Goal: Task Accomplishment & Management: Manage account settings

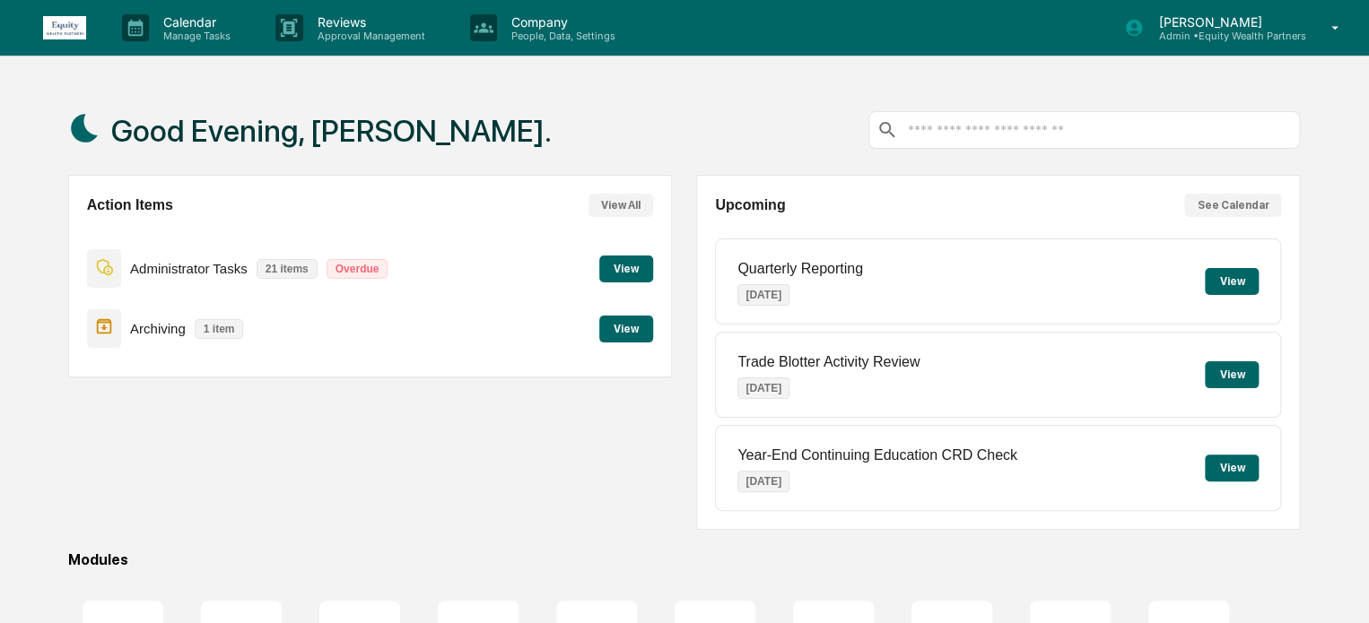
click at [618, 67] on div "Calendar Manage Tasks Reviews Approval Management Company People, Data, Setting…" at bounding box center [684, 434] width 1369 height 868
click at [627, 332] on button "View" at bounding box center [626, 329] width 54 height 27
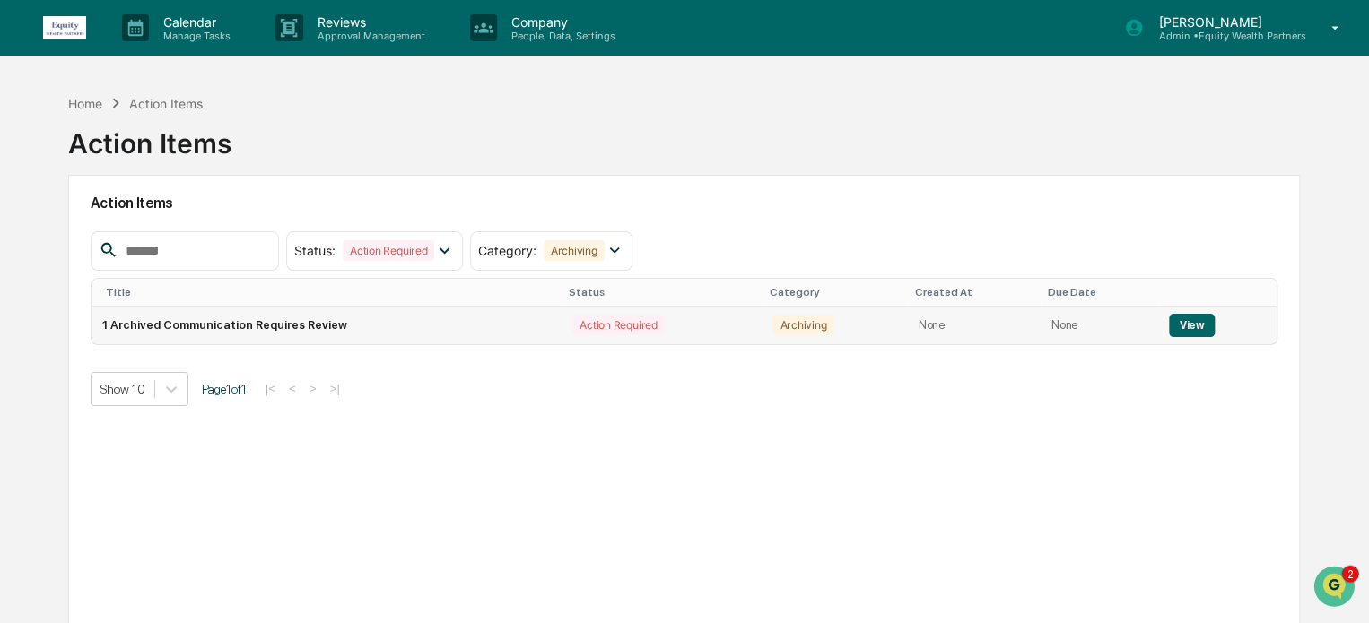
click at [1179, 327] on button "View" at bounding box center [1192, 325] width 46 height 23
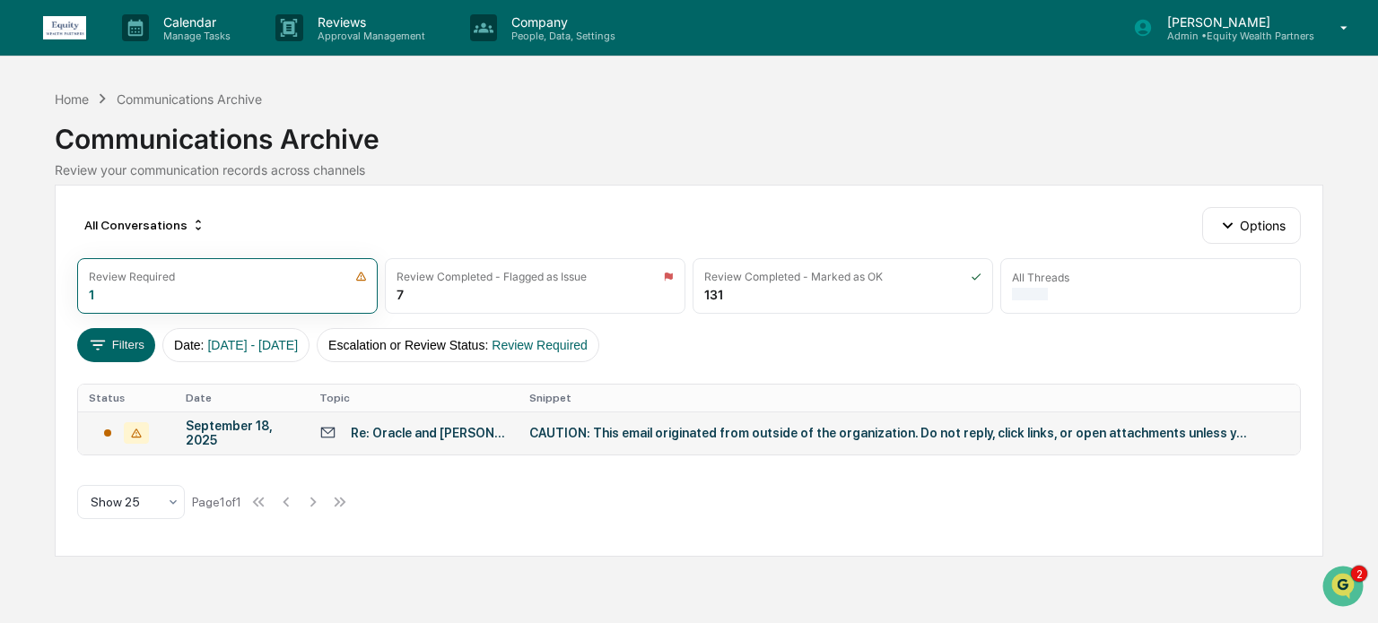
click at [385, 437] on div "Re: Oracle and [PERSON_NAME] - Continue to Hold" at bounding box center [429, 433] width 157 height 14
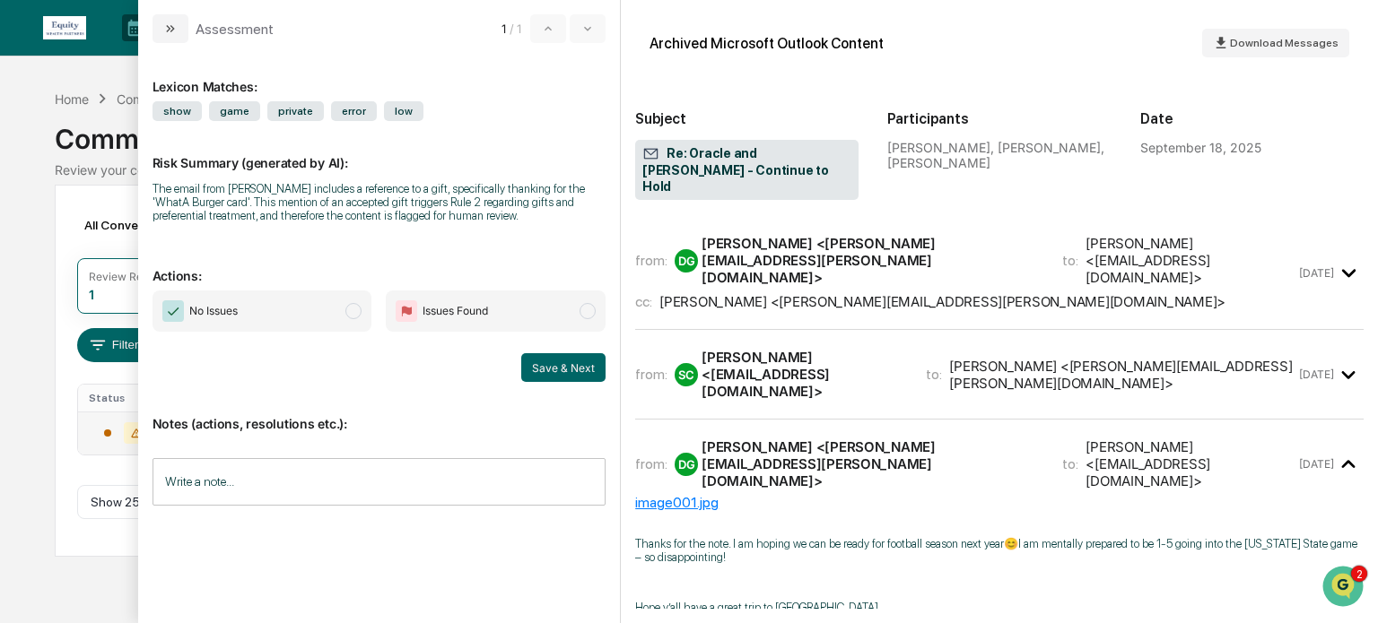
click at [362, 315] on span "No Issues" at bounding box center [263, 311] width 220 height 41
click at [305, 493] on input "Write a note..." at bounding box center [380, 482] width 454 height 48
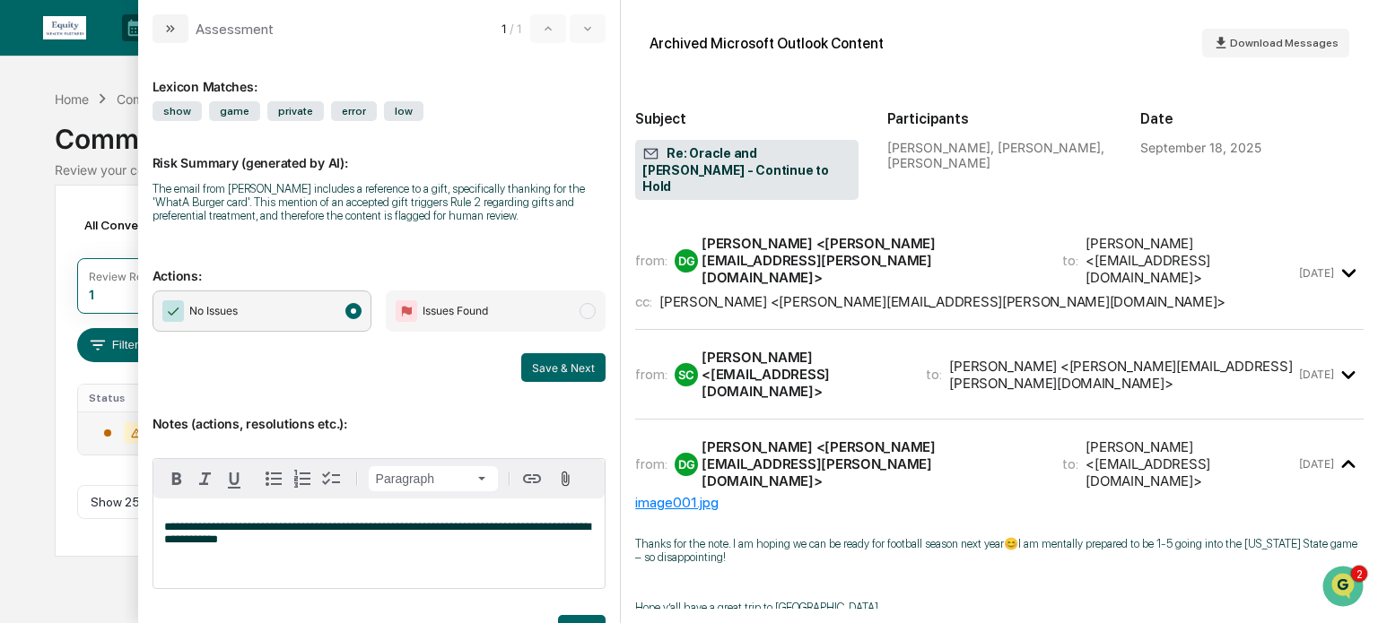
scroll to position [41, 0]
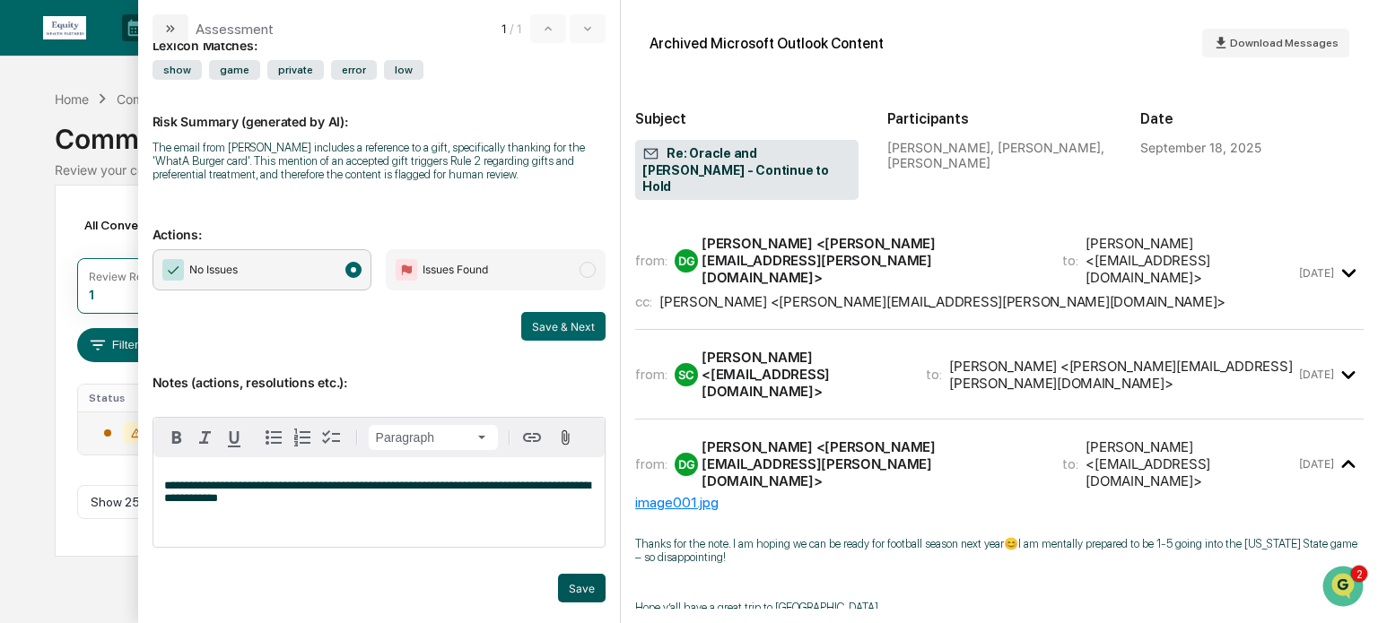
click at [574, 581] on button "Save" at bounding box center [582, 588] width 48 height 29
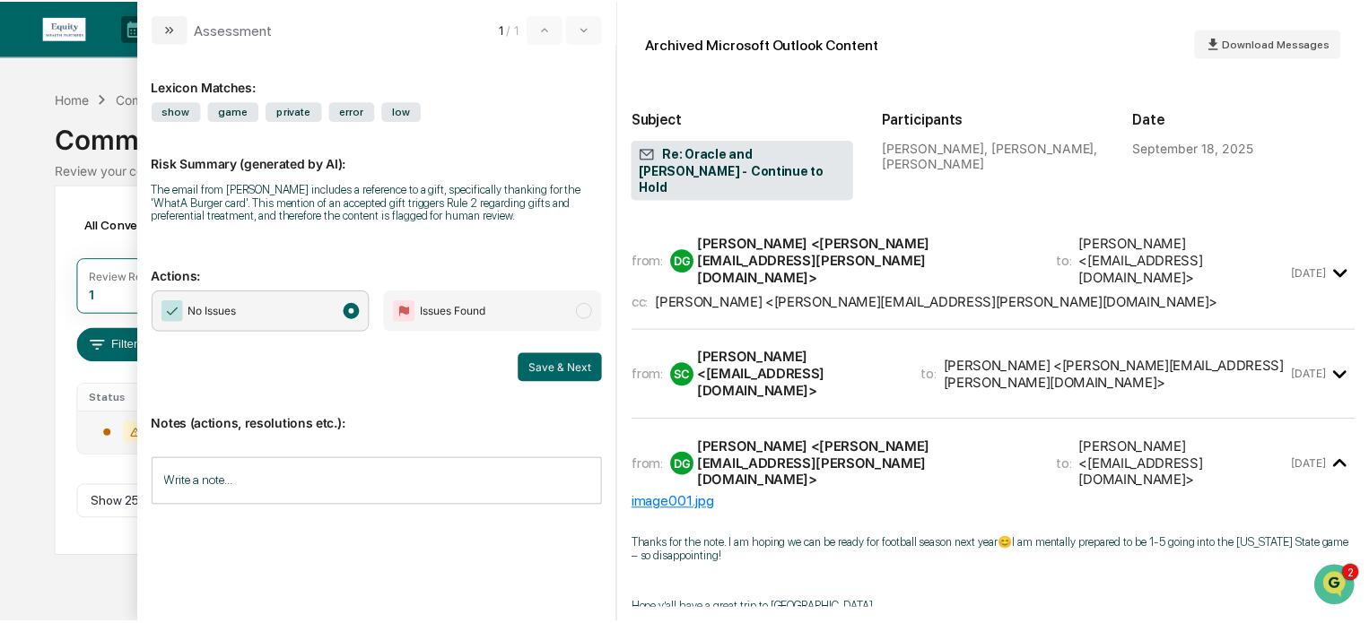
scroll to position [0, 0]
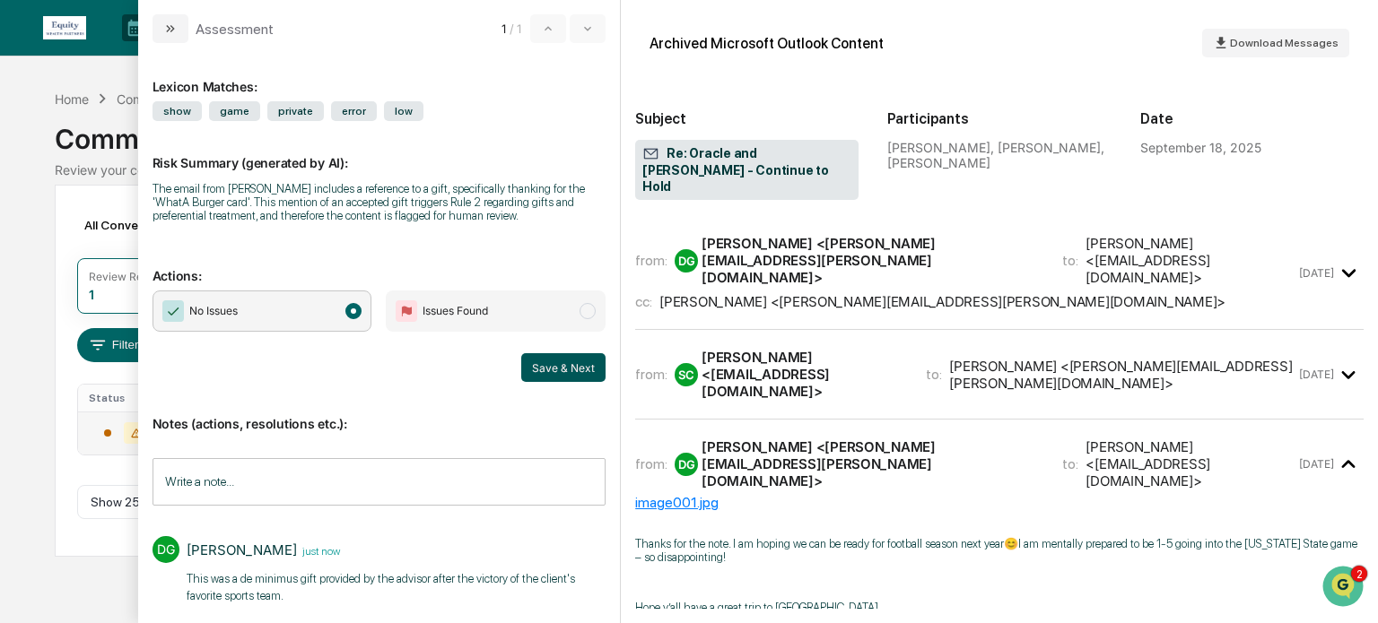
click at [560, 372] on button "Save & Next" at bounding box center [563, 367] width 84 height 29
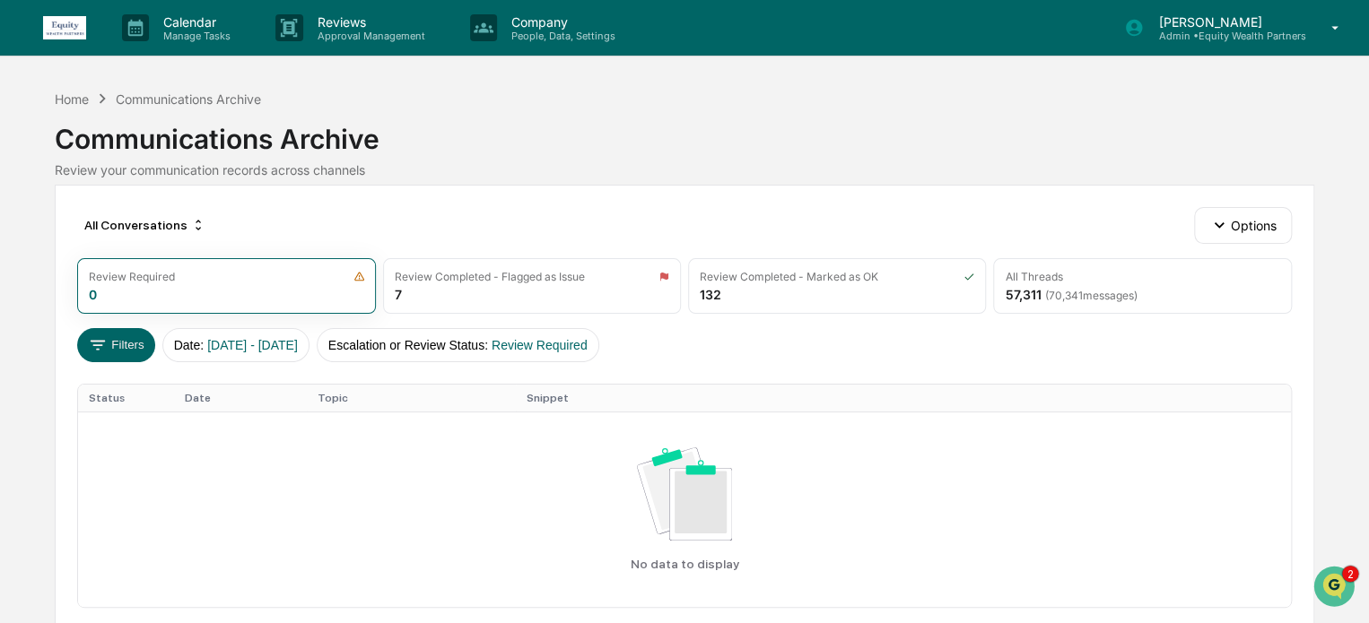
click at [74, 107] on div "Home Communications Archive" at bounding box center [158, 99] width 206 height 20
click at [75, 96] on div "Home" at bounding box center [72, 99] width 34 height 15
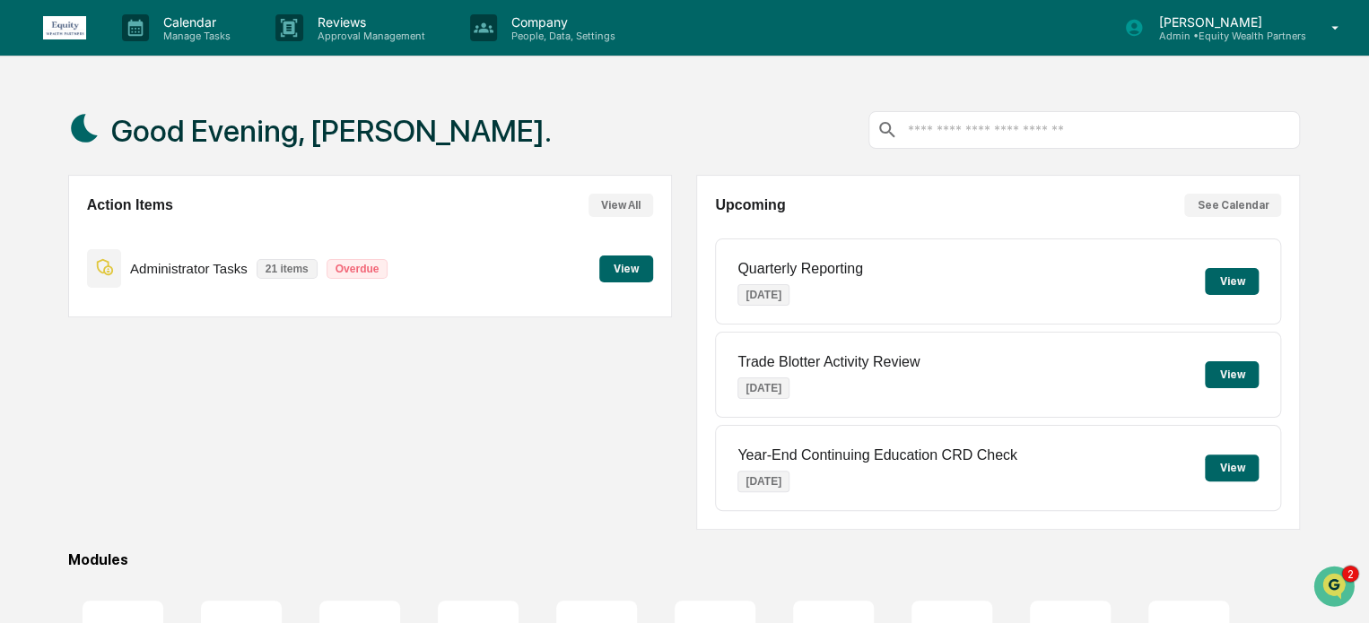
click at [632, 264] on button "View" at bounding box center [626, 269] width 54 height 27
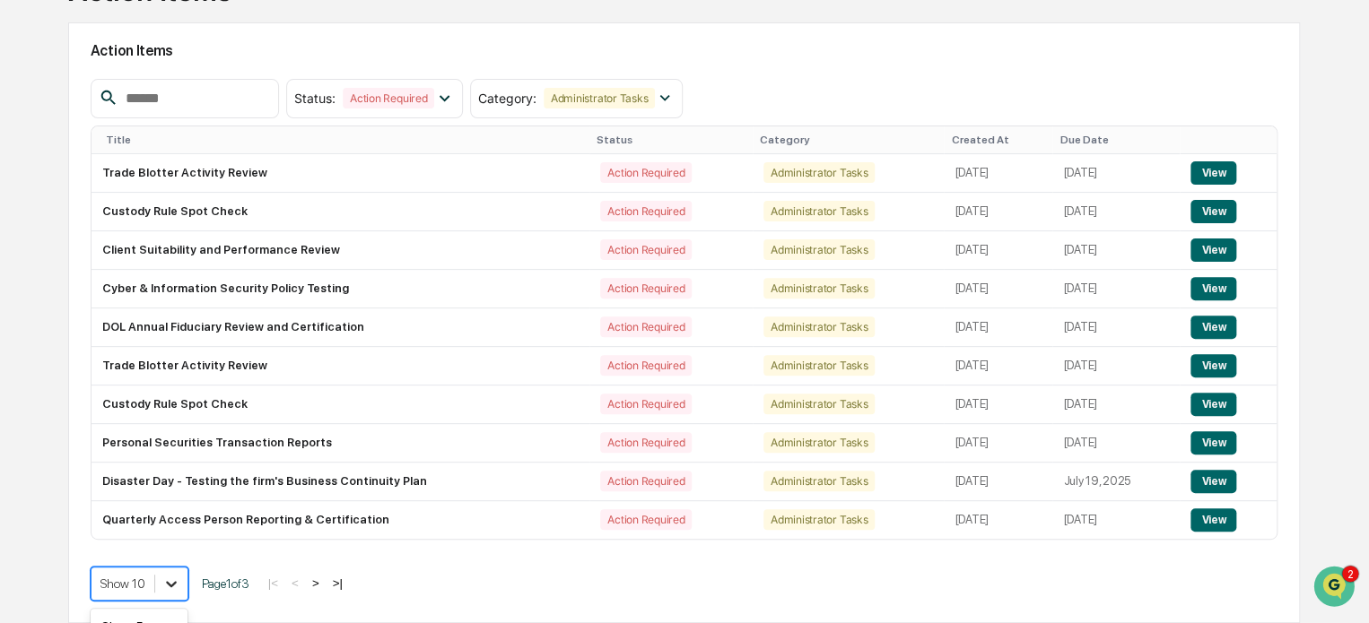
scroll to position [292, 0]
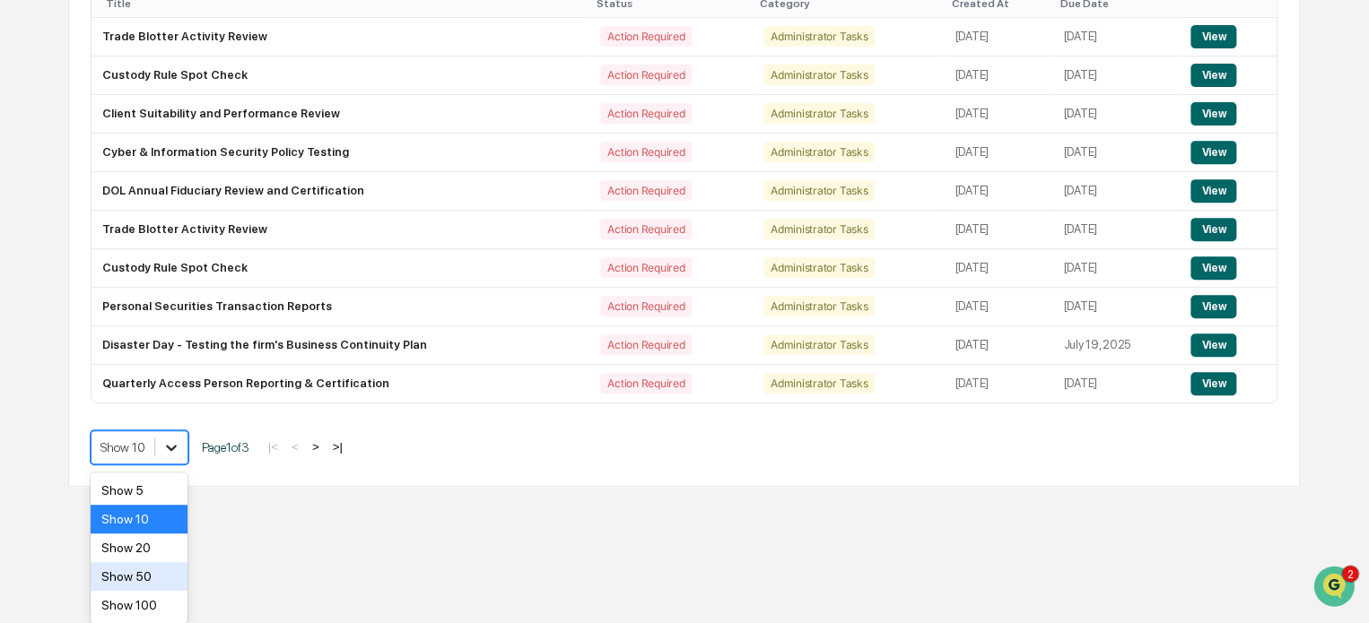
click at [179, 487] on body "Calendar Manage Tasks Reviews Approval Management Company People, Data, Setting…" at bounding box center [684, 99] width 1369 height 776
click at [151, 552] on div "Show 20" at bounding box center [139, 548] width 97 height 29
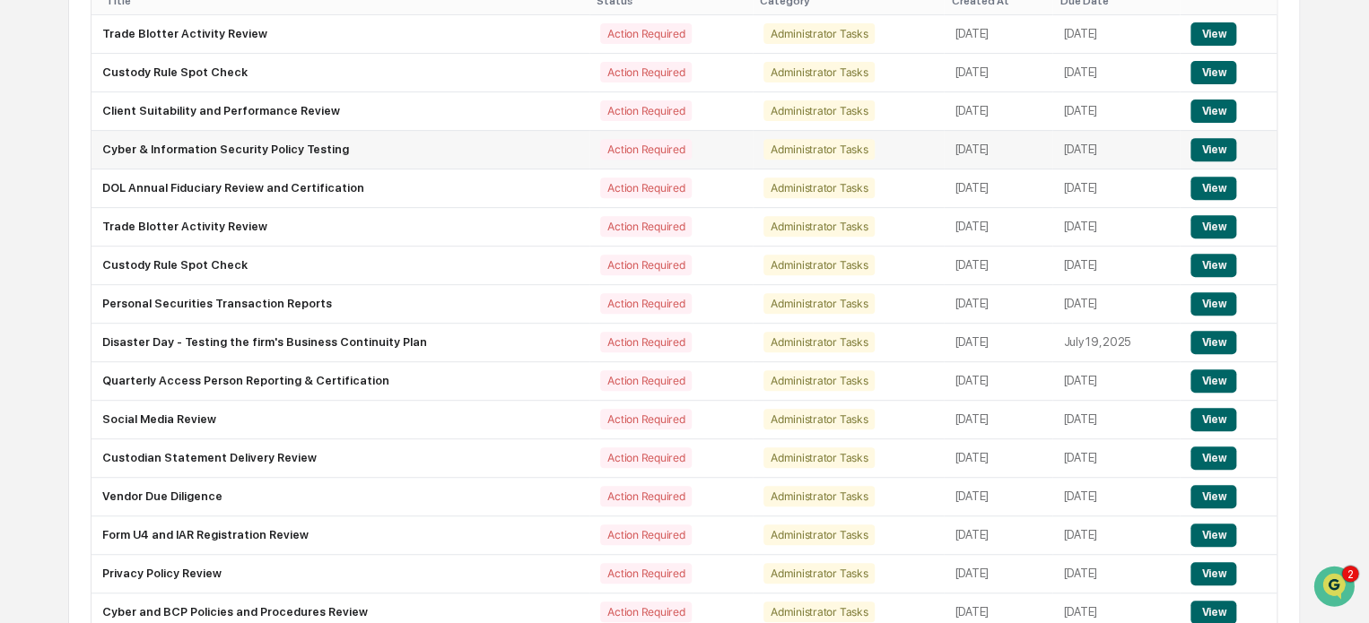
click at [1219, 146] on button "View" at bounding box center [1213, 149] width 46 height 23
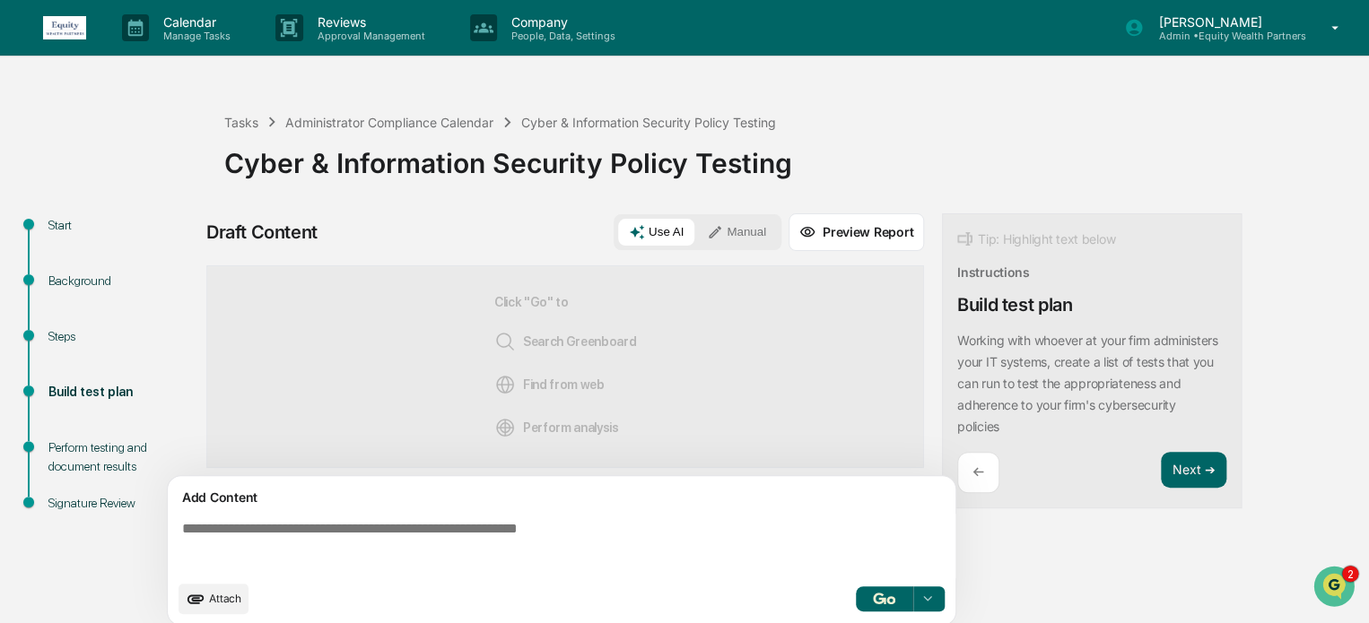
click at [59, 344] on div "Steps" at bounding box center [121, 336] width 147 height 19
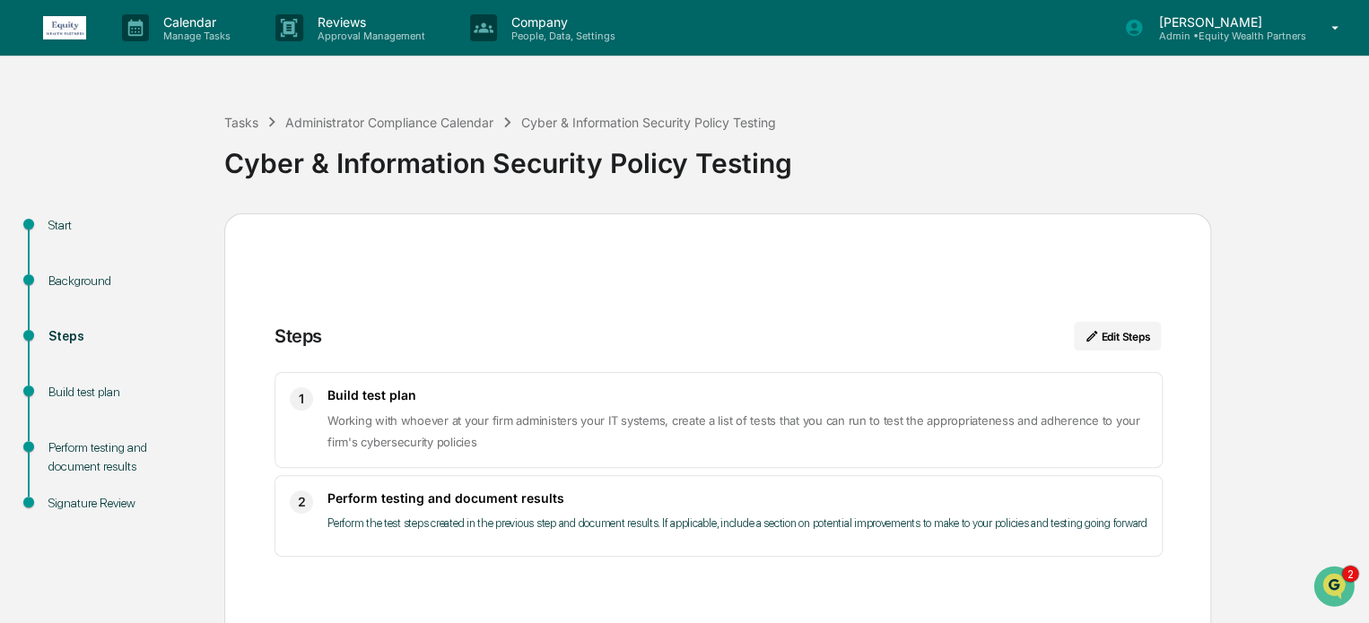
click at [84, 279] on div "Background" at bounding box center [121, 281] width 147 height 19
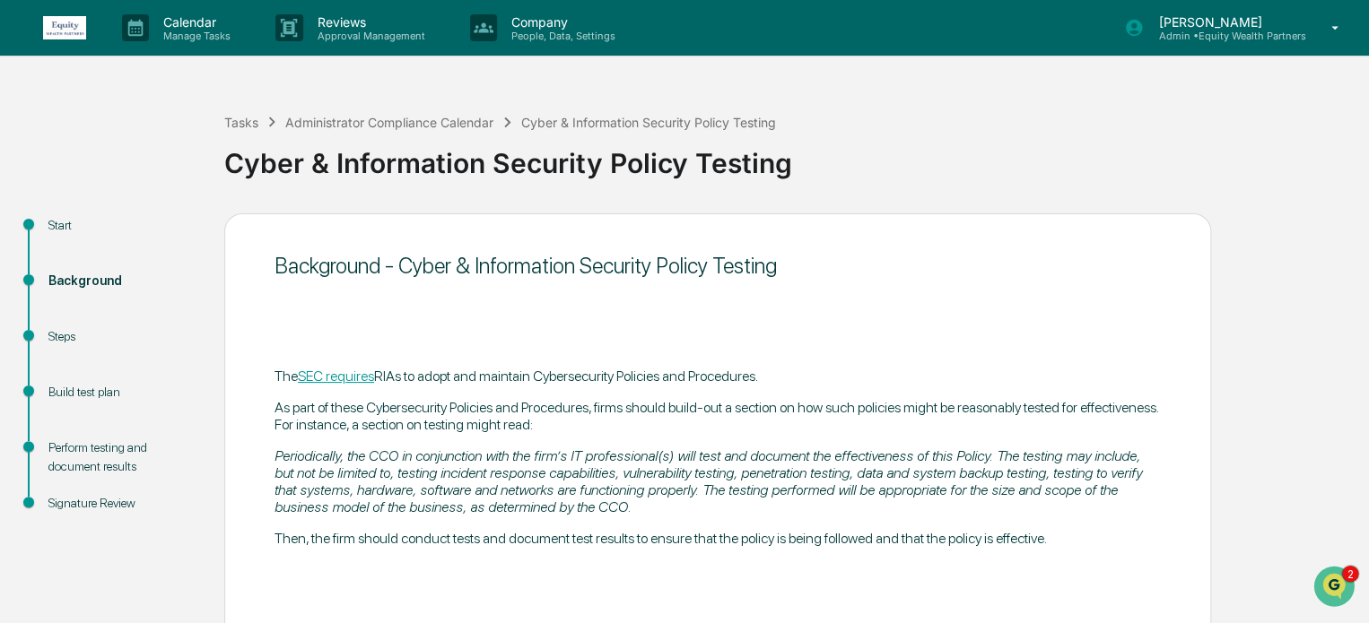
click at [65, 340] on div "Steps" at bounding box center [121, 336] width 147 height 19
click at [83, 390] on div "Build test plan" at bounding box center [121, 392] width 147 height 19
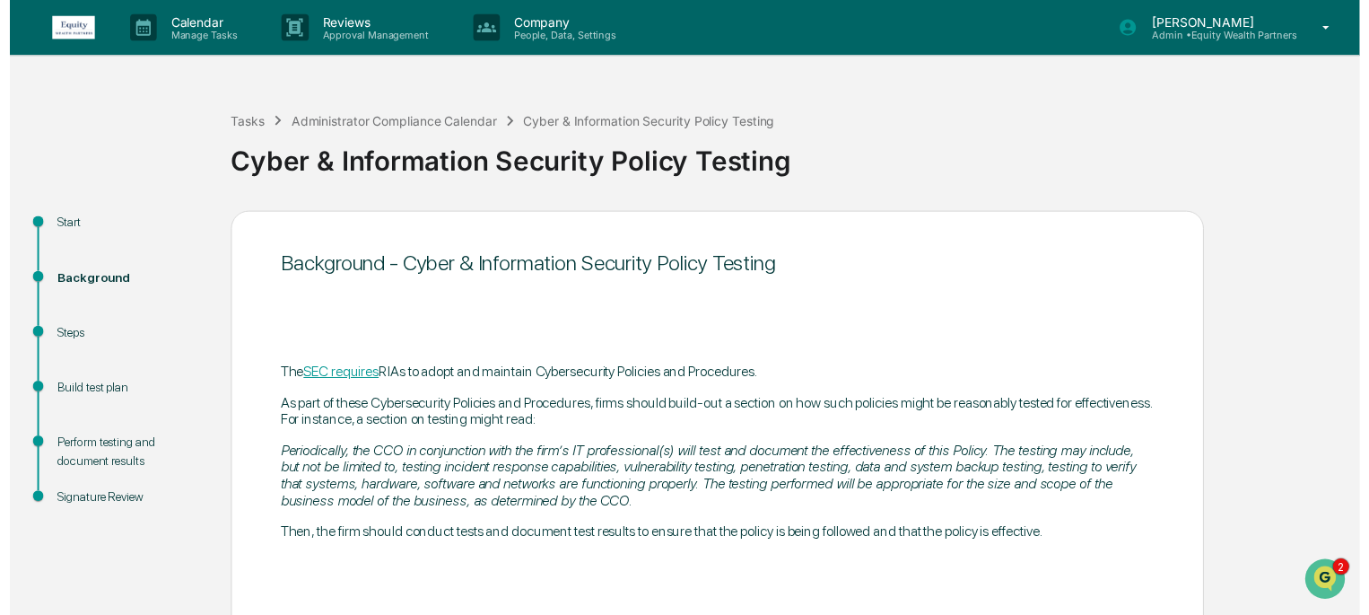
scroll to position [98, 0]
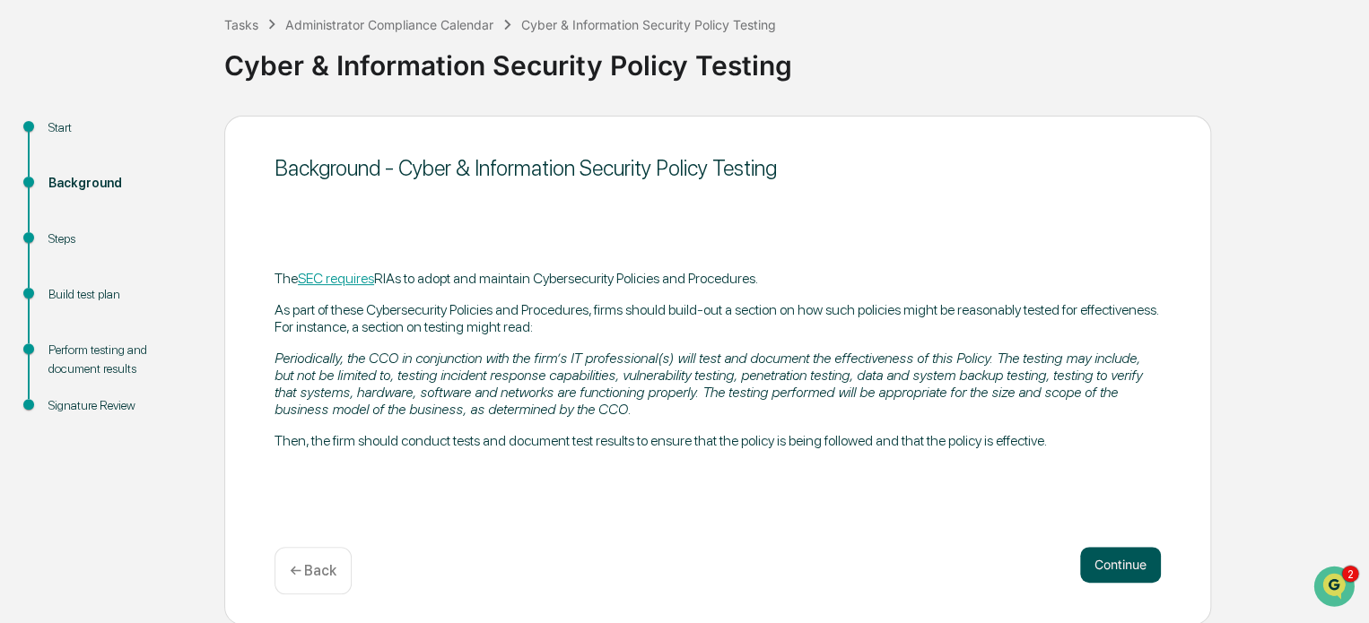
click at [1111, 563] on button "Continue" at bounding box center [1120, 565] width 81 height 36
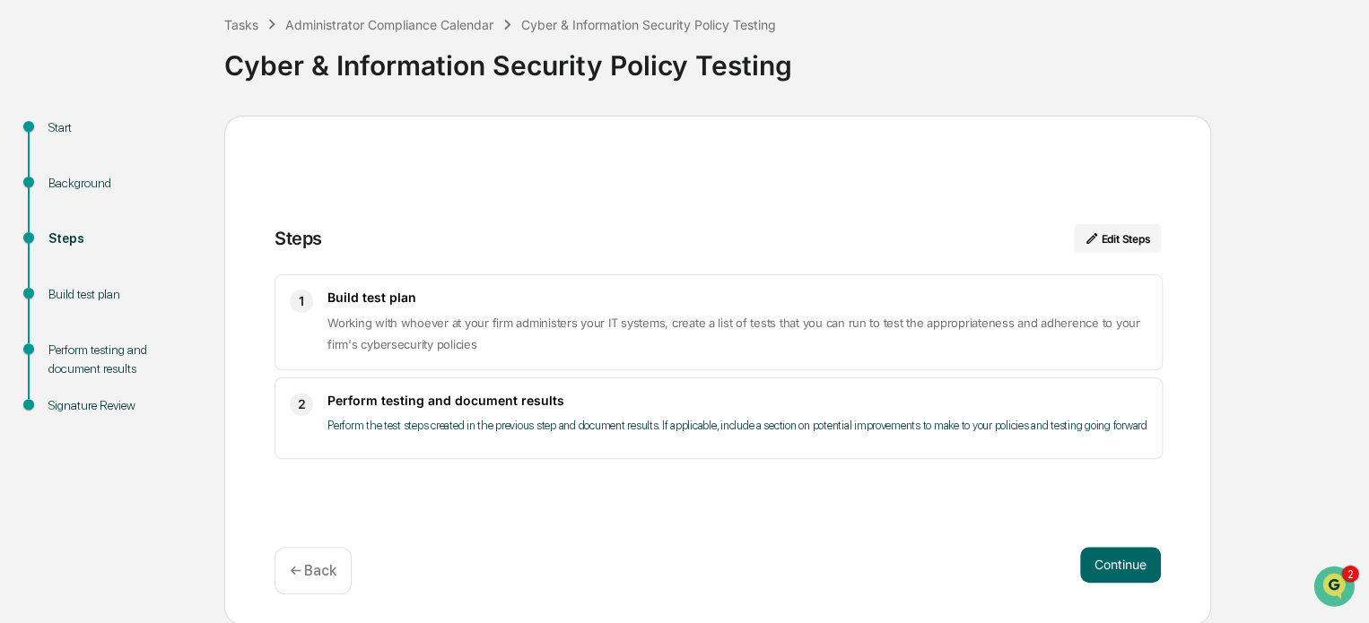
click at [1111, 563] on button "Continue" at bounding box center [1120, 565] width 81 height 36
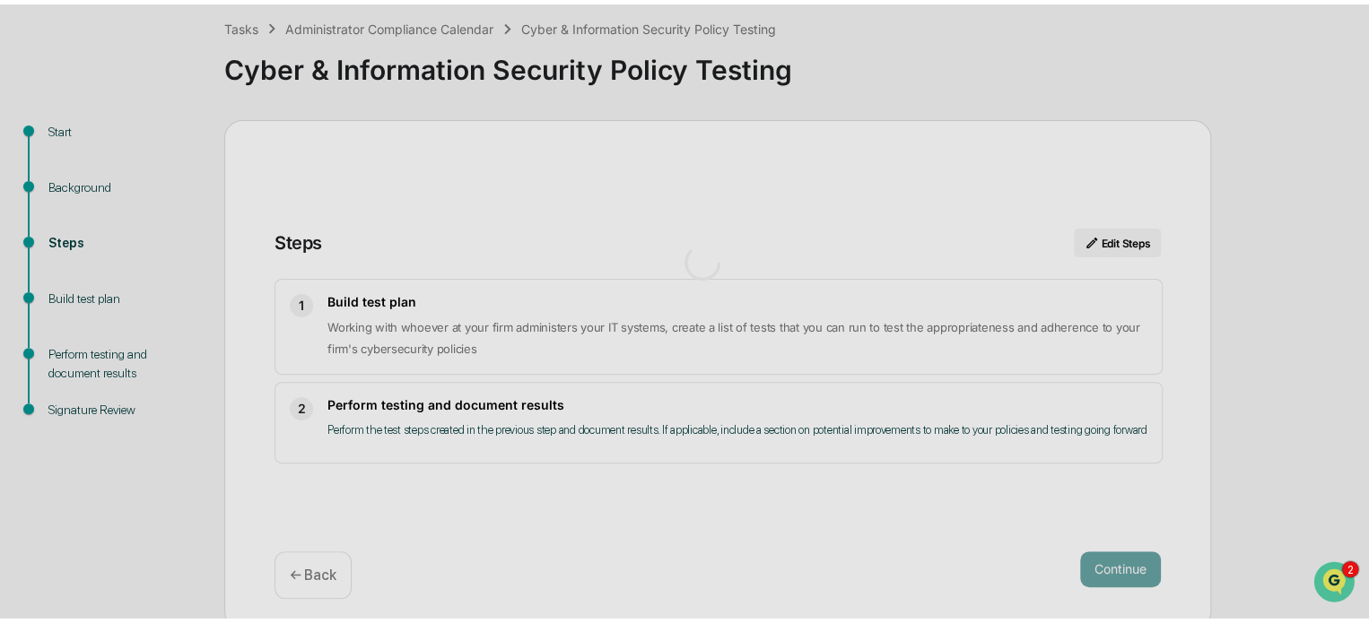
scroll to position [13, 0]
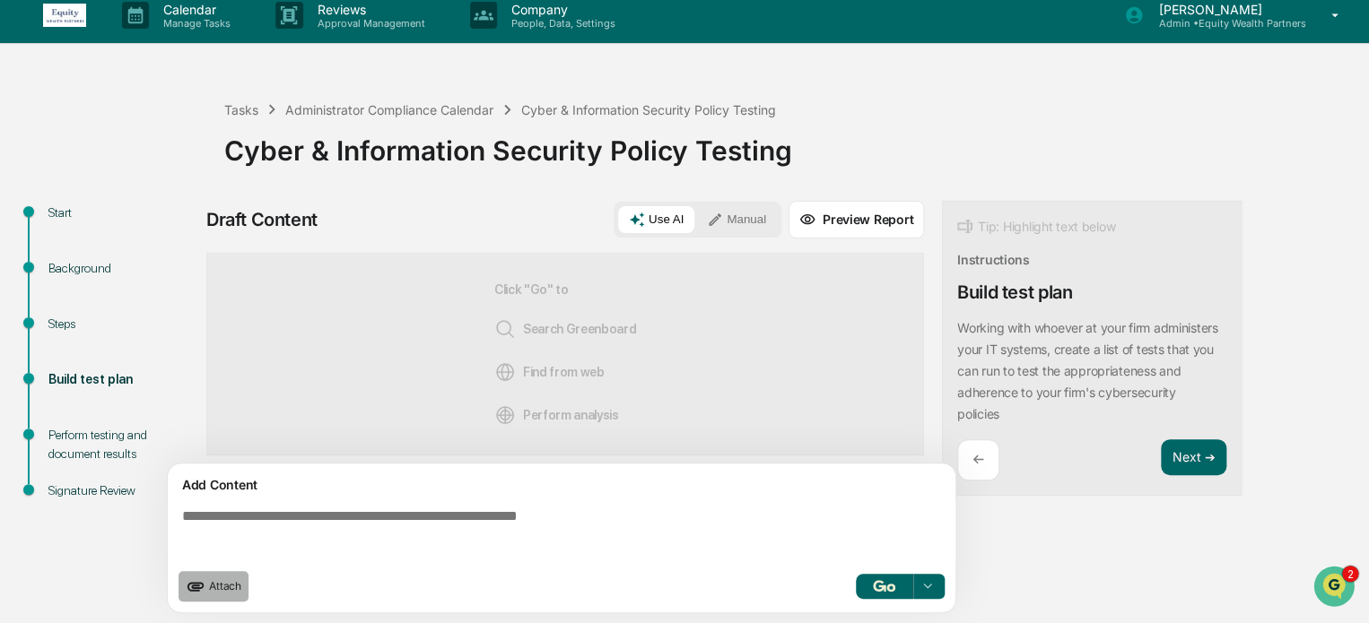
click at [217, 593] on button "Attach" at bounding box center [214, 586] width 70 height 31
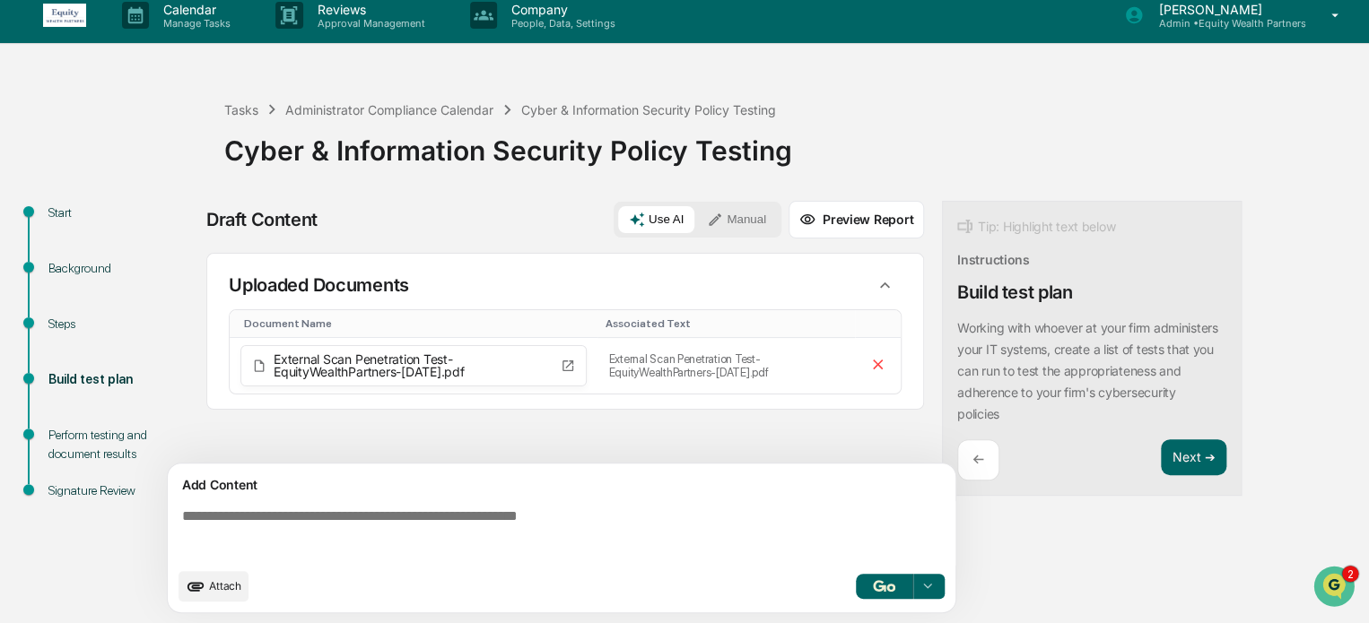
click at [745, 211] on button "Manual" at bounding box center [736, 219] width 81 height 27
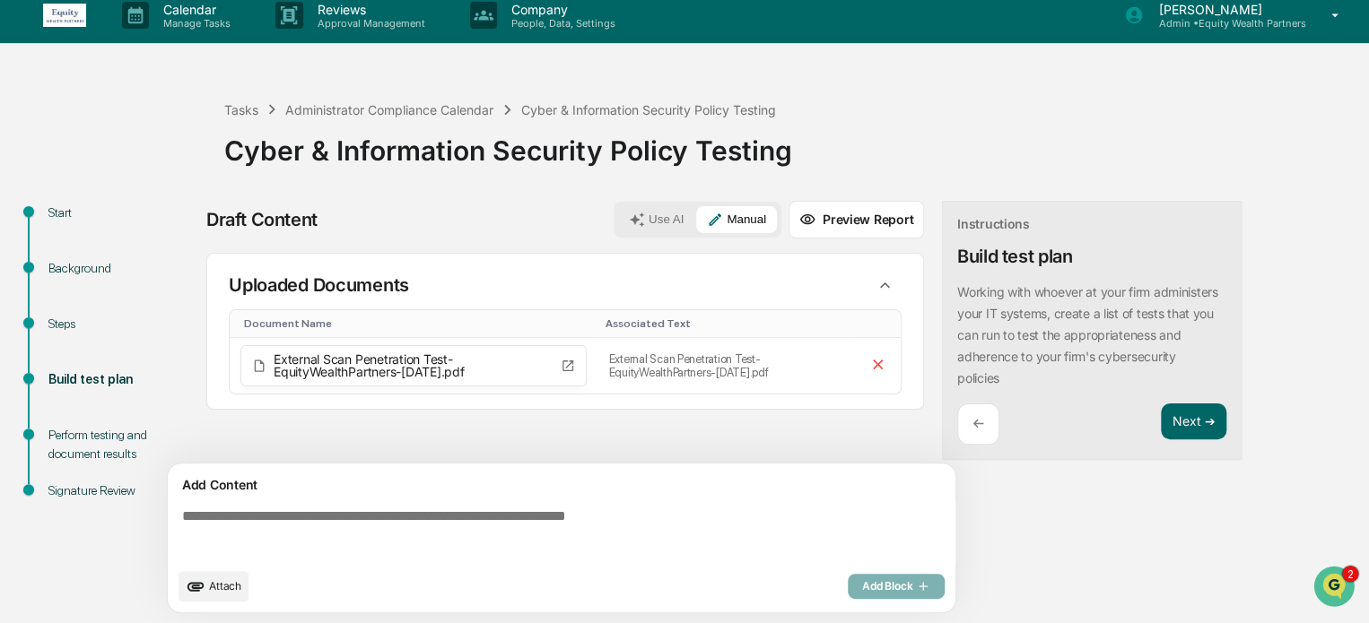
click at [456, 518] on textarea at bounding box center [565, 533] width 780 height 65
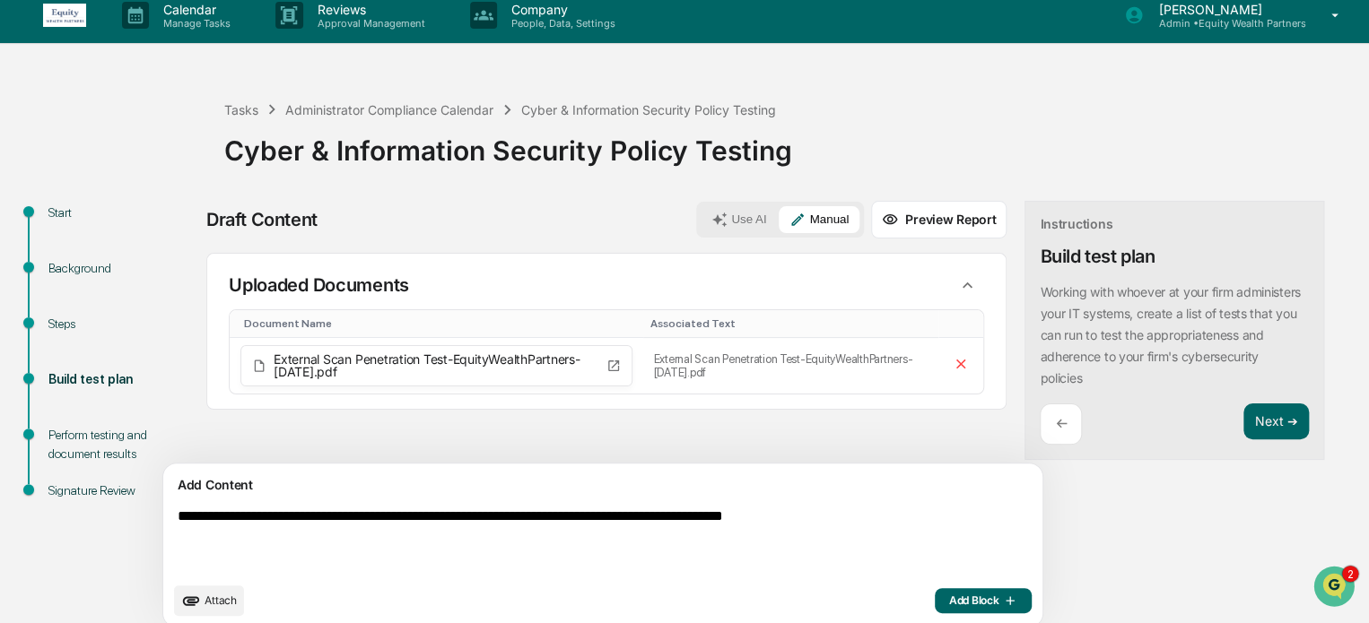
type textarea "**********"
click at [949, 604] on span "Add Block" at bounding box center [983, 601] width 68 height 14
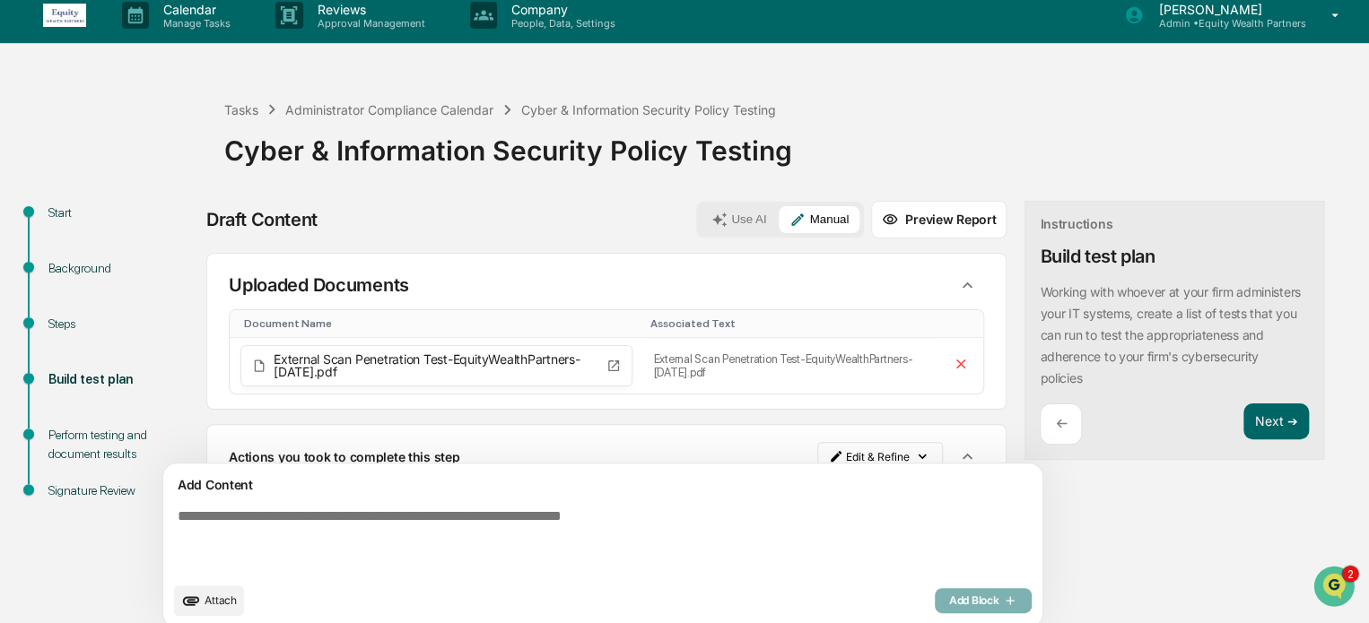
click at [219, 591] on button "Attach" at bounding box center [209, 601] width 70 height 31
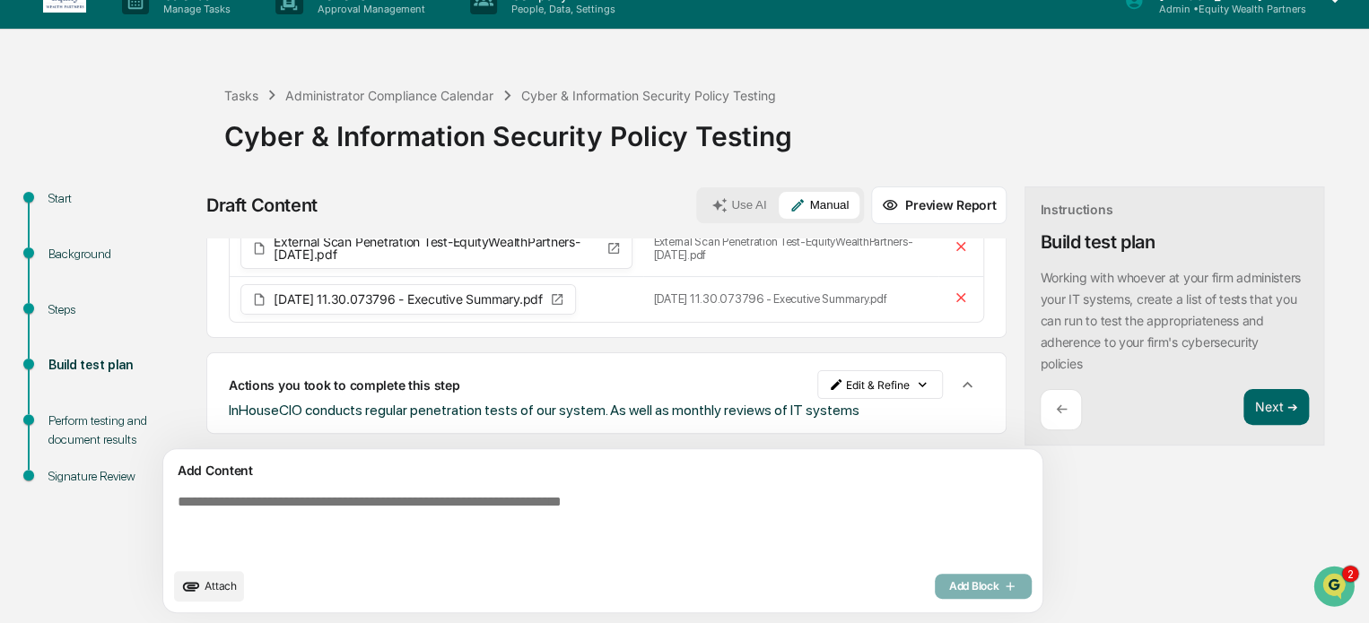
scroll to position [111, 0]
click at [217, 580] on span "Attach" at bounding box center [221, 586] width 32 height 13
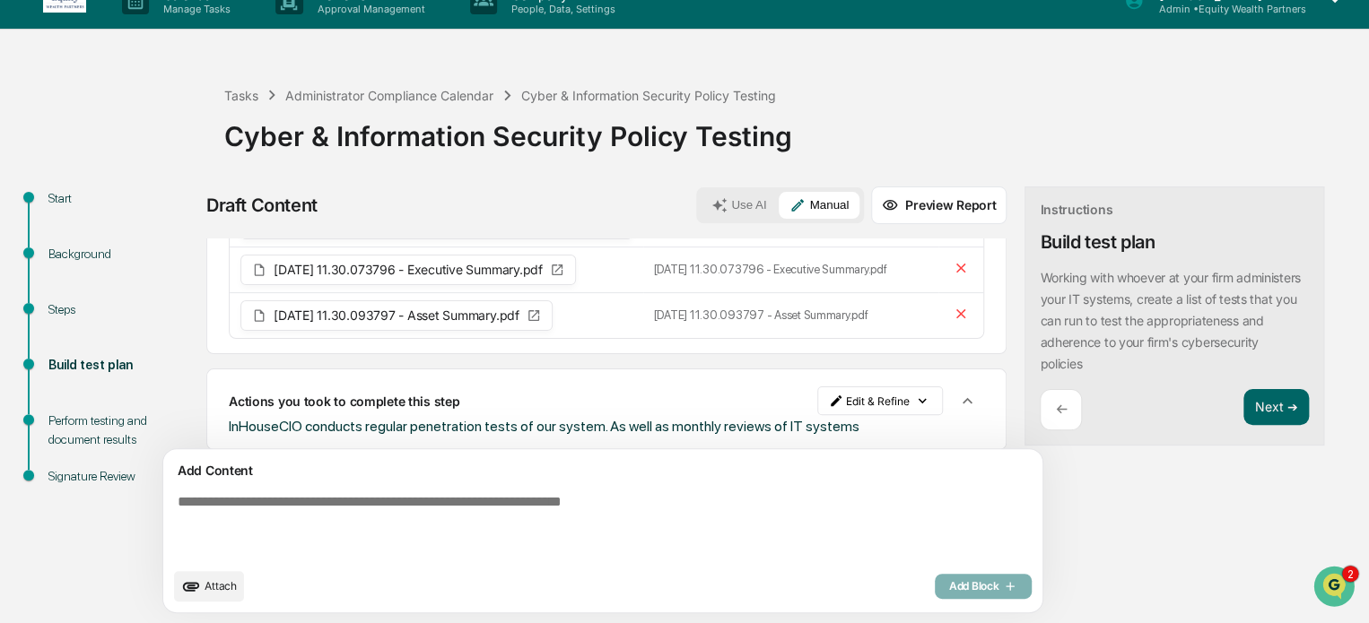
scroll to position [157, 0]
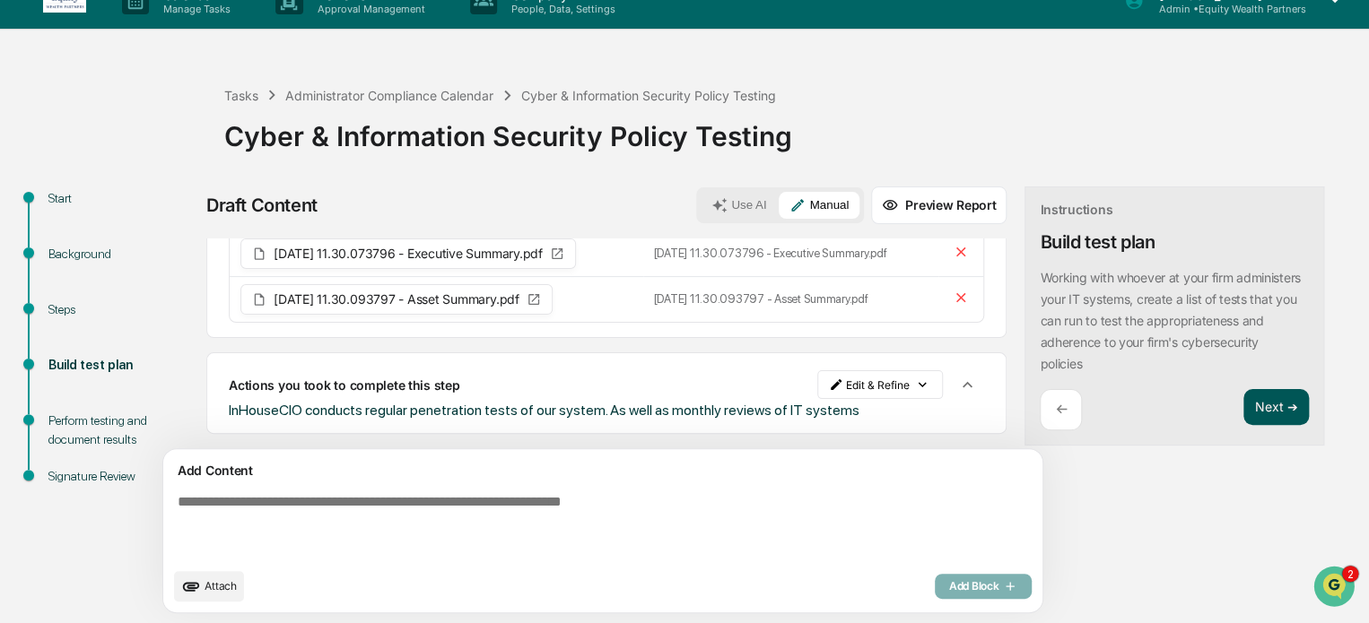
click at [1243, 396] on button "Next ➔" at bounding box center [1275, 407] width 65 height 37
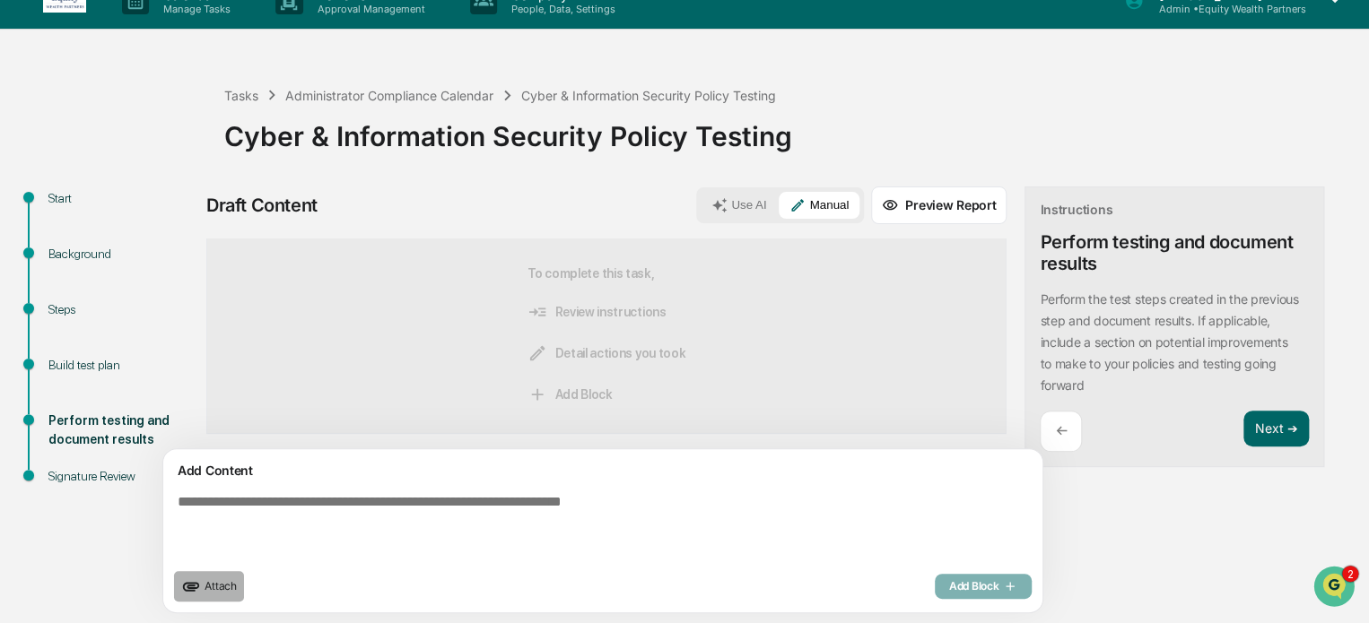
click at [218, 588] on span "Attach" at bounding box center [221, 586] width 32 height 13
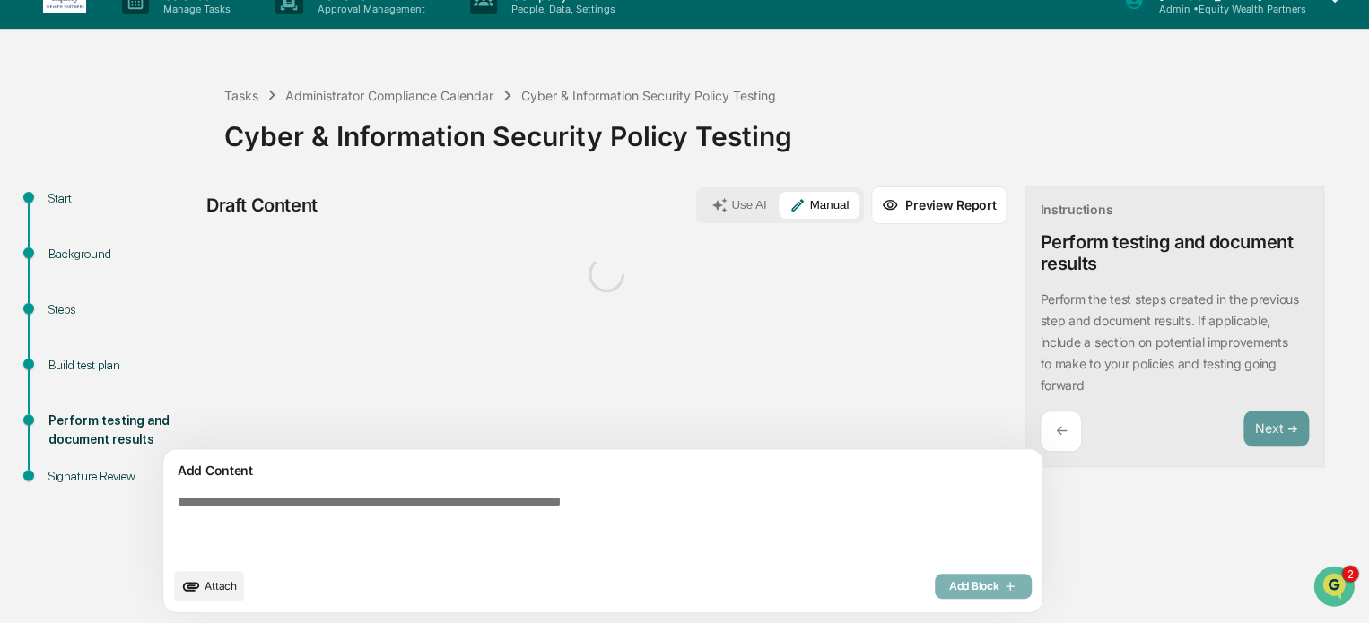
scroll to position [0, 0]
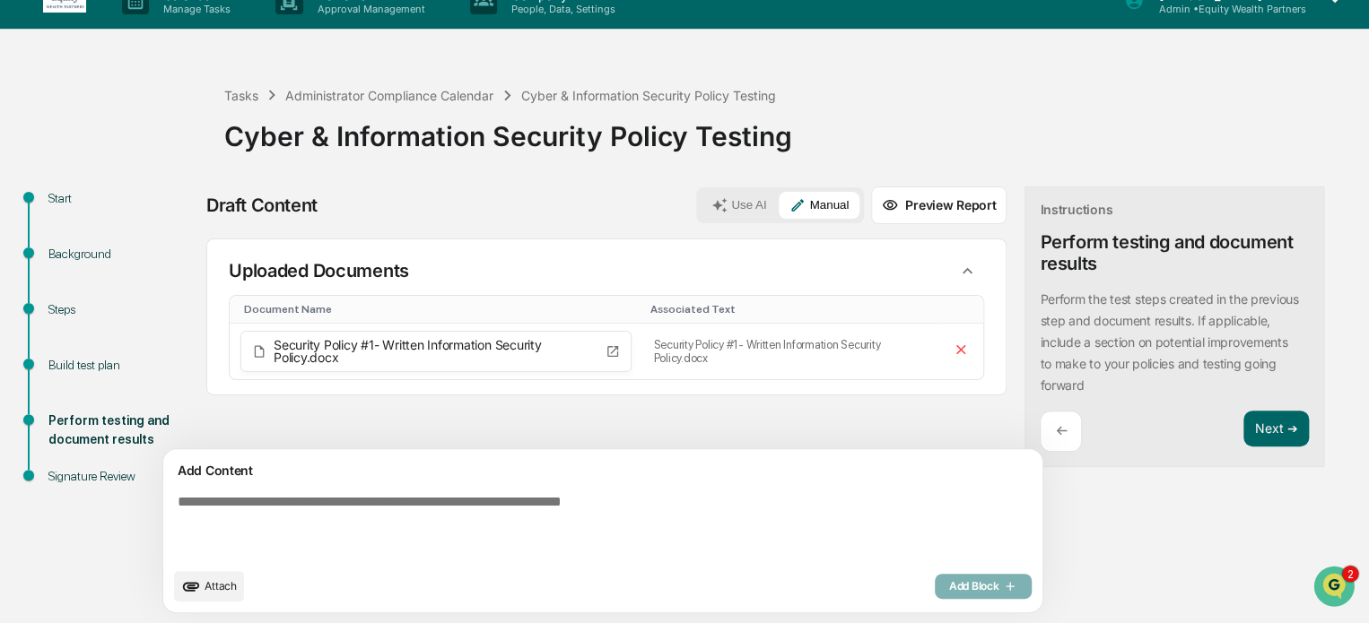
click at [231, 577] on button "Attach" at bounding box center [209, 586] width 70 height 31
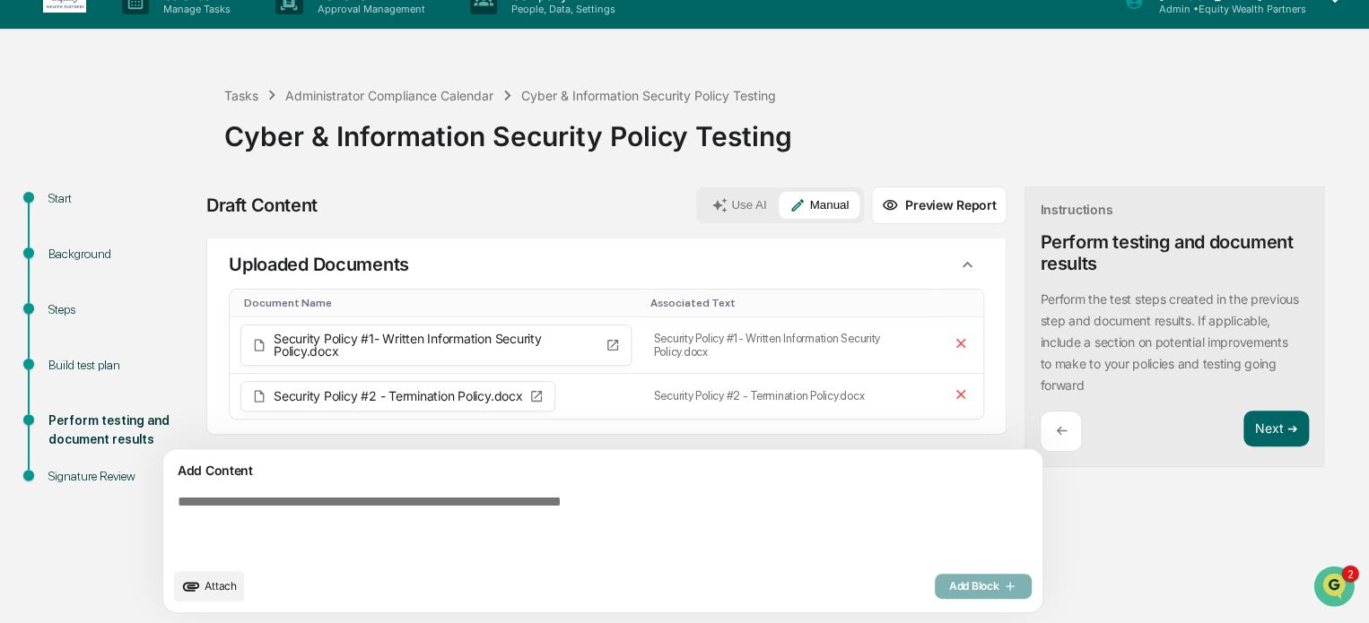
scroll to position [4, 0]
click at [198, 595] on icon "upload document" at bounding box center [191, 587] width 20 height 20
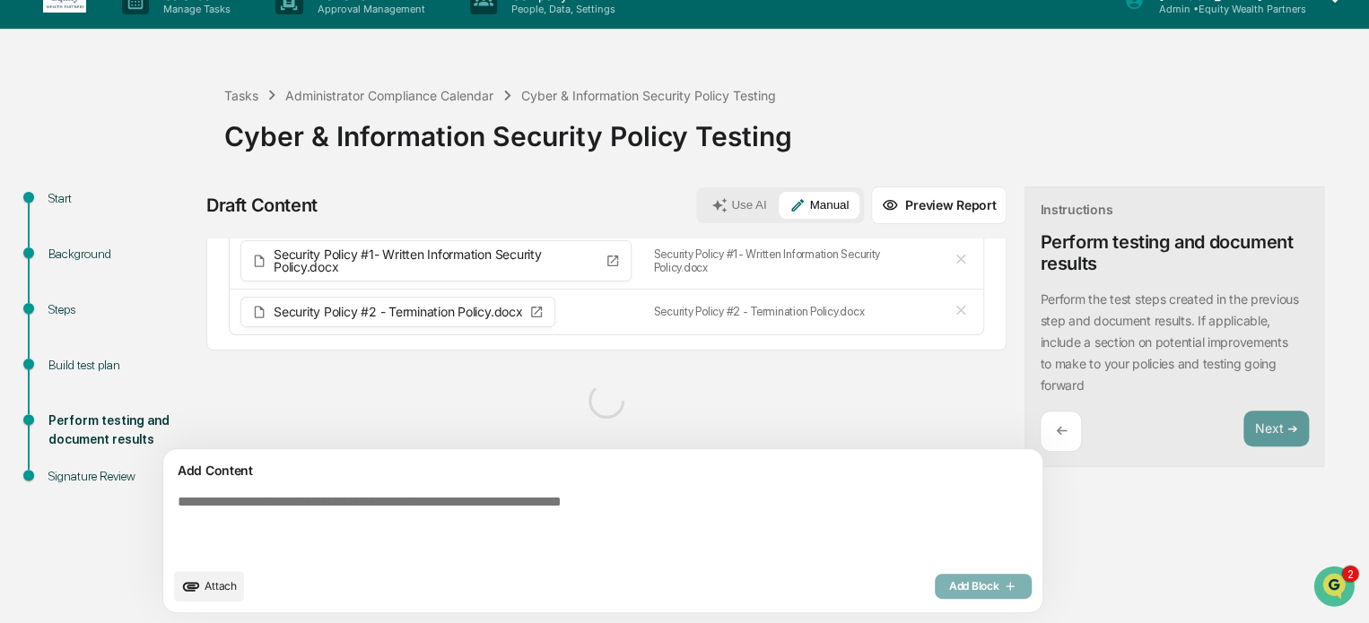
scroll to position [61, 0]
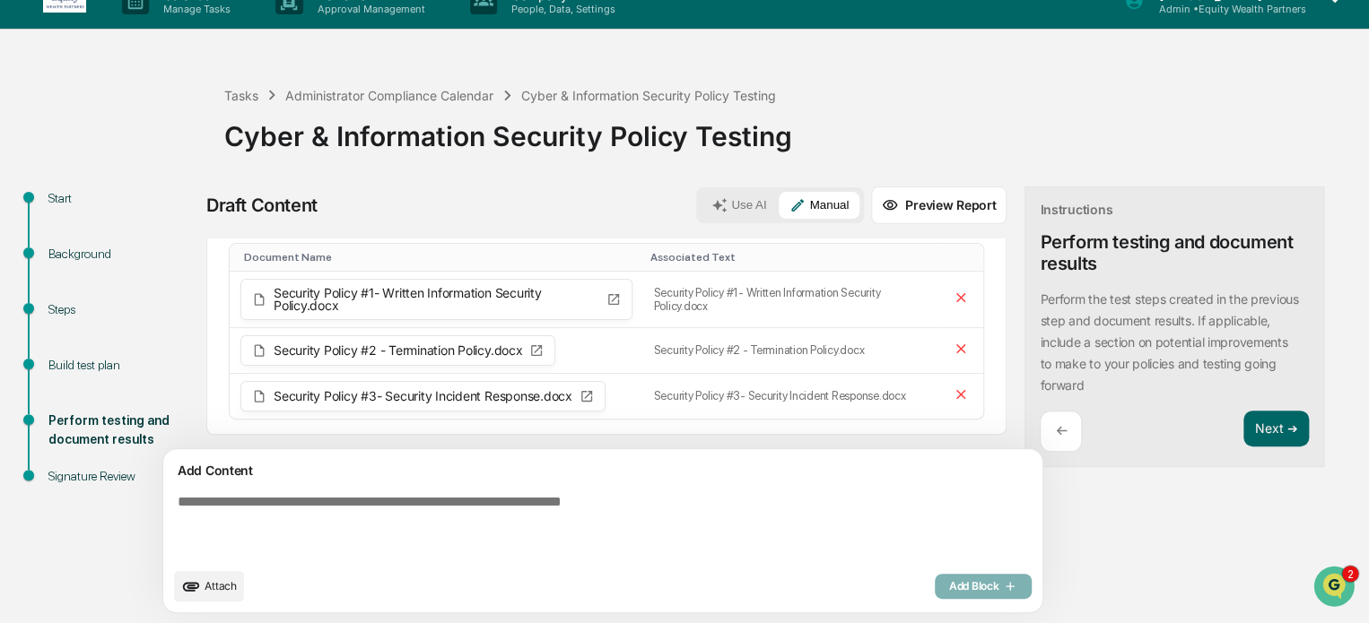
click at [701, 211] on button "Use AI" at bounding box center [739, 205] width 76 height 27
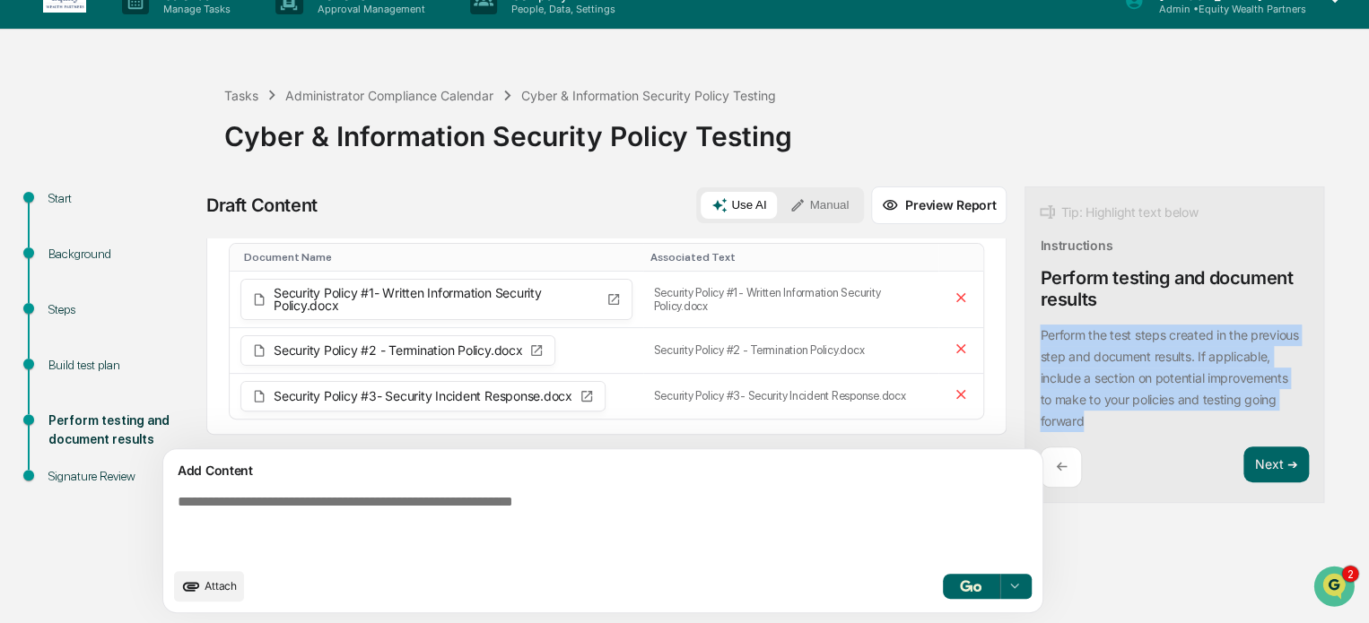
drag, startPoint x: 957, startPoint y: 329, endPoint x: 1046, endPoint y: 418, distance: 125.6
click at [1046, 418] on div "Perform the test steps created in the previous step and document results. If ap…" at bounding box center [1174, 379] width 269 height 108
copy p "Perform the test steps created in the previous step and document results. If ap…"
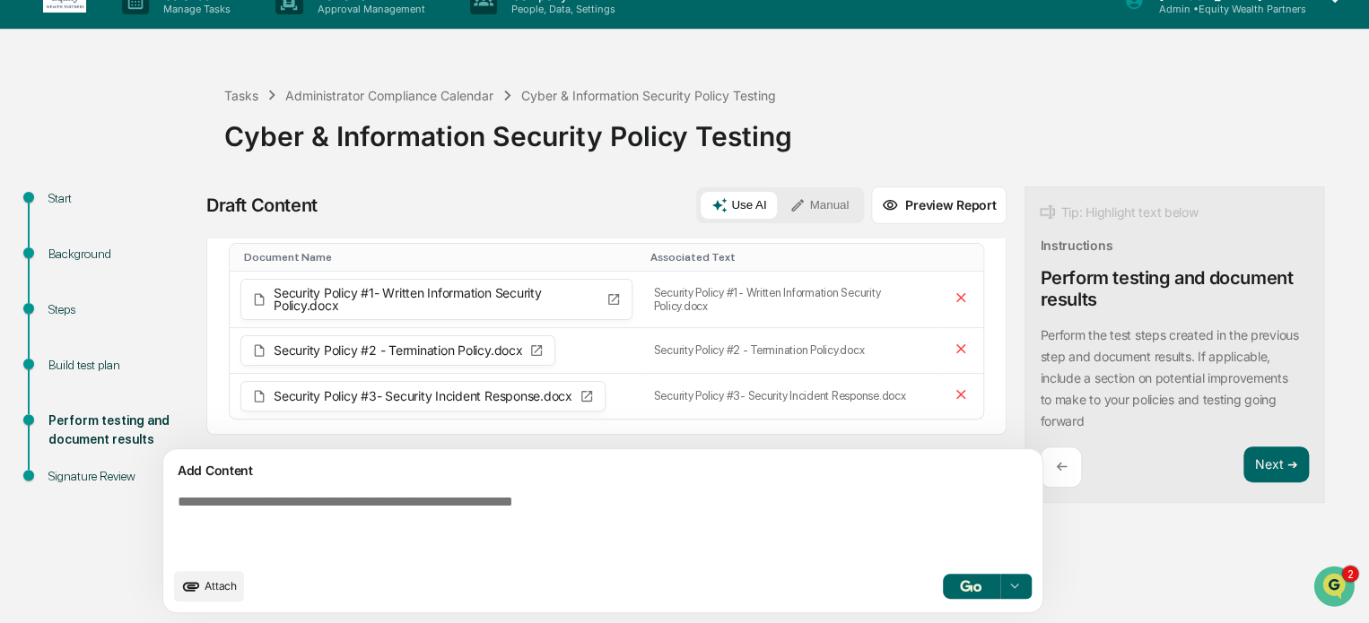
click at [632, 519] on textarea at bounding box center [560, 526] width 780 height 79
paste textarea "**********"
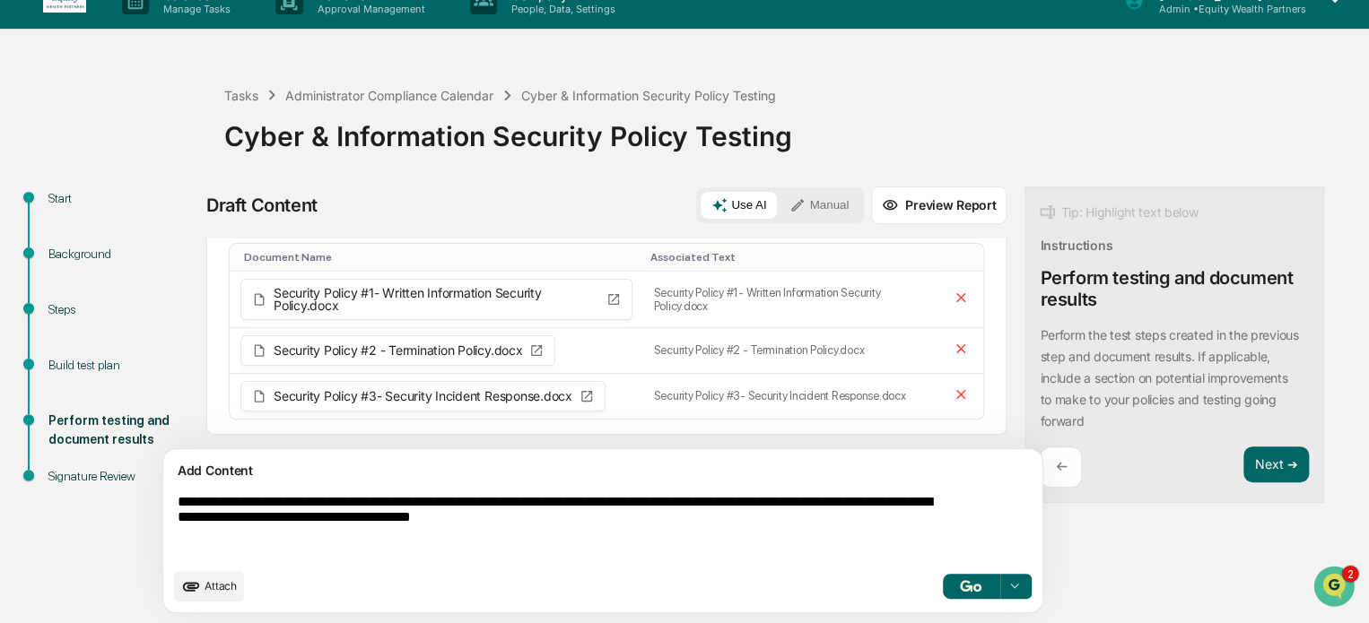
type textarea "**********"
click at [999, 585] on div at bounding box center [1013, 586] width 29 height 29
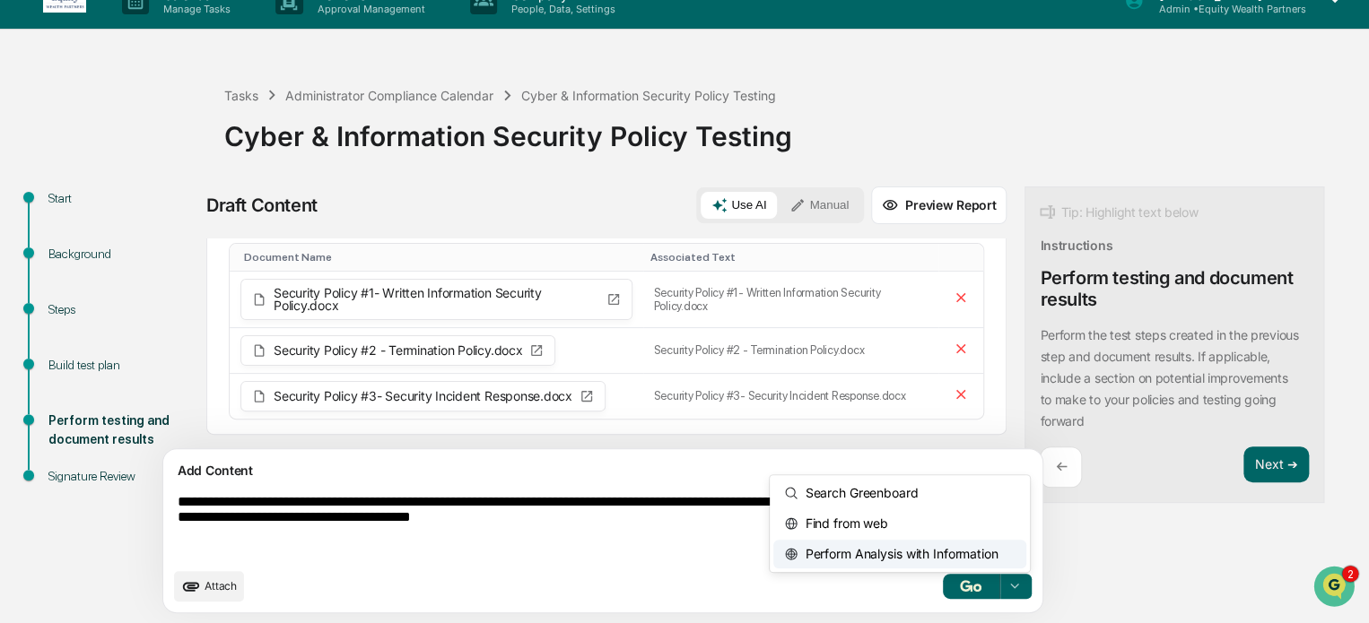
click at [858, 559] on span "Perform Analysis with Information" at bounding box center [898, 554] width 200 height 29
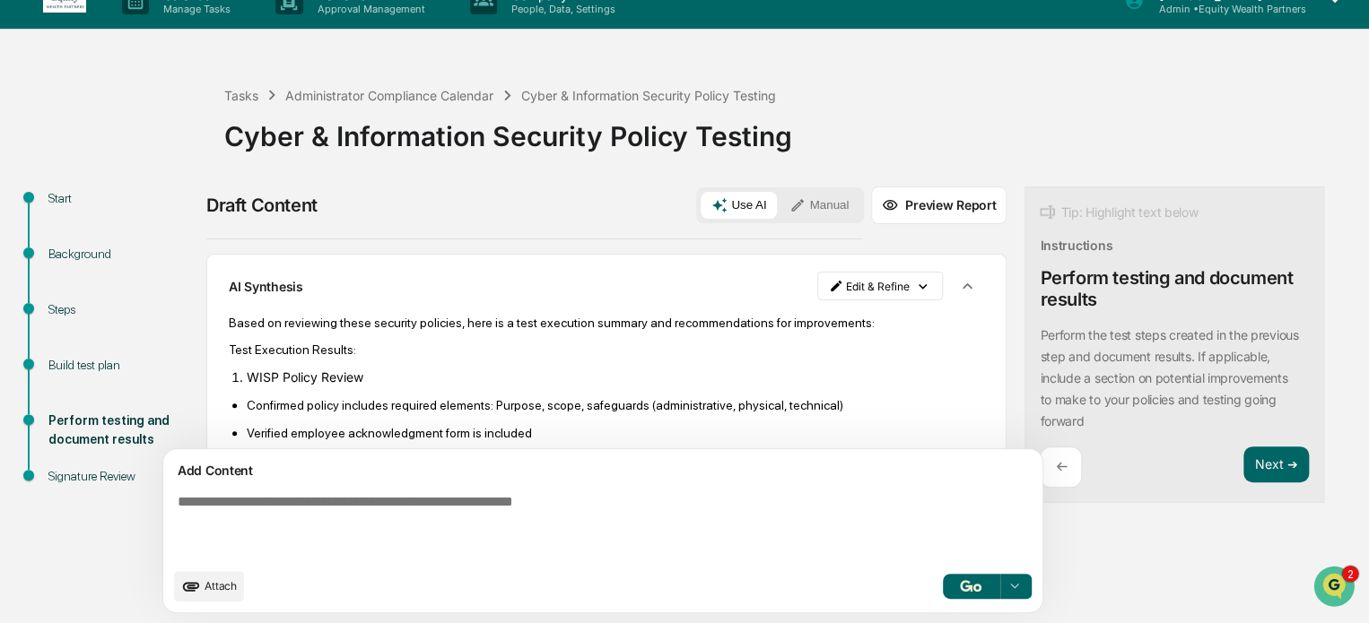
scroll to position [315, 0]
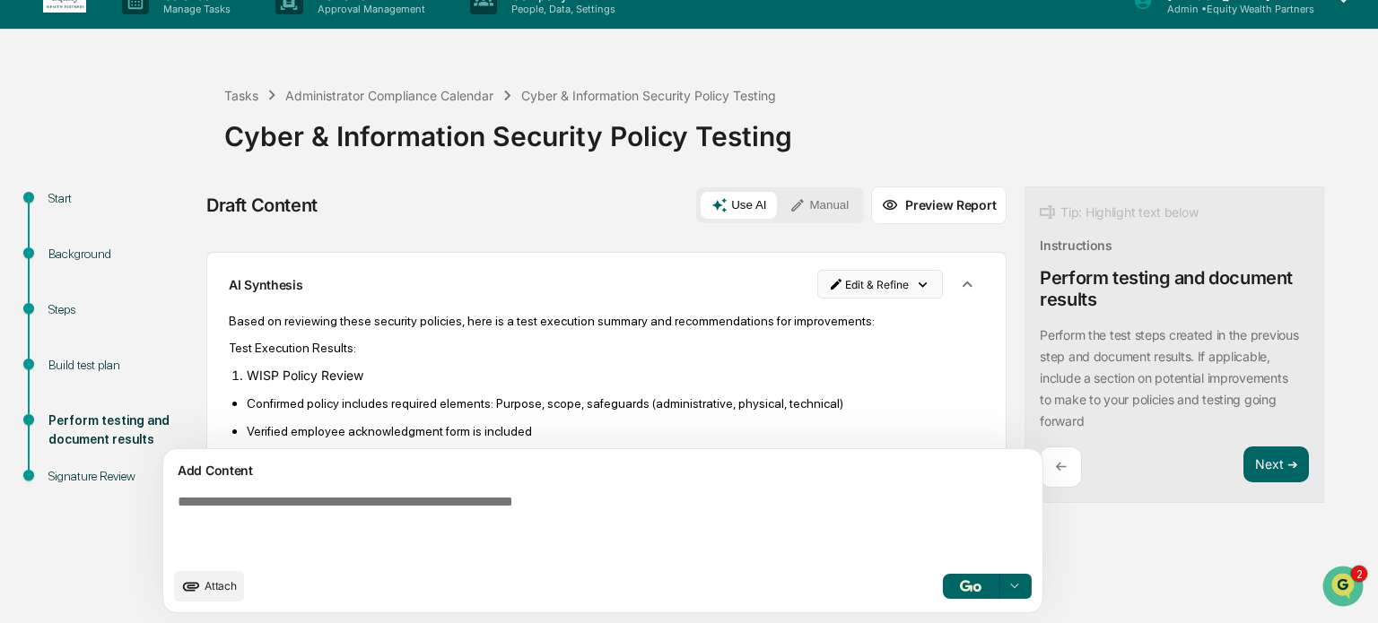
click at [784, 285] on html "Calendar Manage Tasks Reviews Approval Management Company People, Data, Setting…" at bounding box center [689, 284] width 1378 height 623
click at [794, 327] on div "Edit Result" at bounding box center [791, 329] width 132 height 29
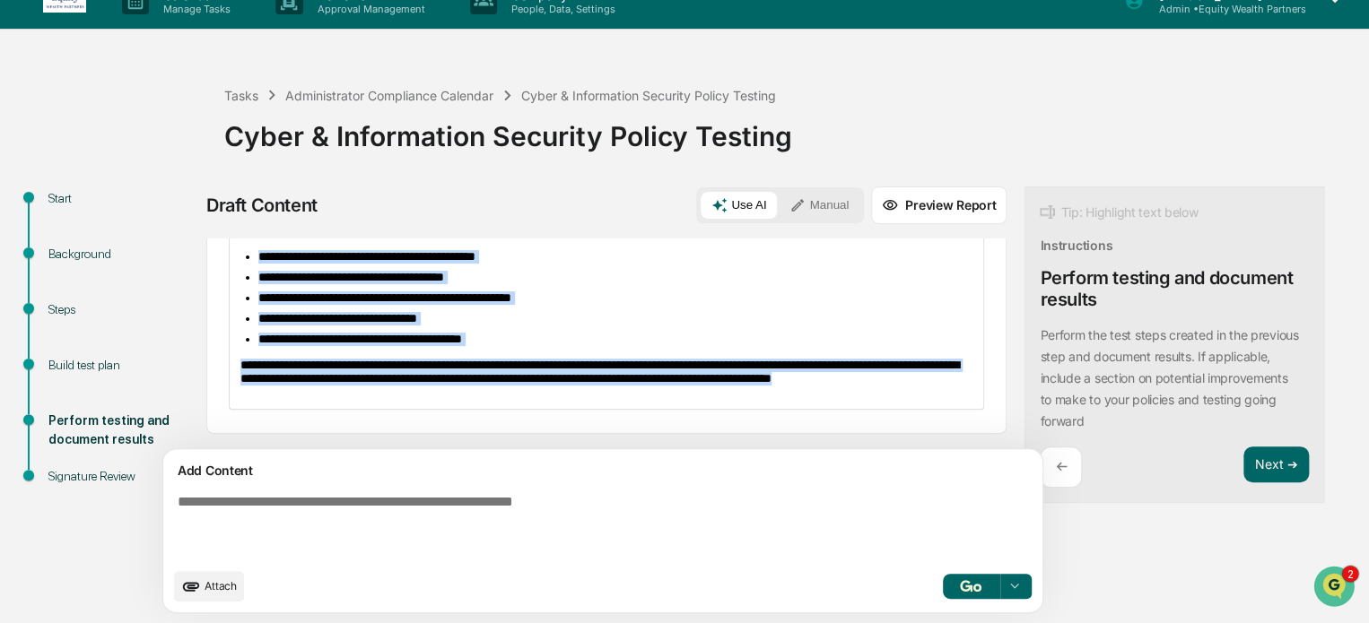
scroll to position [1449, 0]
drag, startPoint x: 236, startPoint y: 318, endPoint x: 485, endPoint y: 477, distance: 295.7
click at [485, 477] on div "**********" at bounding box center [606, 432] width 800 height 386
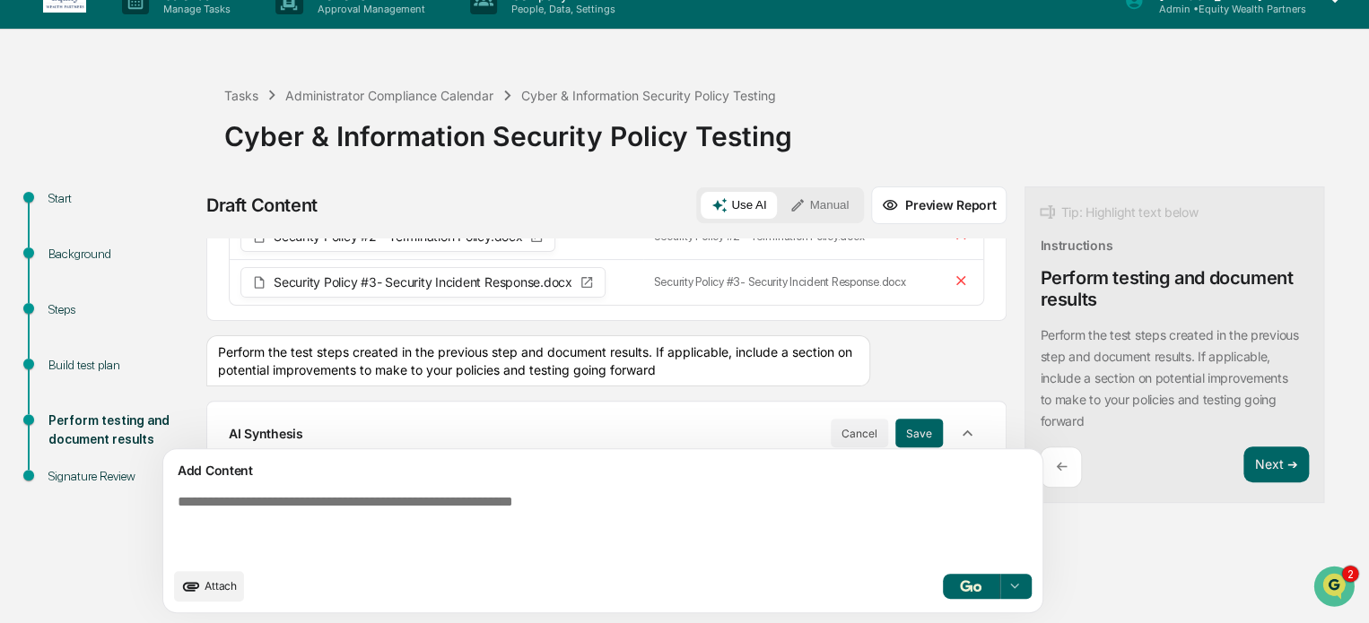
scroll to position [165, 0]
click at [890, 386] on div "Perform the test steps created in the previous step and document results. If ap…" at bounding box center [606, 361] width 800 height 51
click at [895, 435] on button "Save" at bounding box center [919, 434] width 48 height 29
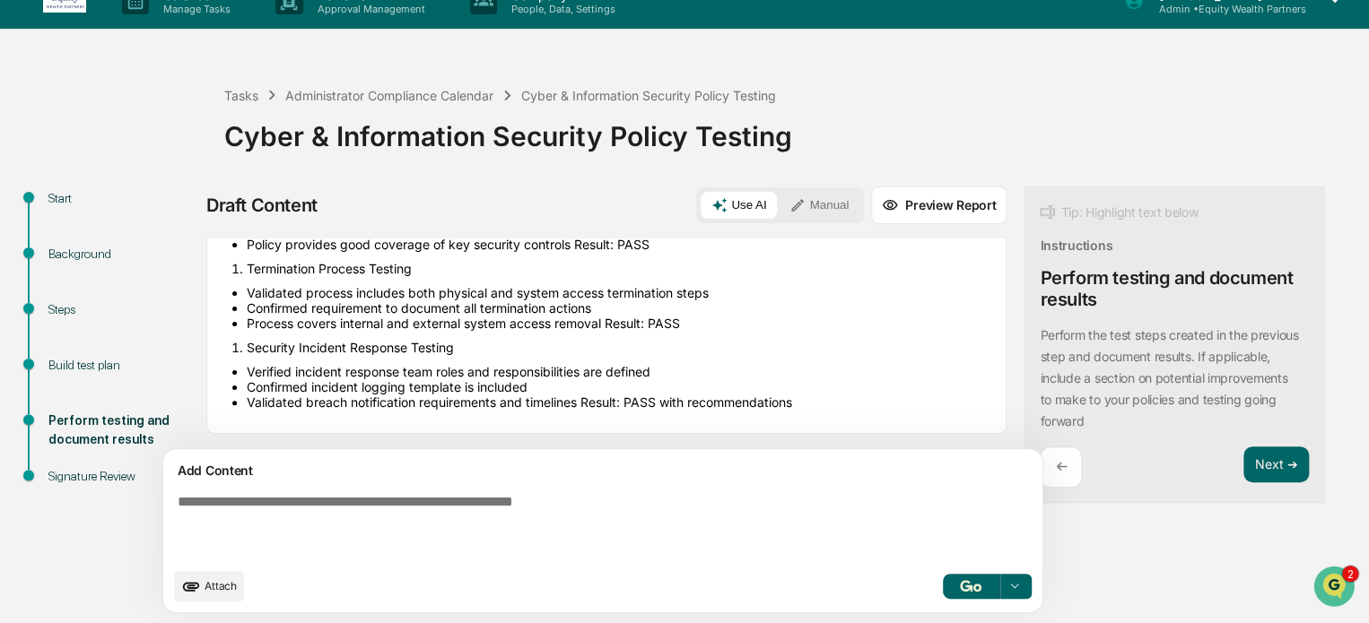
scroll to position [501, 0]
click at [1040, 467] on div "←" at bounding box center [1061, 468] width 42 height 42
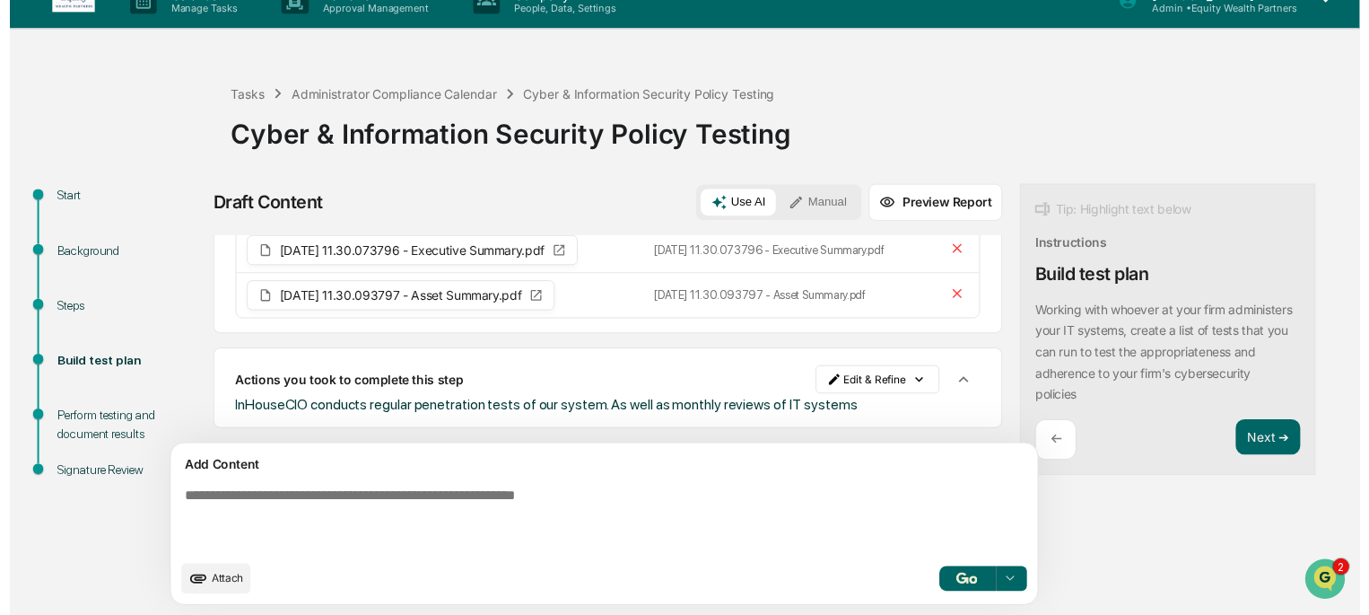
scroll to position [157, 0]
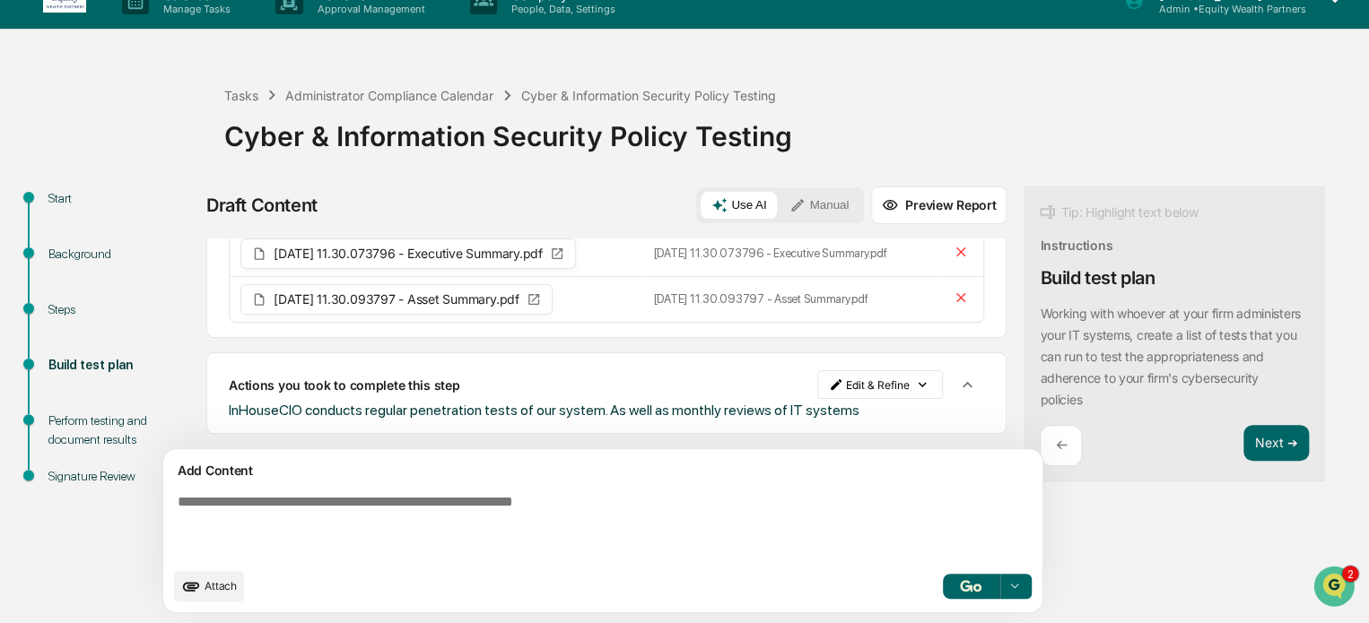
click at [1055, 442] on p "←" at bounding box center [1061, 445] width 12 height 17
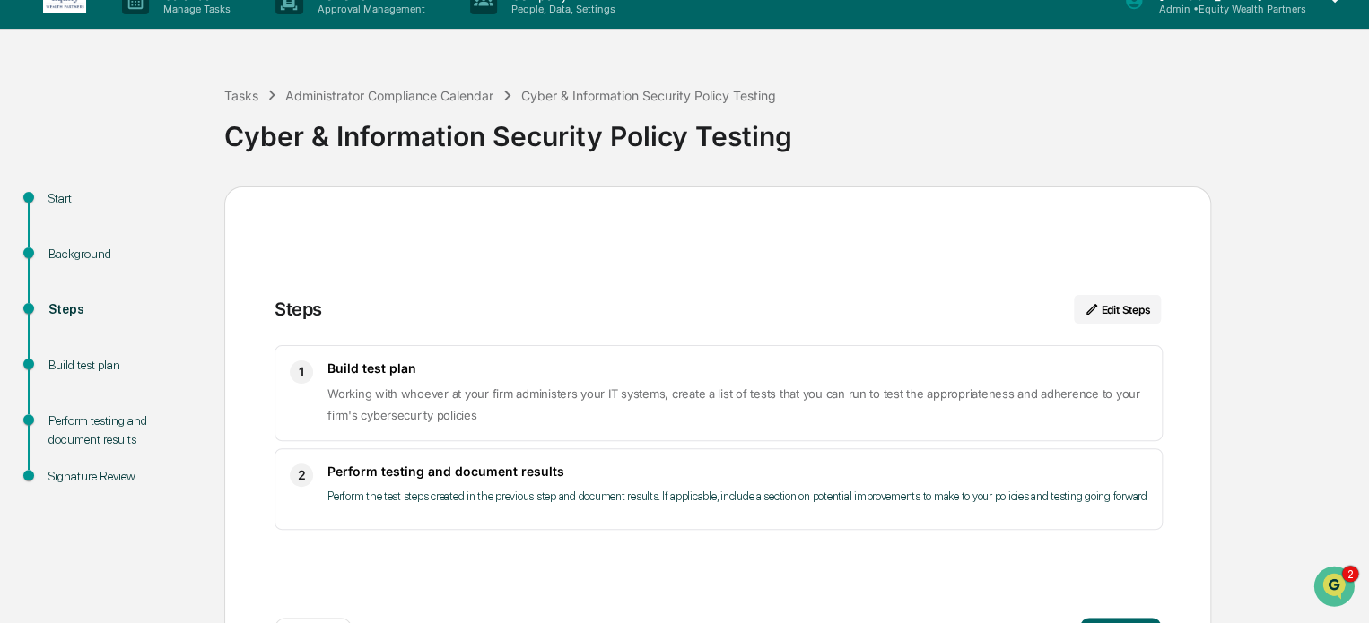
click at [68, 249] on div "Background" at bounding box center [121, 254] width 147 height 19
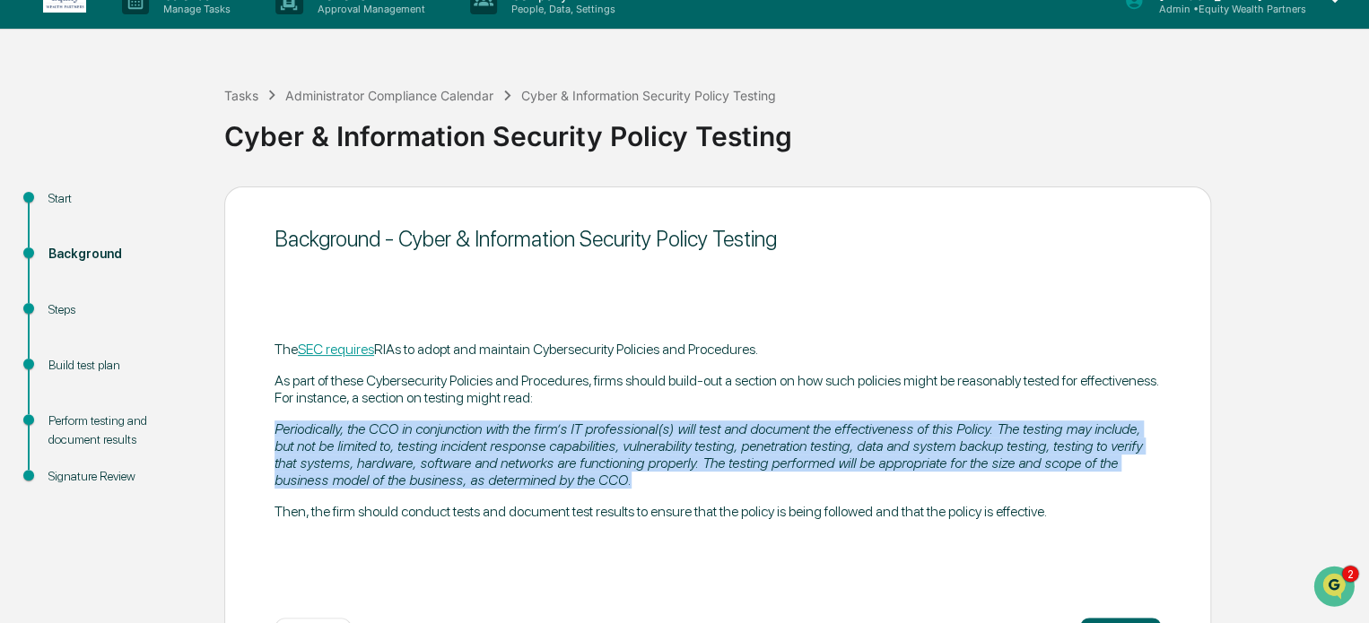
drag, startPoint x: 274, startPoint y: 430, endPoint x: 658, endPoint y: 485, distance: 388.9
click at [658, 485] on p "Periodically, the CCO in conjunction with the firm’s IT professional(s) will te…" at bounding box center [718, 455] width 886 height 68
copy em "Periodically, the CCO in conjunction with the firm’s IT professional(s) will te…"
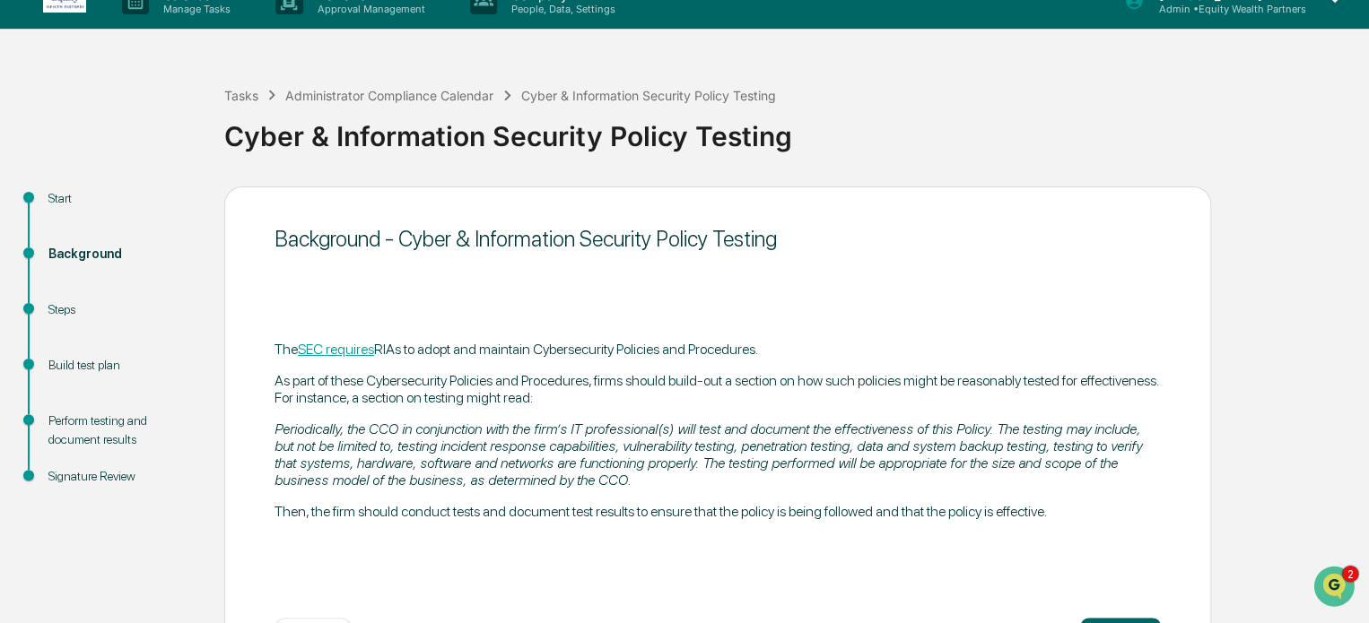
click at [90, 423] on div "Perform testing and document results" at bounding box center [121, 431] width 147 height 38
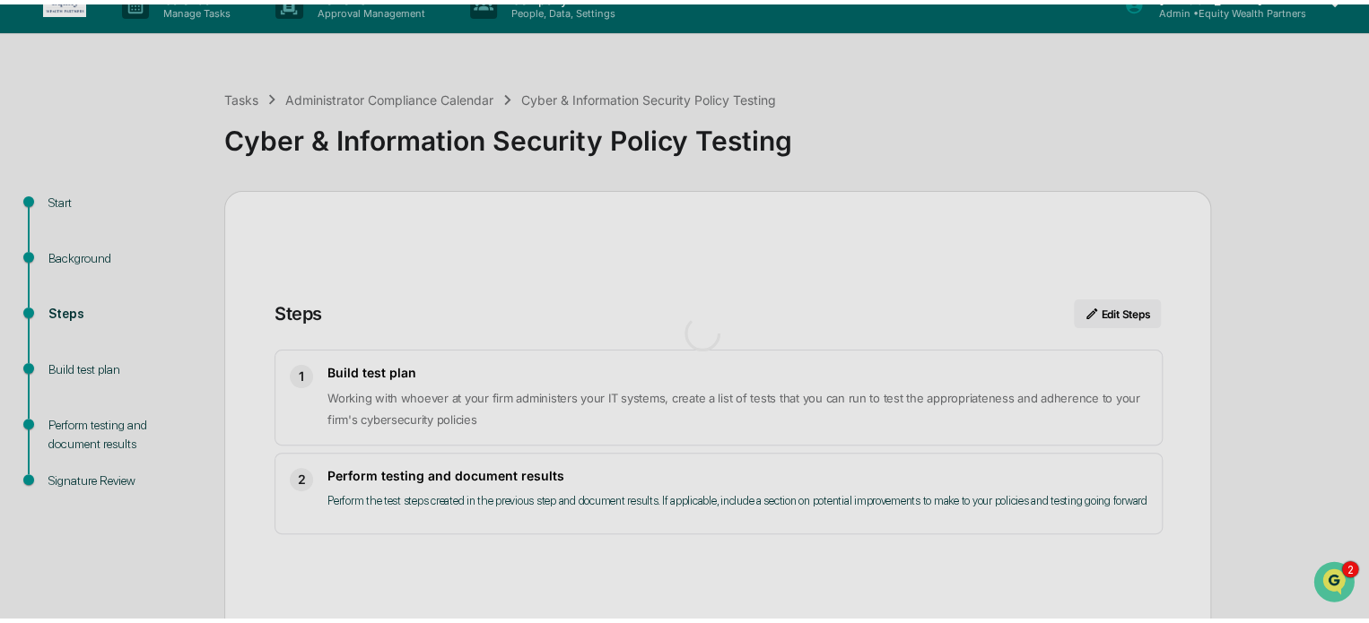
scroll to position [13, 0]
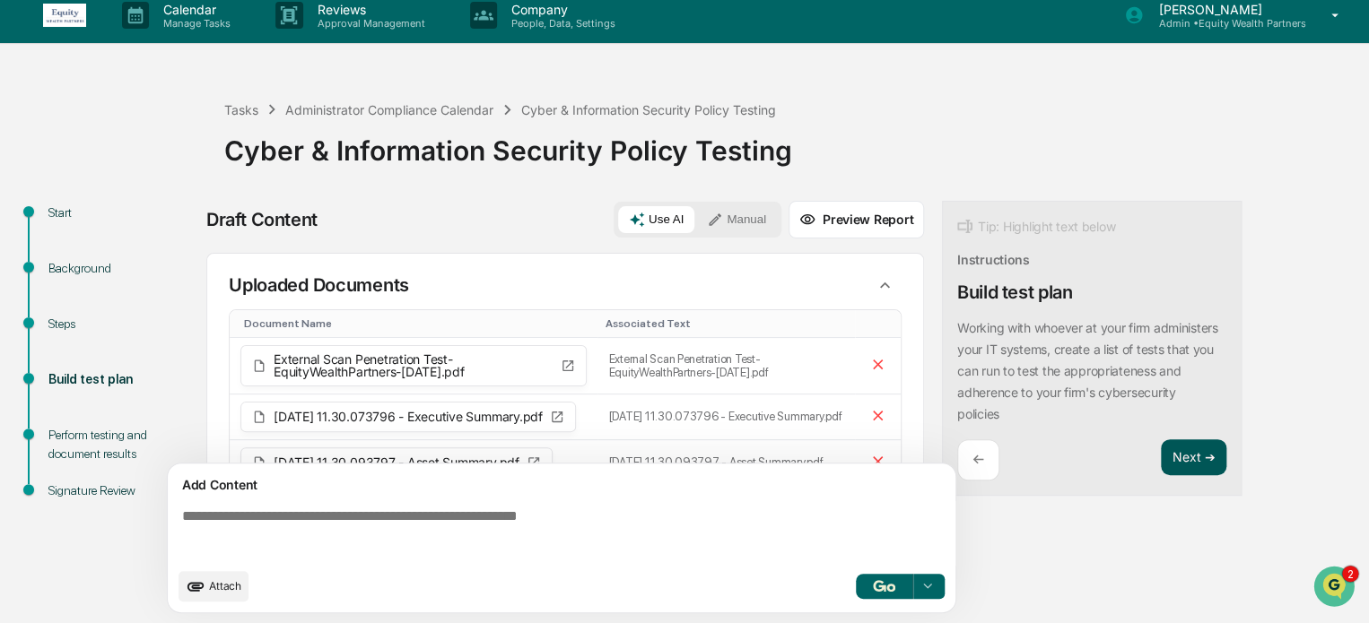
click at [1186, 455] on button "Next ➔" at bounding box center [1193, 458] width 65 height 37
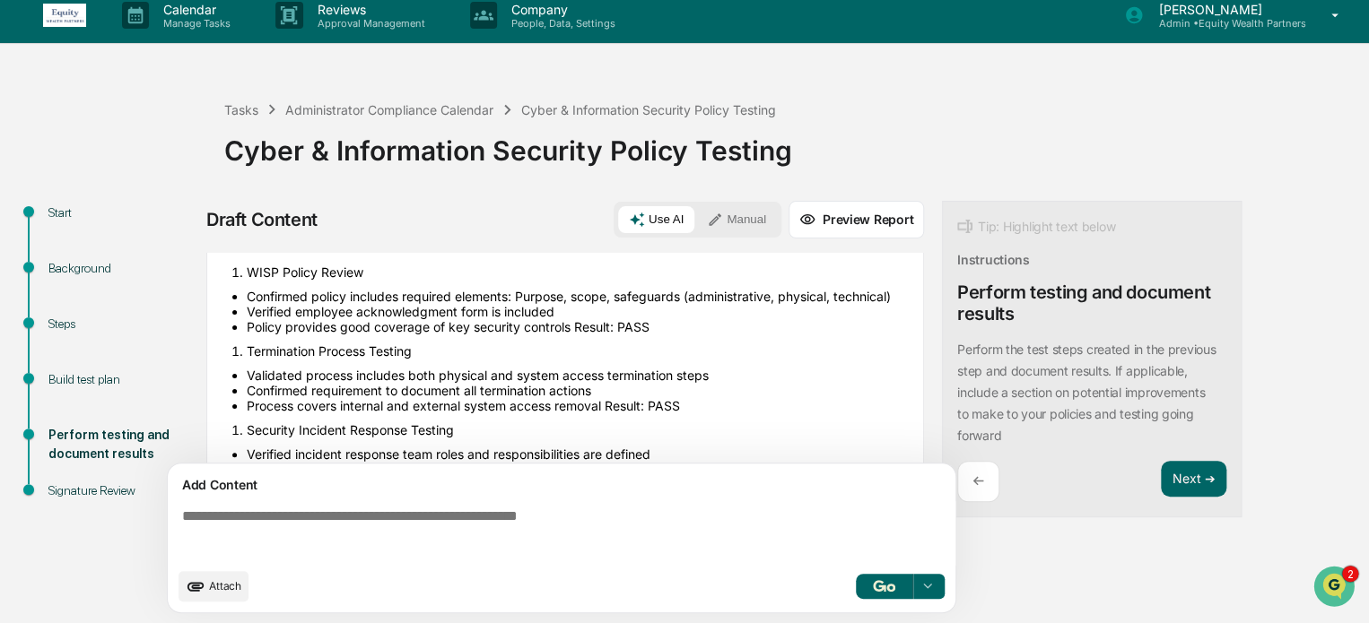
scroll to position [522, 0]
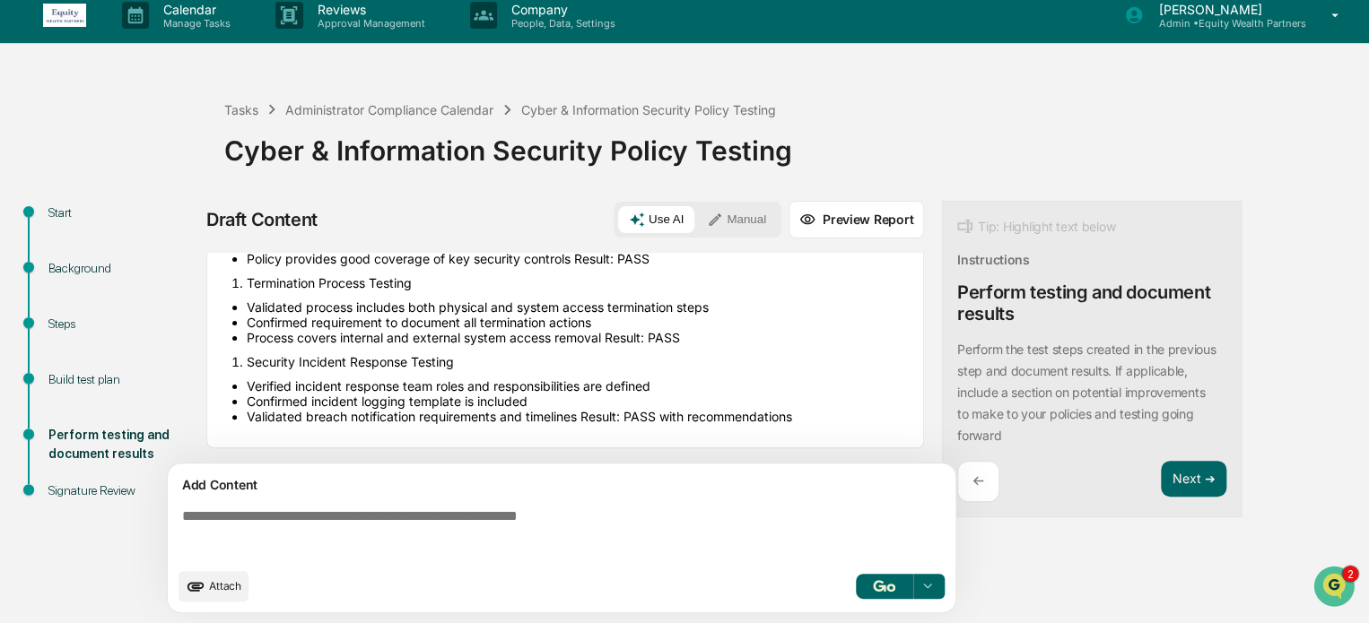
click at [597, 520] on textarea at bounding box center [565, 533] width 780 height 65
paste textarea "**********"
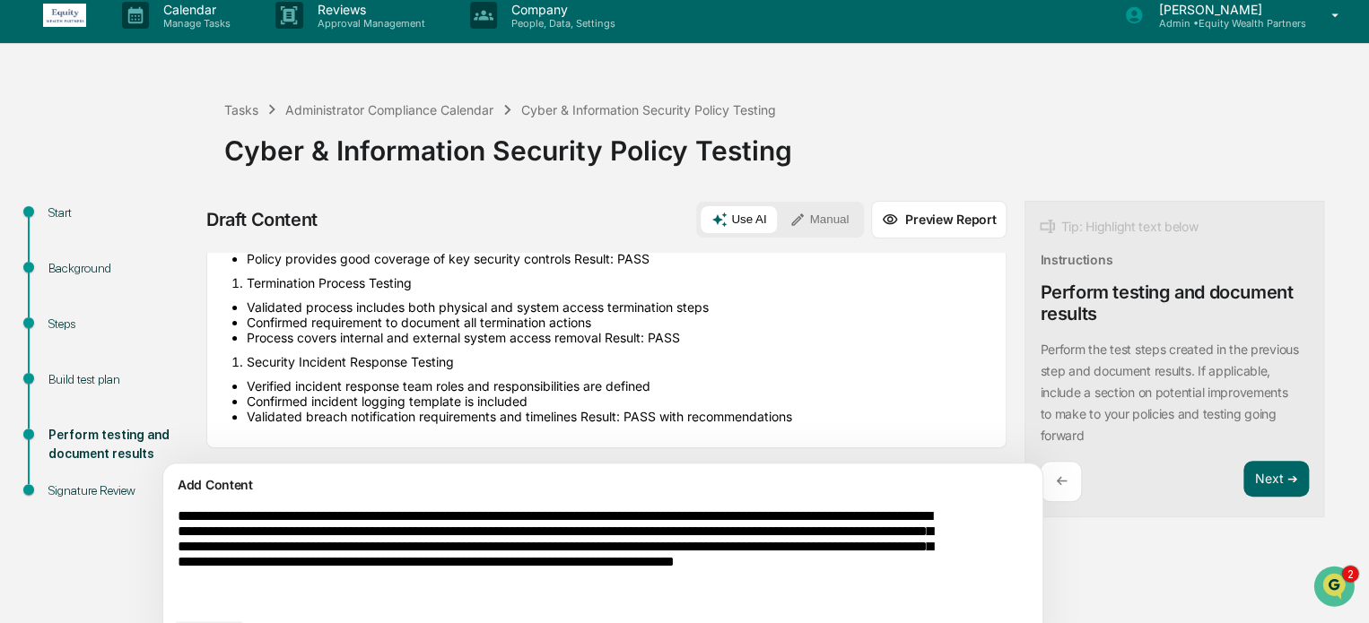
scroll to position [63, 0]
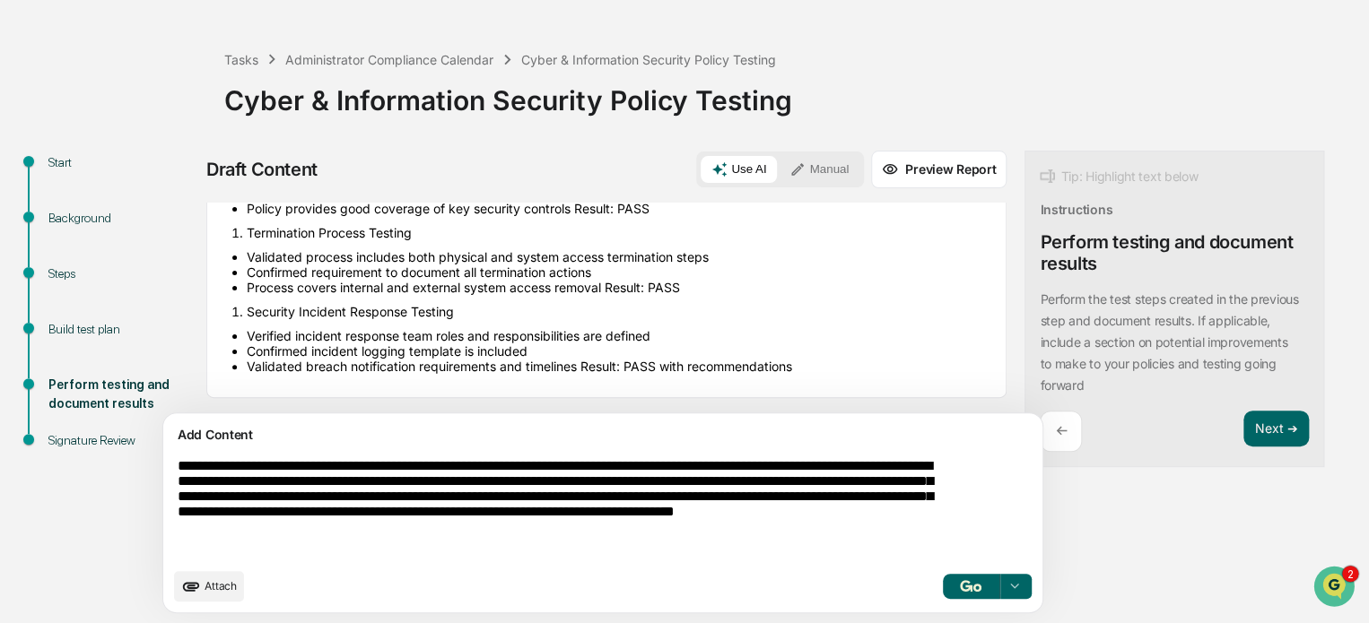
type textarea "**********"
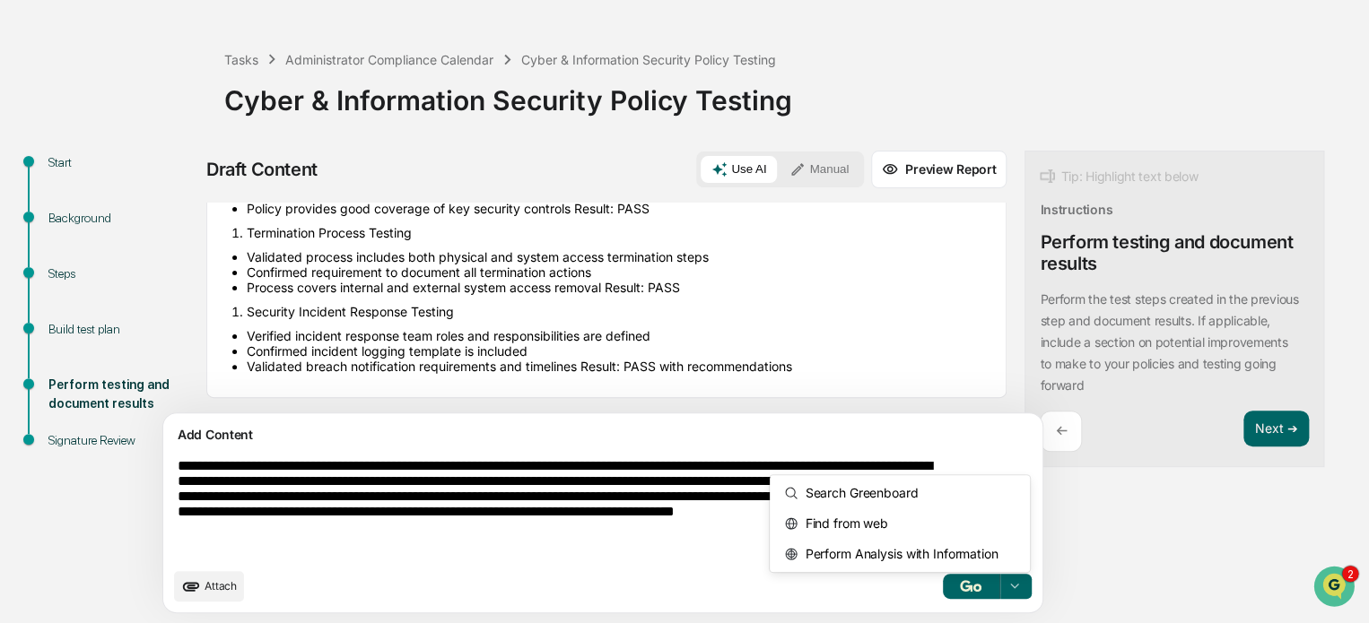
click at [1007, 588] on icon at bounding box center [1014, 587] width 14 height 14
click at [878, 562] on span "Perform Analysis with Information" at bounding box center [898, 554] width 200 height 29
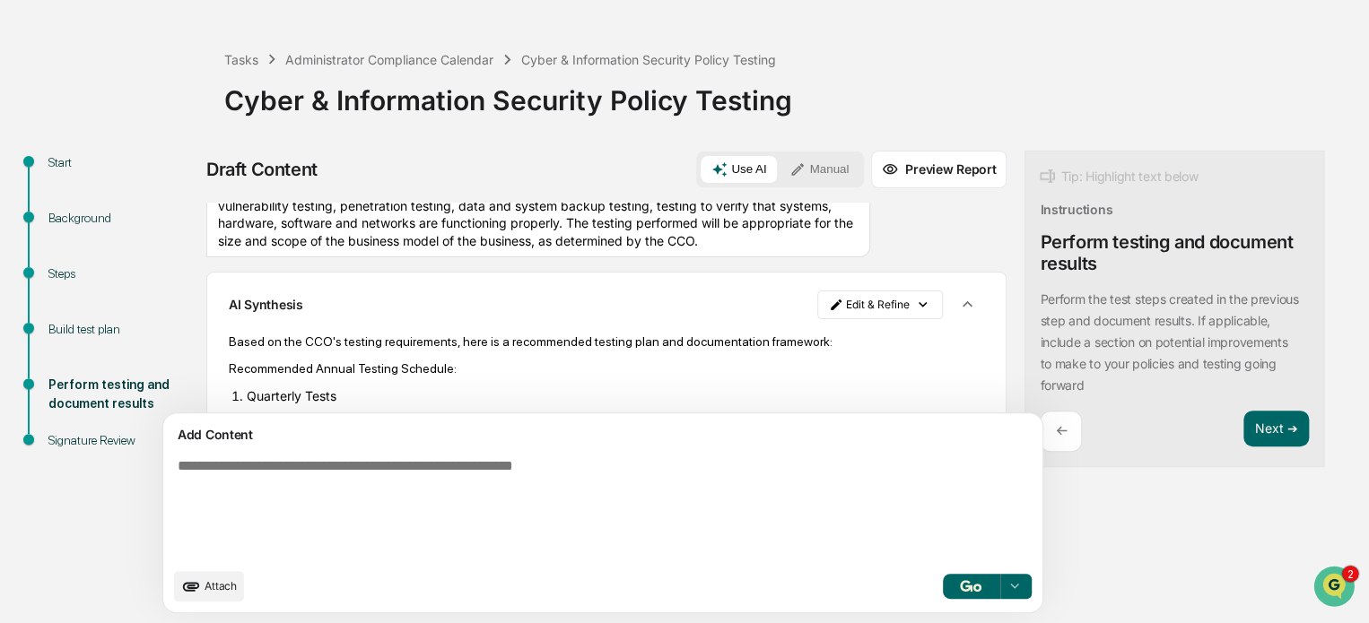
scroll to position [742, 0]
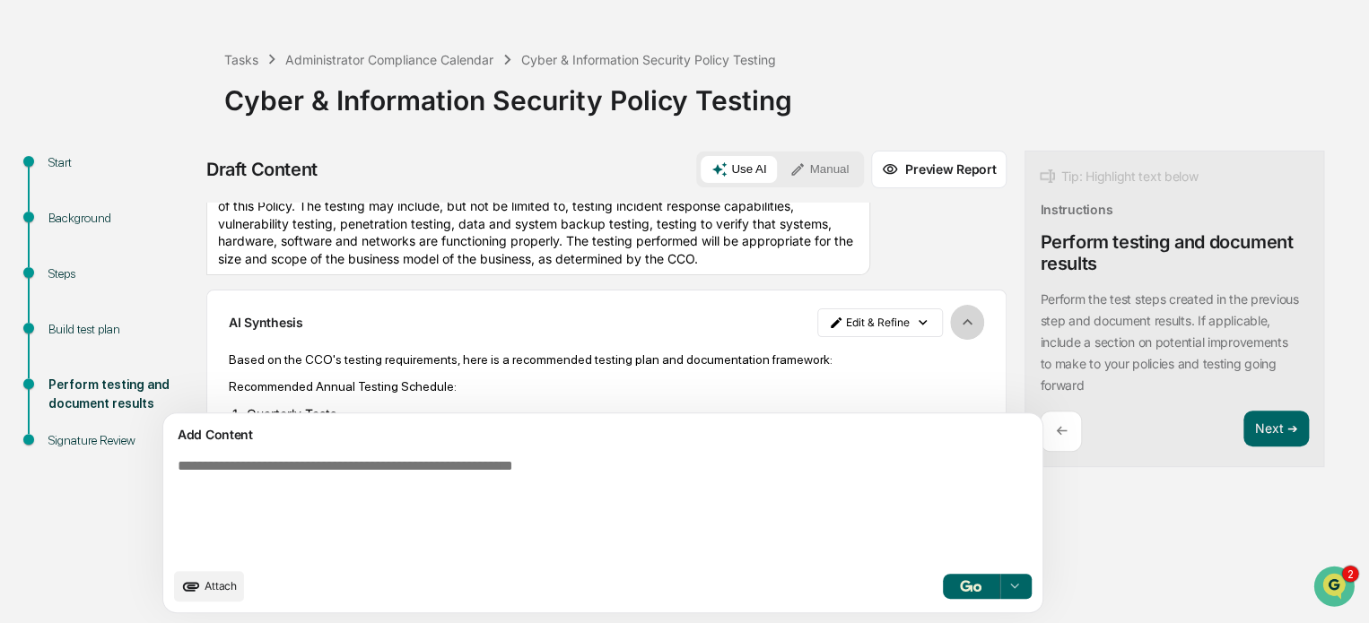
click at [957, 332] on icon "button" at bounding box center [967, 322] width 20 height 20
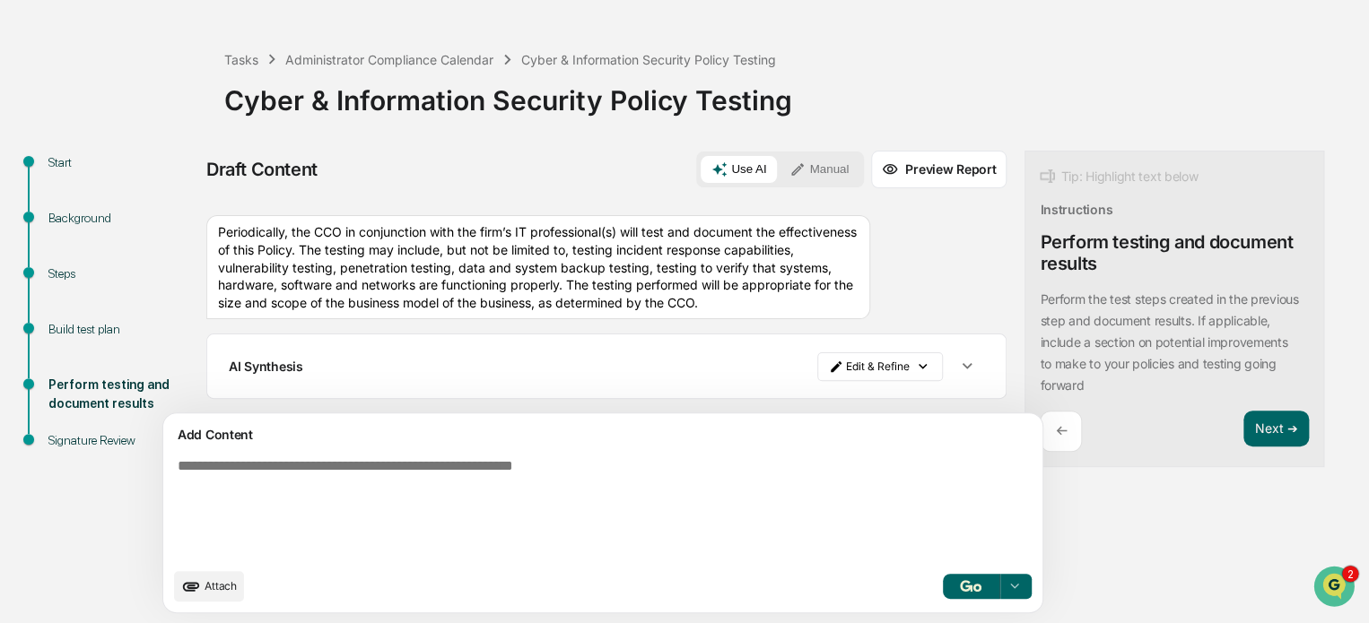
scroll to position [737, 0]
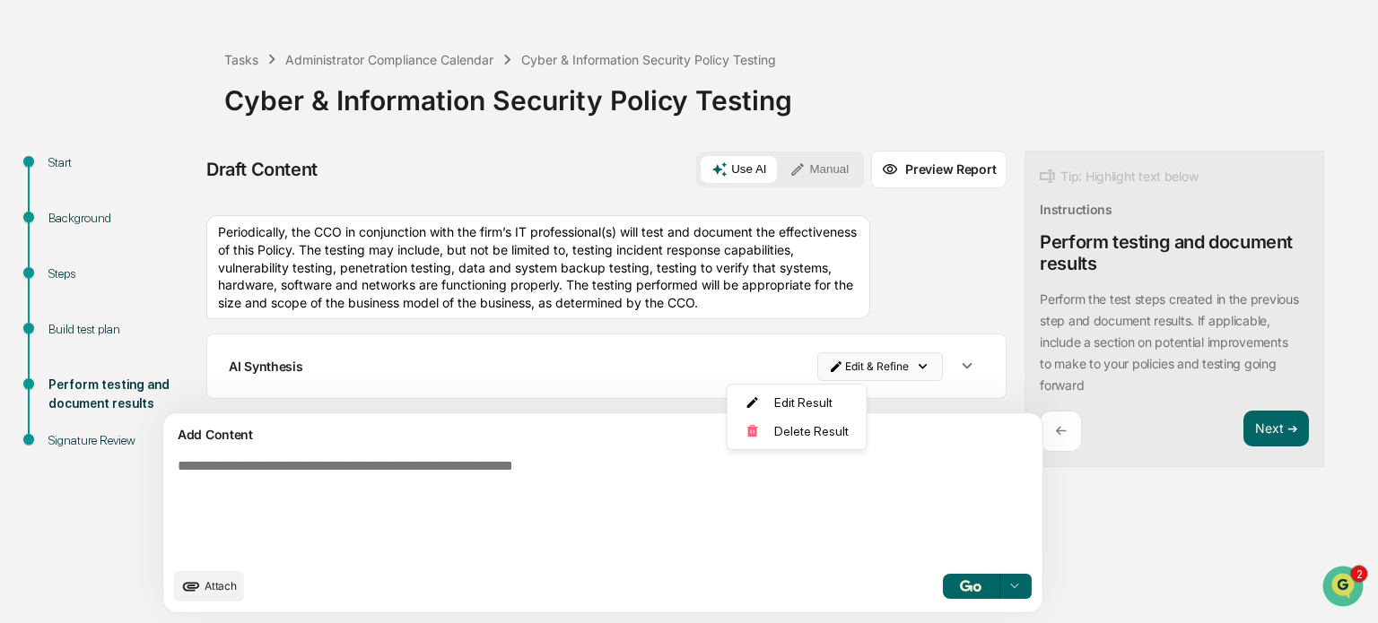
click at [829, 365] on html "Calendar Manage Tasks Reviews Approval Management Company People, Data, Setting…" at bounding box center [689, 248] width 1378 height 623
click at [800, 428] on div "Delete Result" at bounding box center [791, 431] width 132 height 29
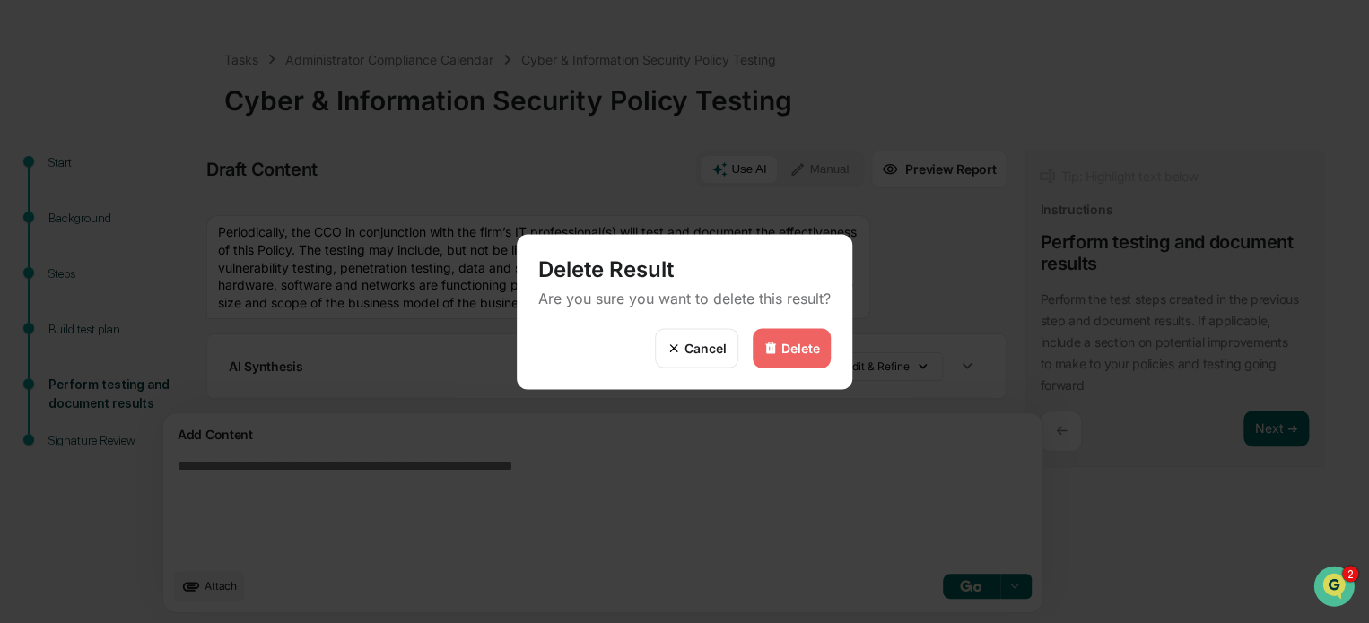
click at [803, 357] on div "Delete" at bounding box center [792, 347] width 78 height 39
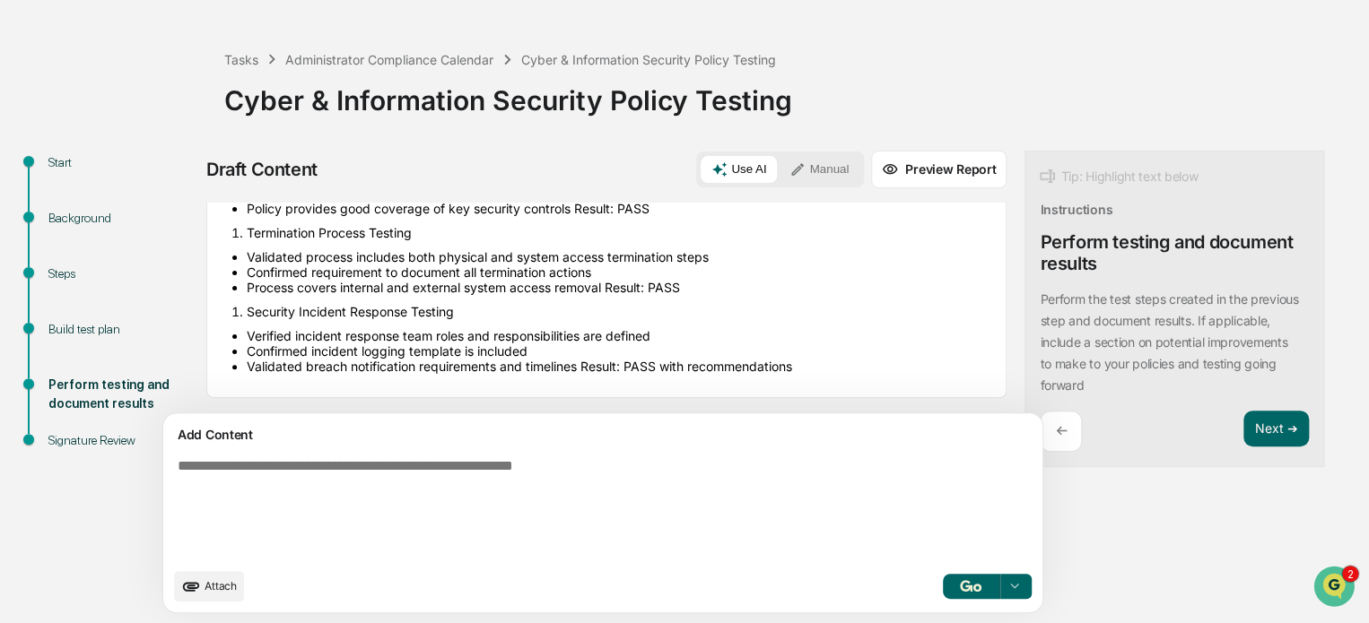
scroll to position [522, 0]
click at [1243, 424] on button "Next ➔" at bounding box center [1275, 429] width 65 height 37
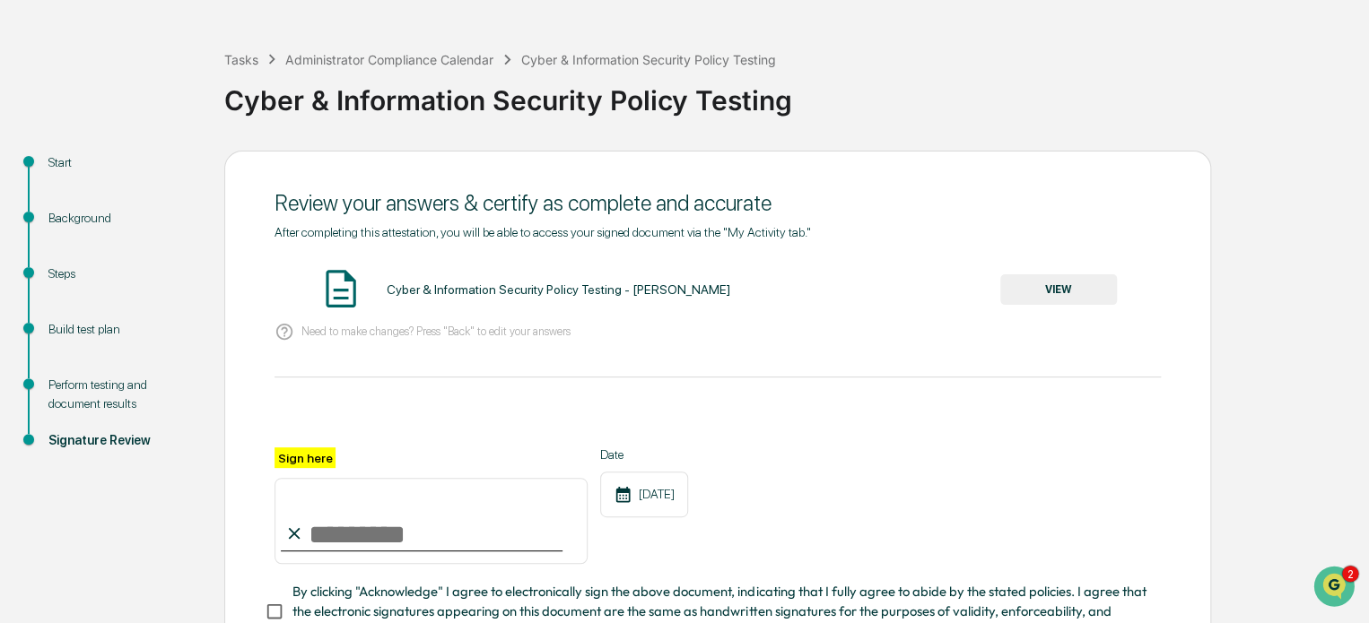
click at [1051, 288] on button "VIEW" at bounding box center [1058, 290] width 117 height 31
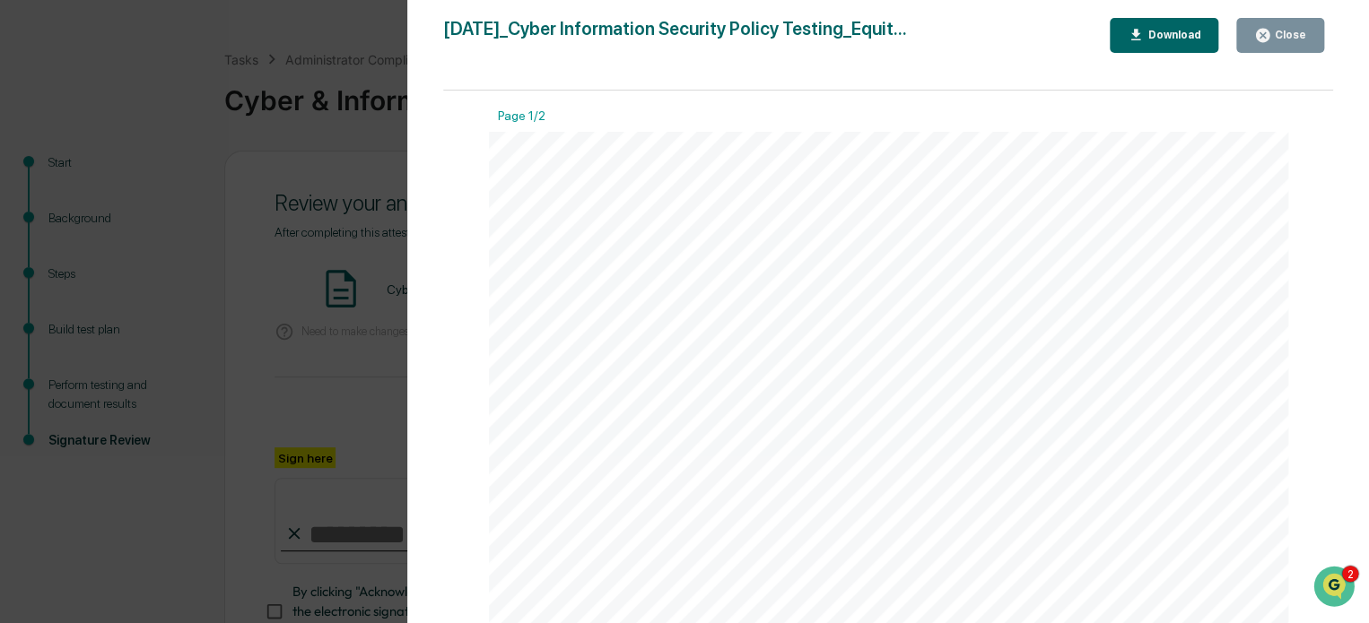
click at [1291, 38] on div "Close" at bounding box center [1288, 35] width 35 height 13
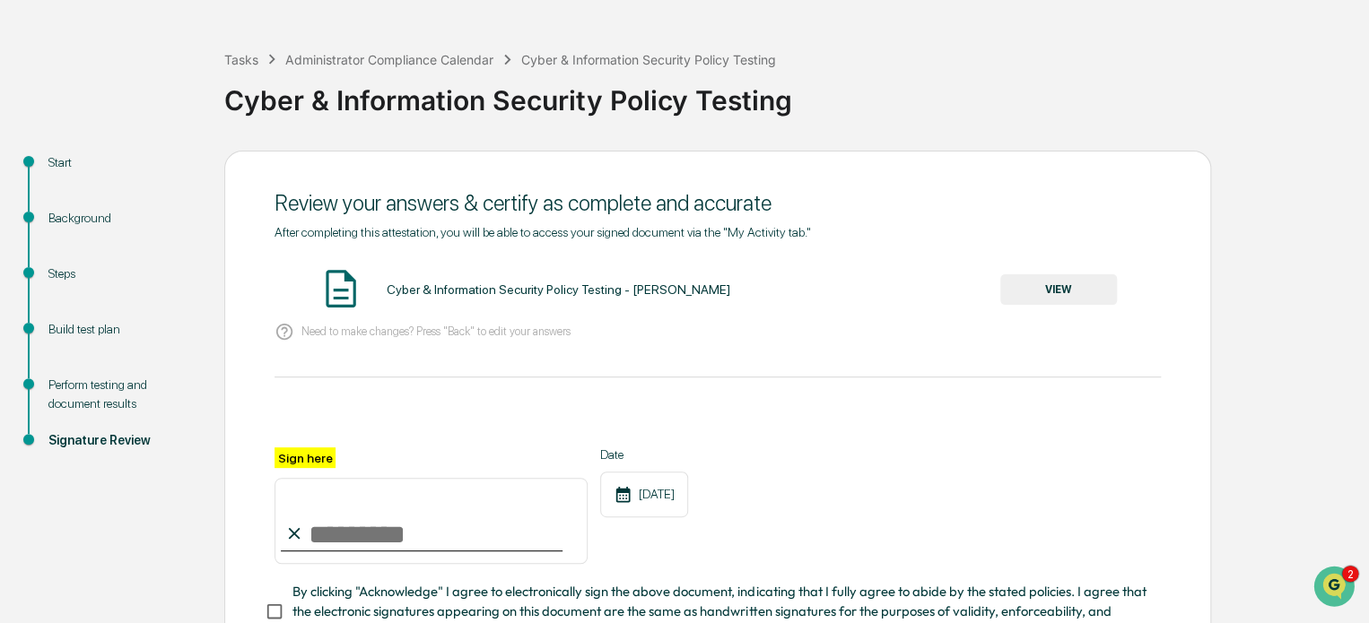
click at [354, 534] on input "Sign here" at bounding box center [431, 521] width 313 height 86
type input "**********"
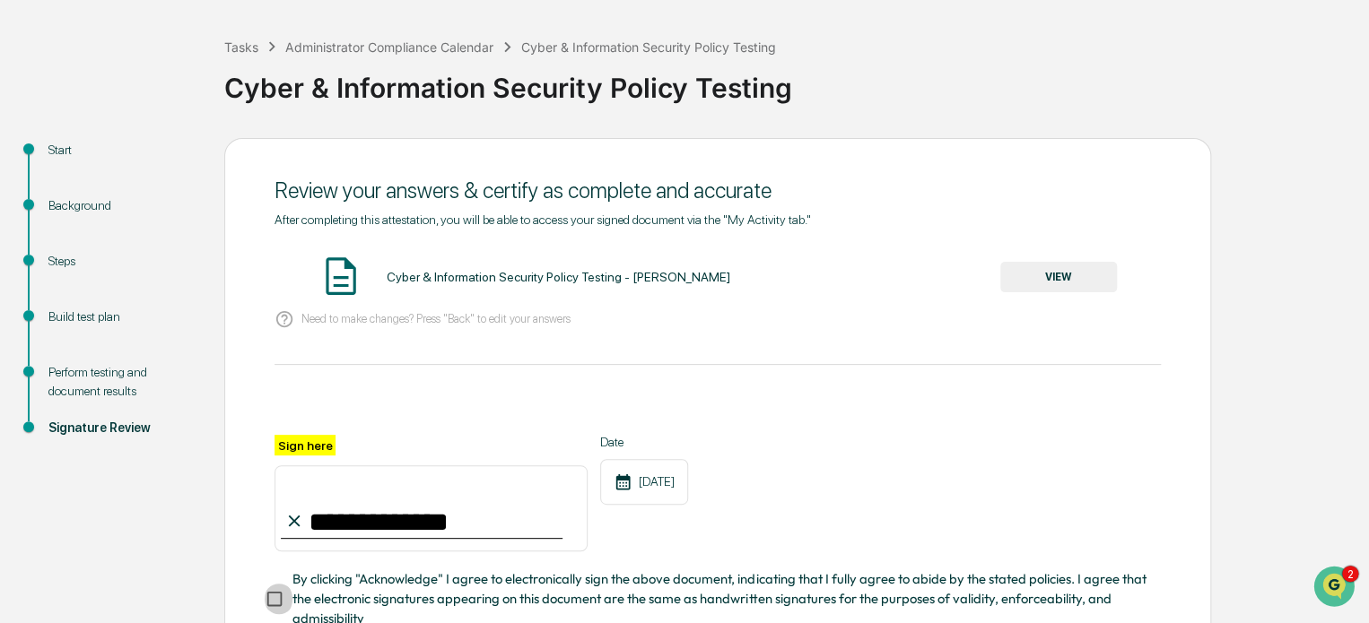
click at [354, 534] on input "**********" at bounding box center [431, 509] width 313 height 86
click at [244, 580] on div "**********" at bounding box center [717, 445] width 987 height 615
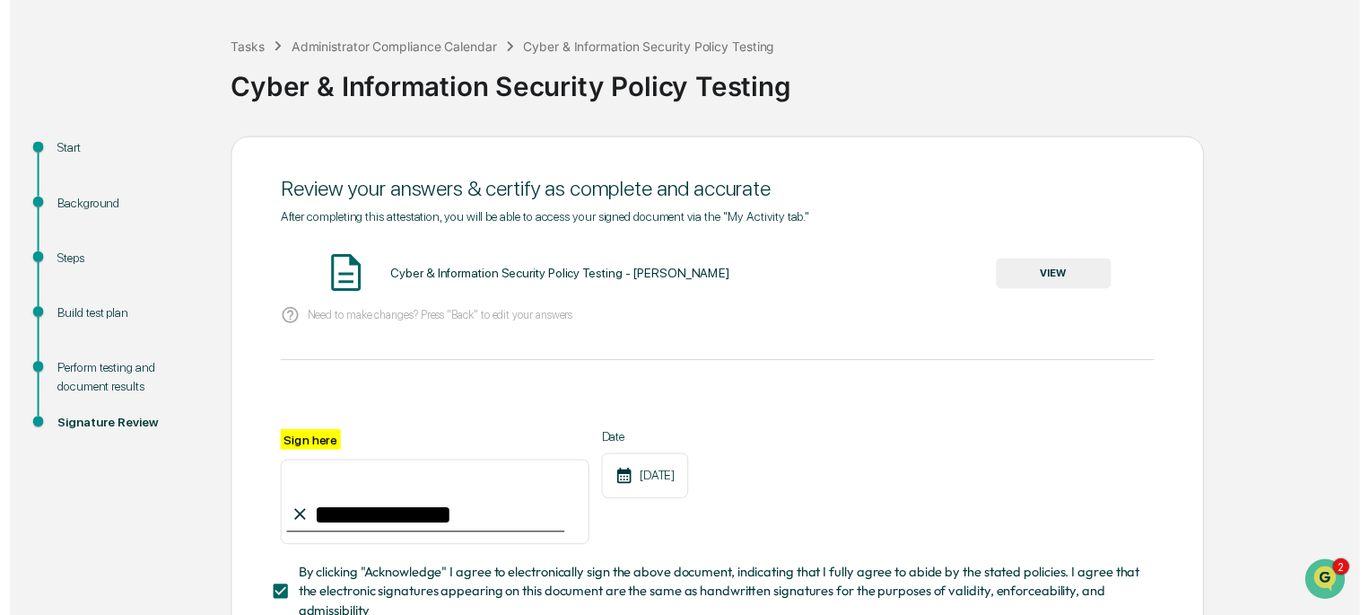
scroll to position [210, 0]
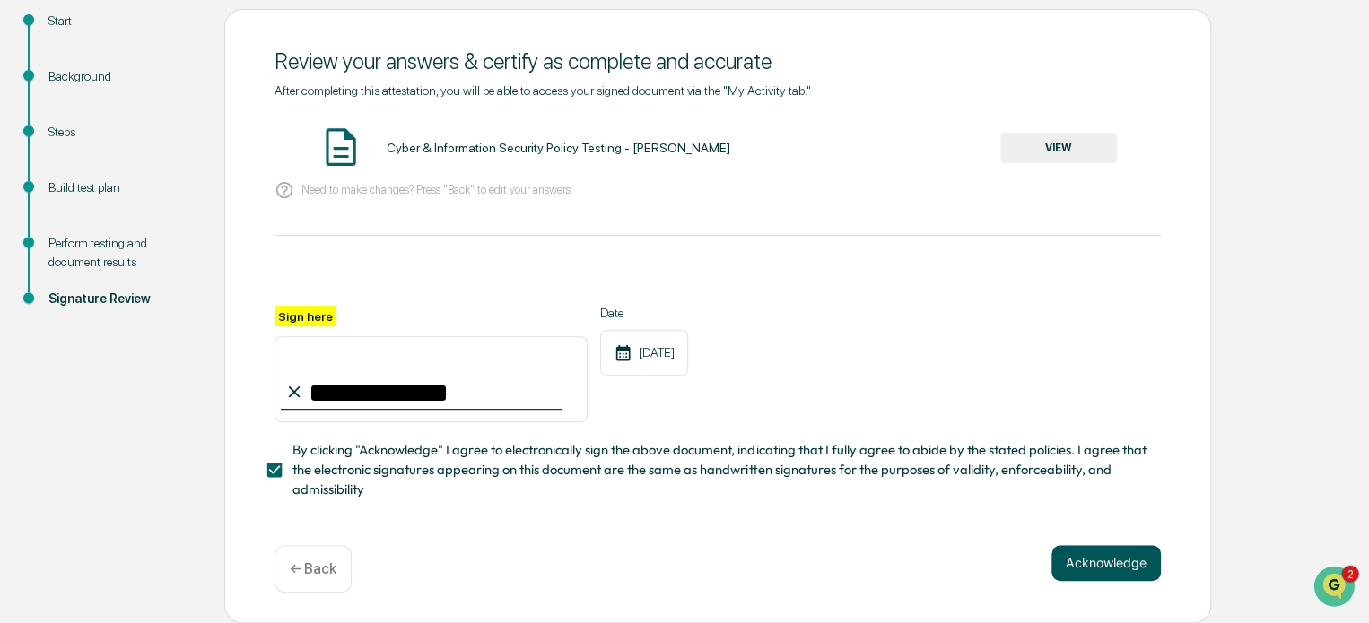
click at [1098, 564] on button "Acknowledge" at bounding box center [1105, 563] width 109 height 36
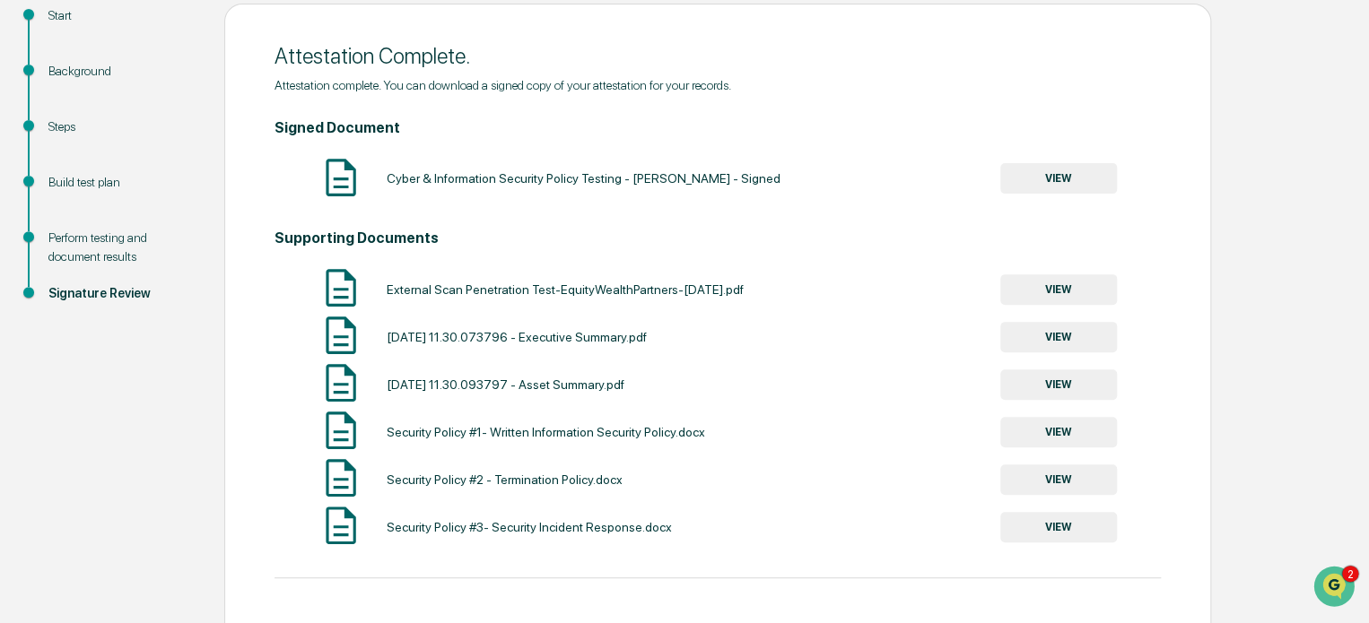
scroll to position [277, 0]
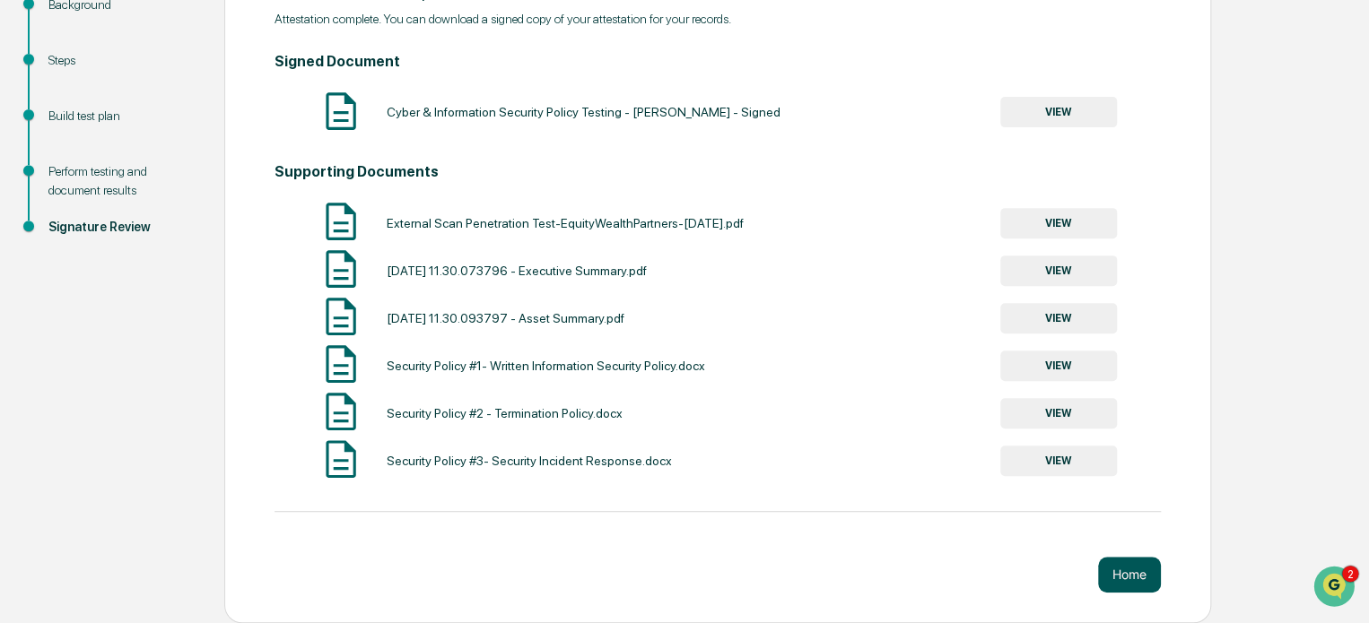
click at [1112, 579] on button "Home" at bounding box center [1129, 575] width 63 height 36
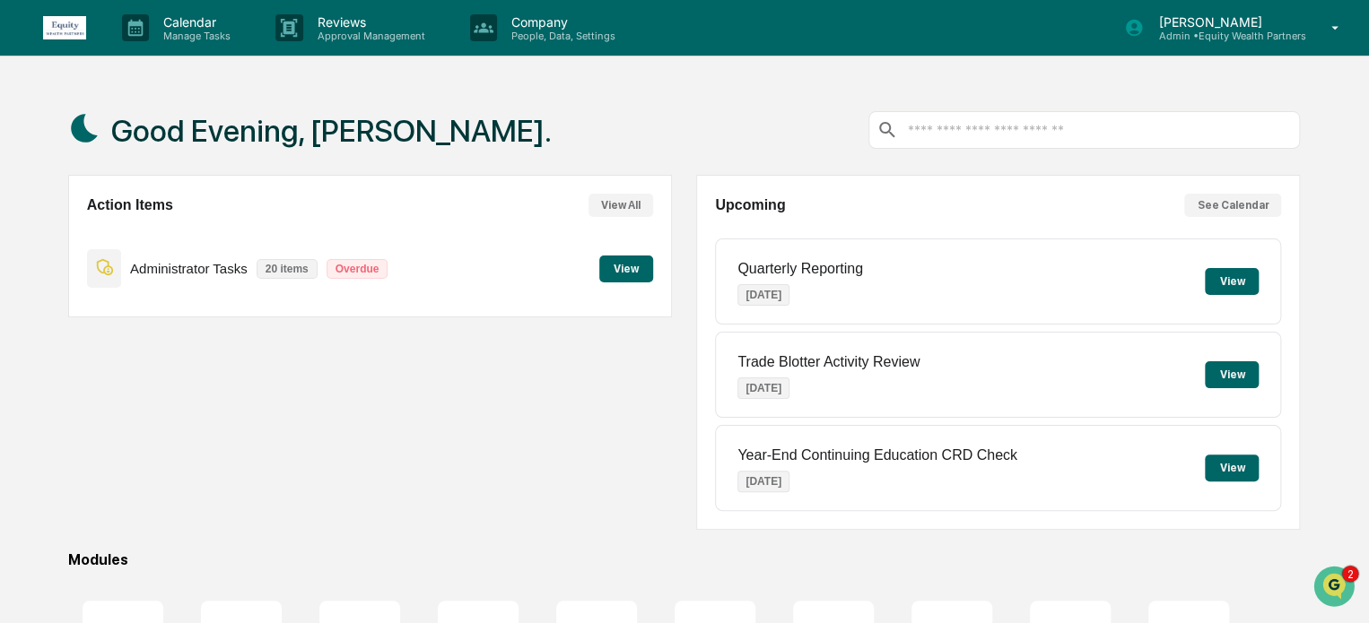
click at [628, 263] on button "View" at bounding box center [626, 269] width 54 height 27
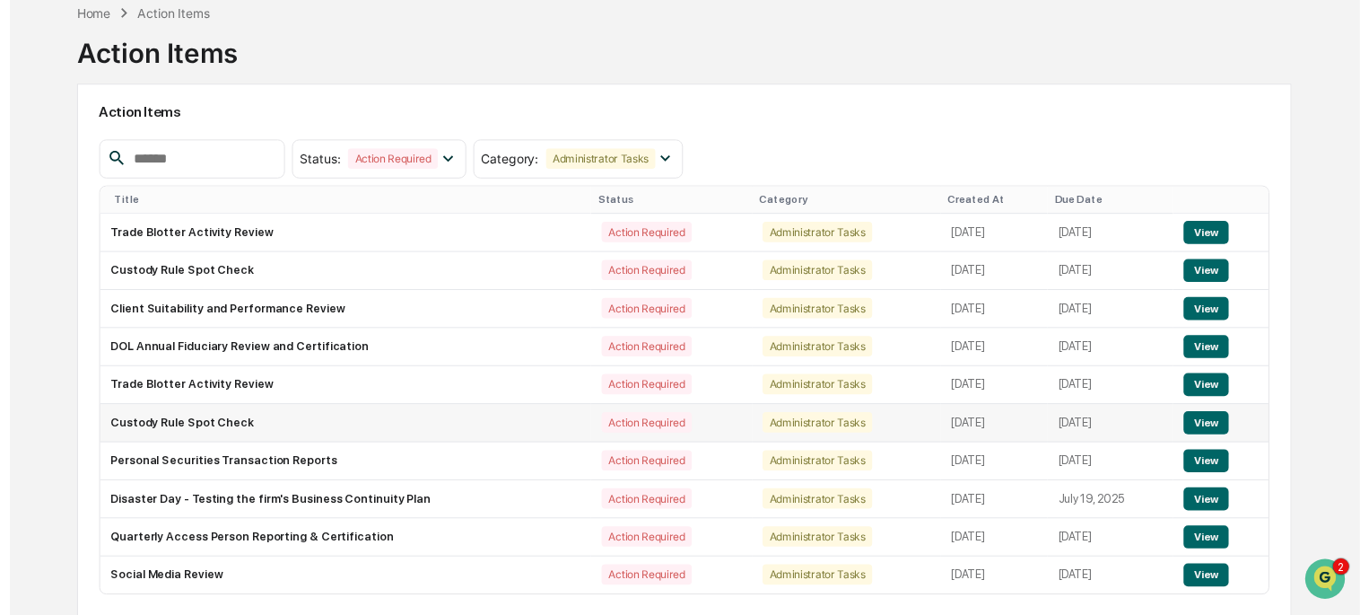
scroll to position [96, 0]
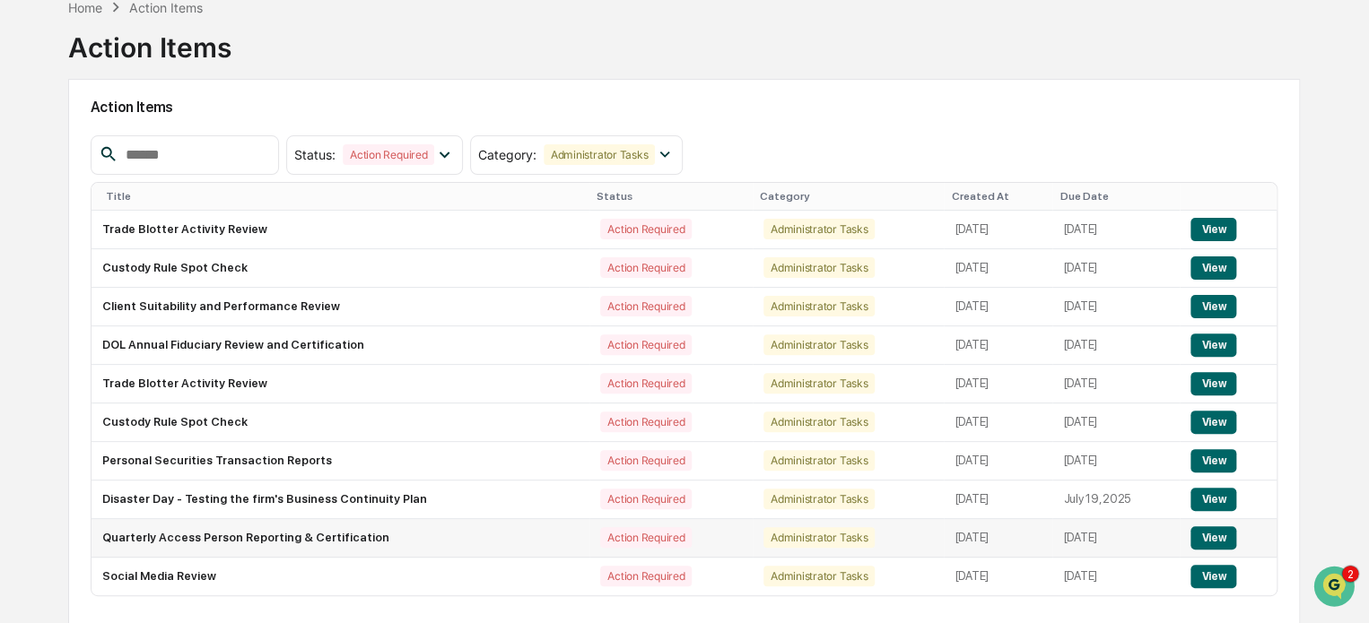
click at [1210, 539] on button "View" at bounding box center [1213, 538] width 46 height 23
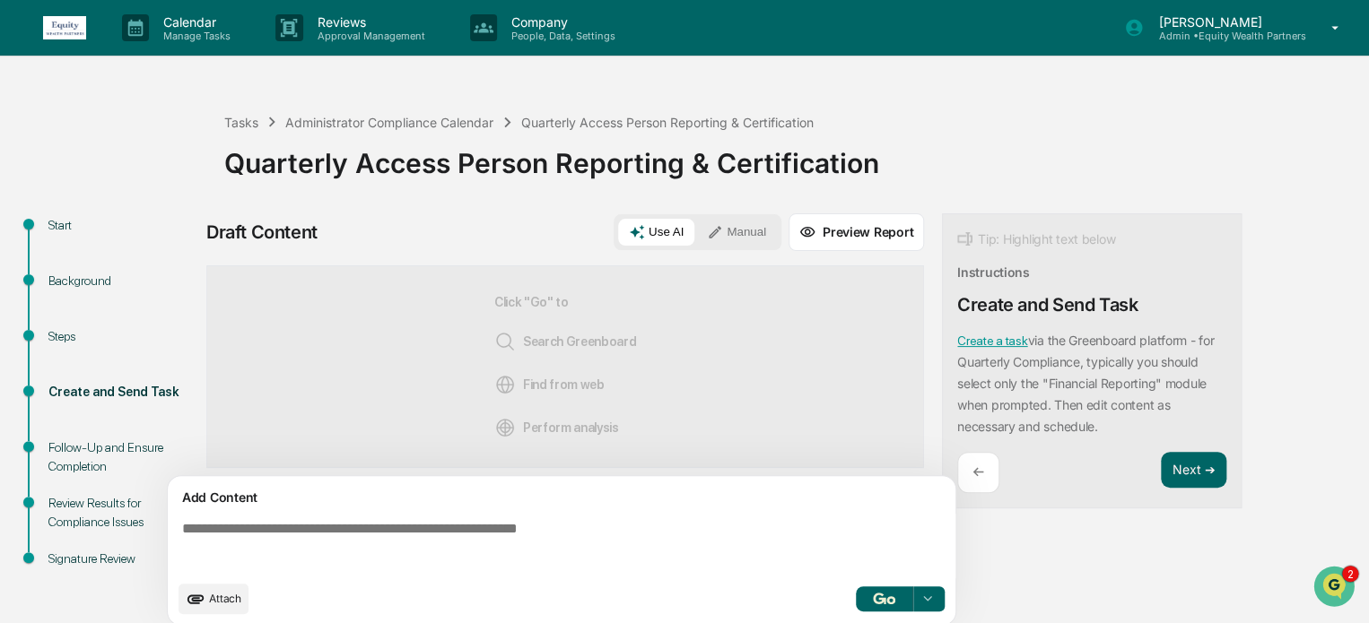
click at [54, 226] on div "Start" at bounding box center [121, 225] width 147 height 19
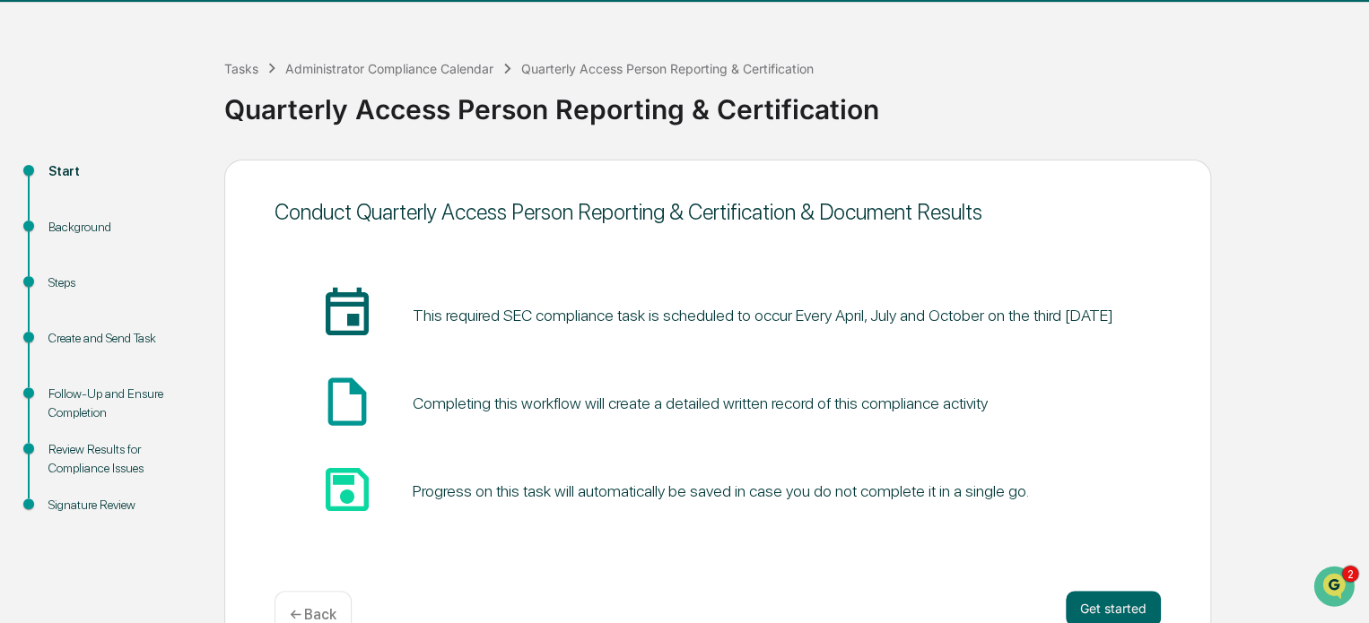
scroll to position [72, 0]
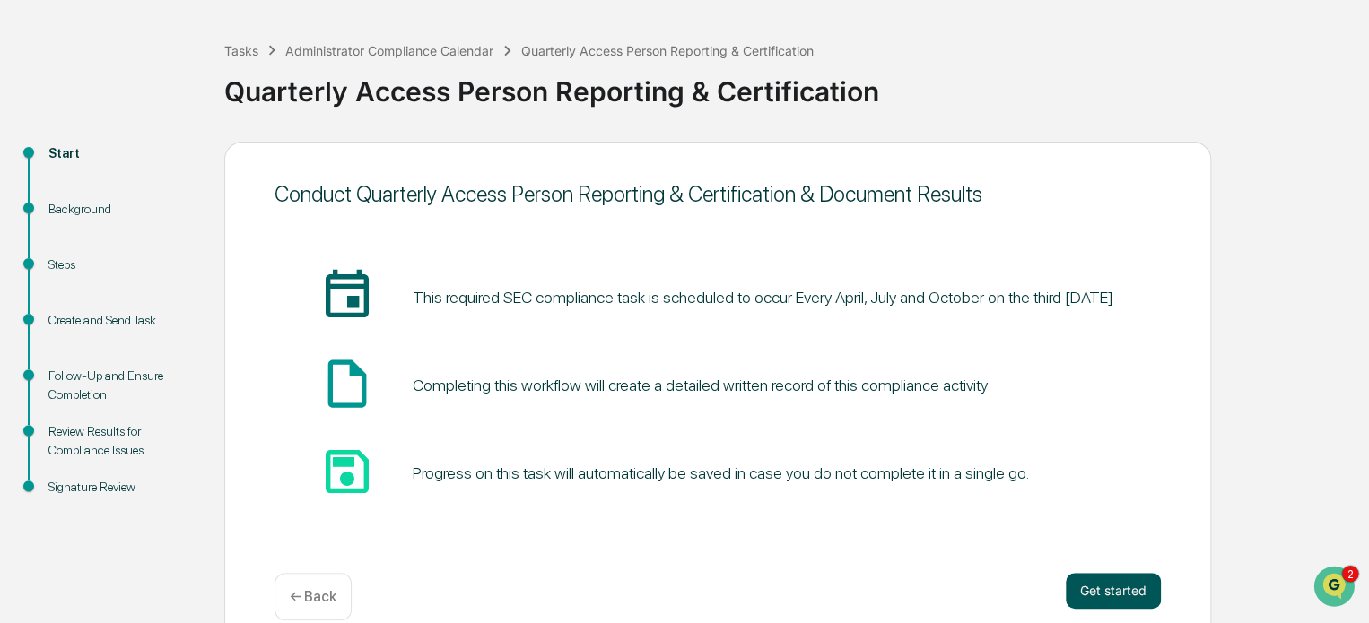
click at [1144, 578] on button "Get started" at bounding box center [1113, 591] width 95 height 36
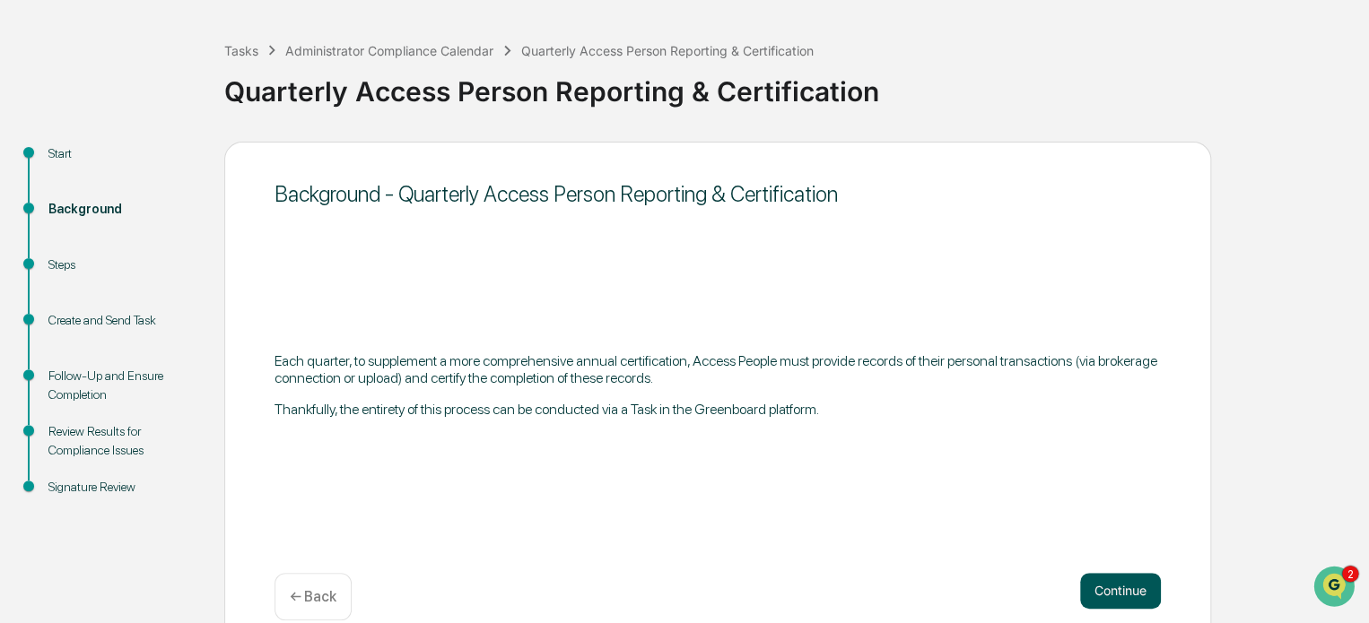
click at [1109, 592] on button "Continue" at bounding box center [1120, 591] width 81 height 36
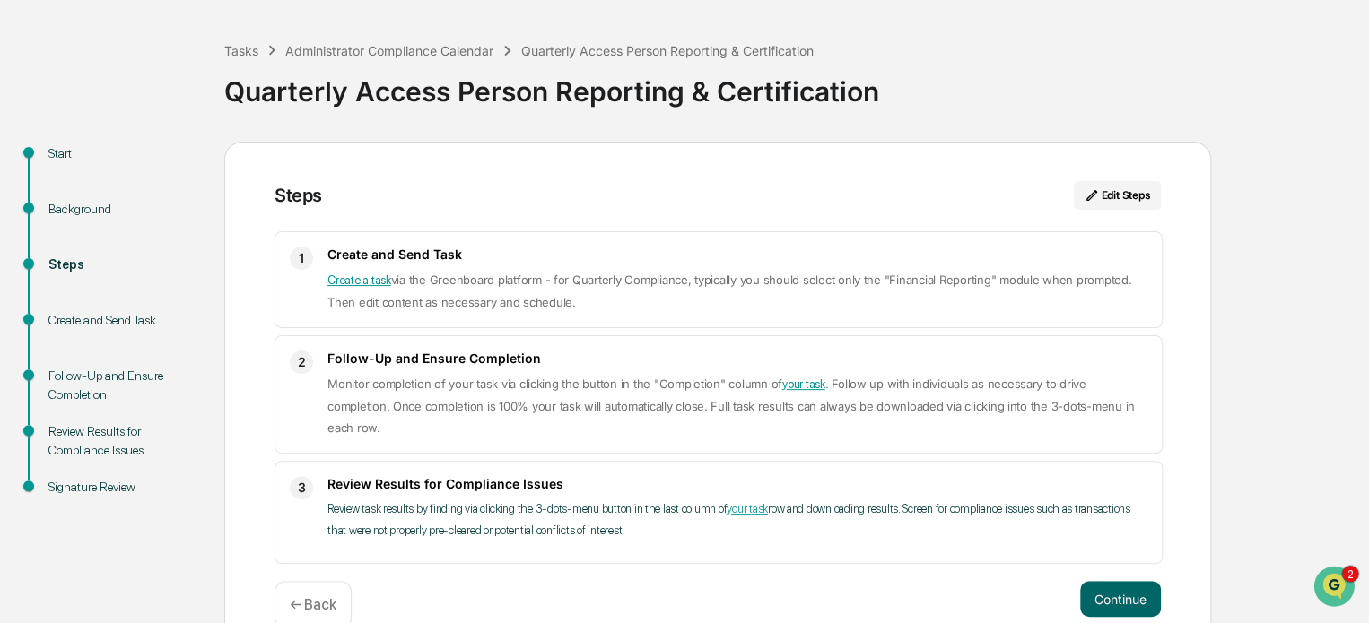
click at [64, 158] on div "Start" at bounding box center [121, 153] width 147 height 19
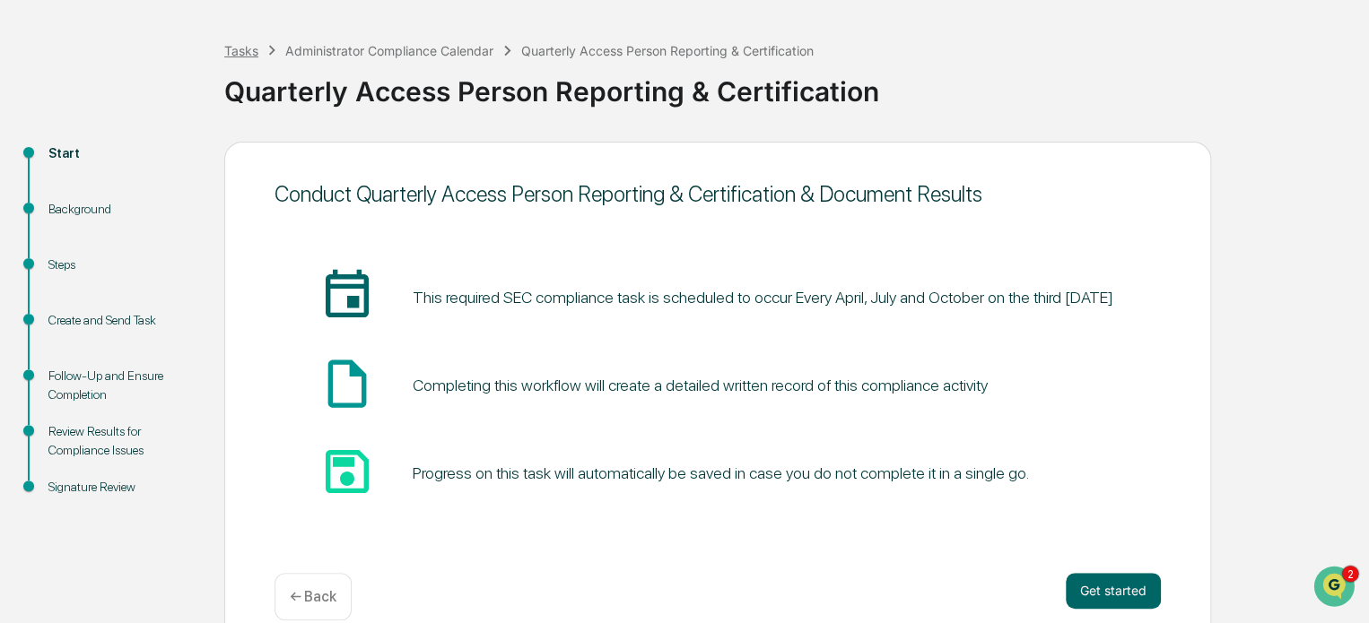
click at [240, 43] on div "Tasks" at bounding box center [241, 50] width 34 height 15
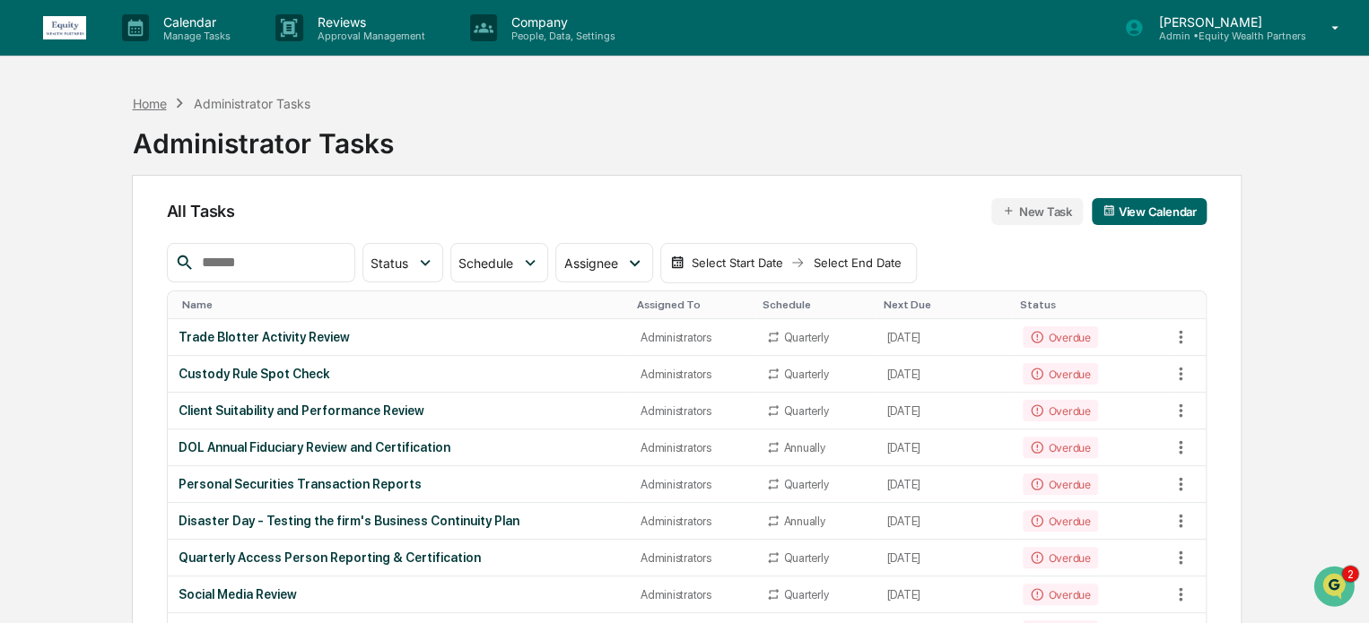
click at [153, 97] on div "Home" at bounding box center [149, 103] width 34 height 15
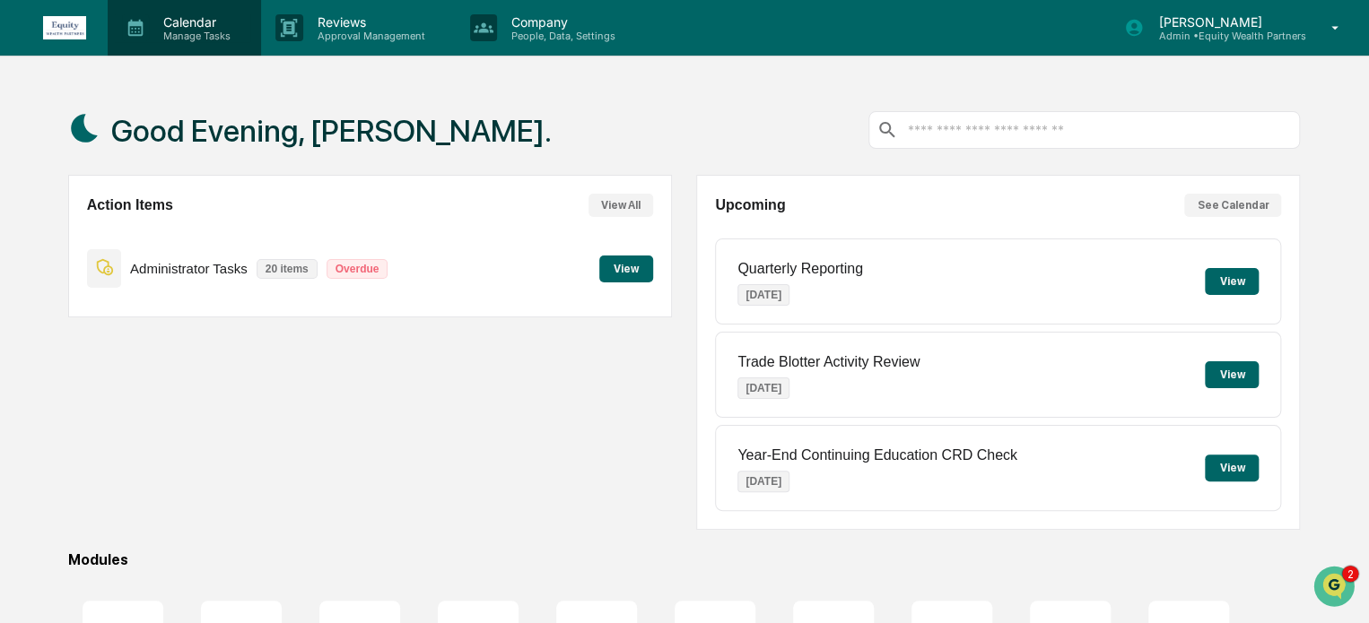
click at [198, 28] on p "Calendar" at bounding box center [194, 21] width 91 height 15
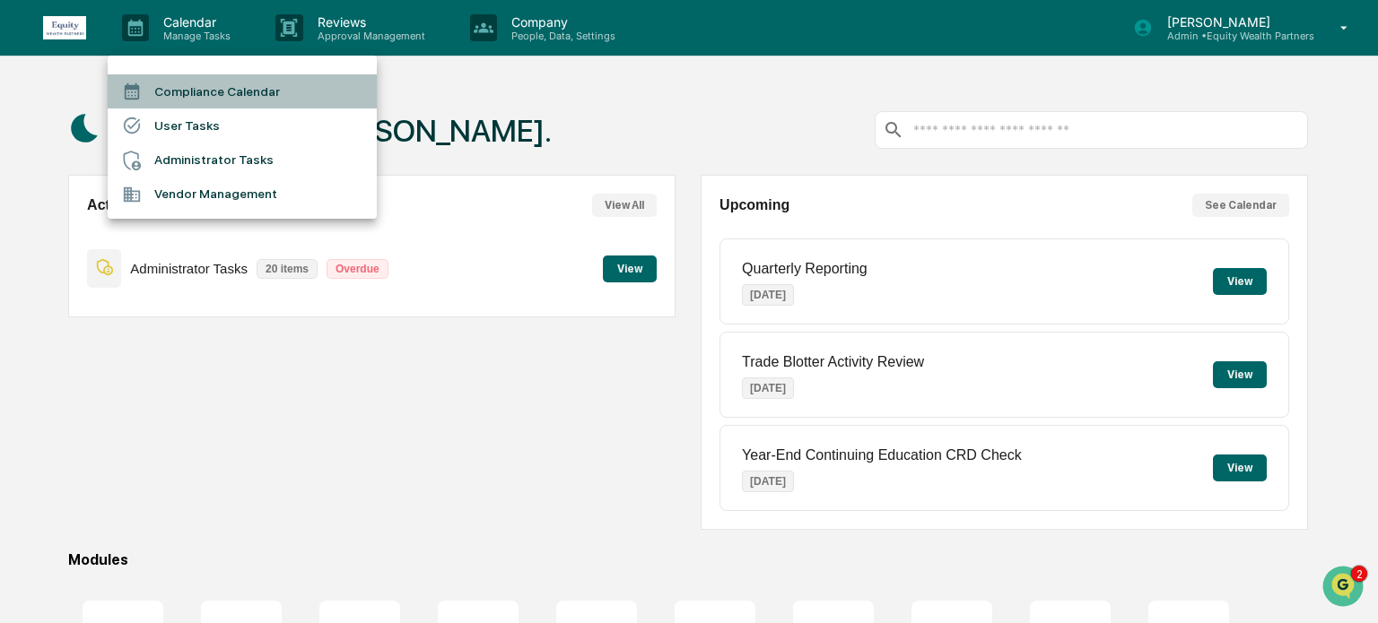
click at [186, 85] on li "Compliance Calendar" at bounding box center [242, 91] width 269 height 34
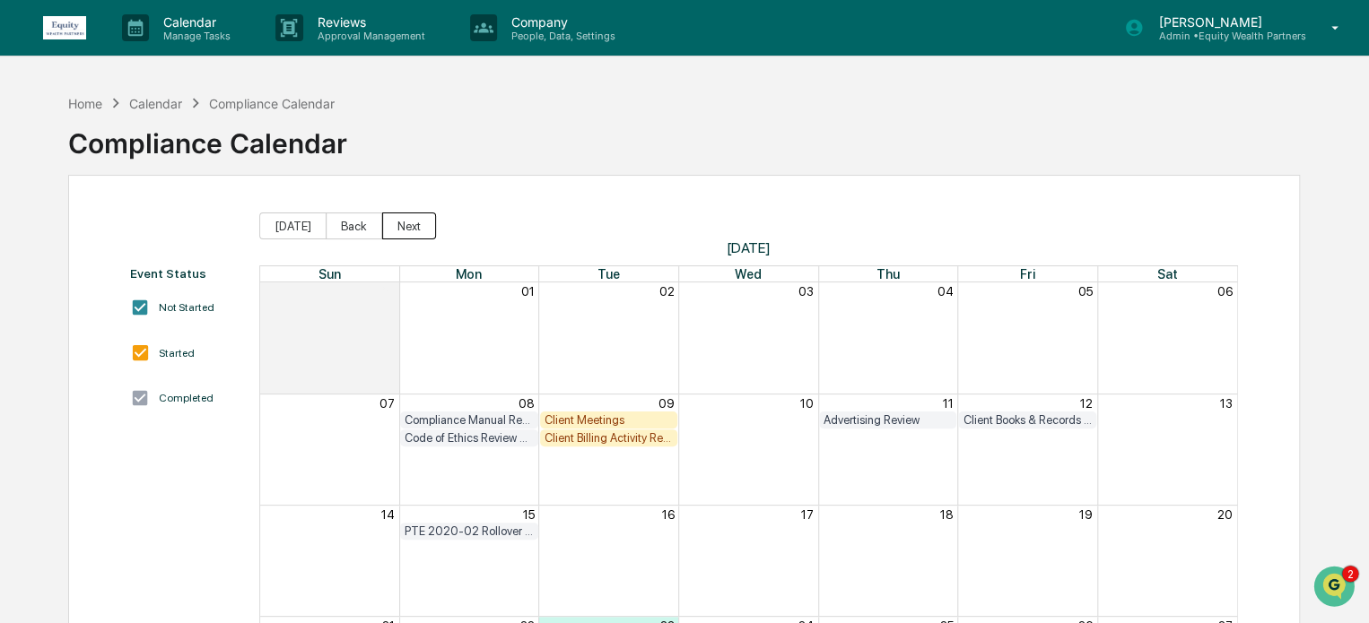
click at [399, 227] on button "Next" at bounding box center [409, 226] width 54 height 27
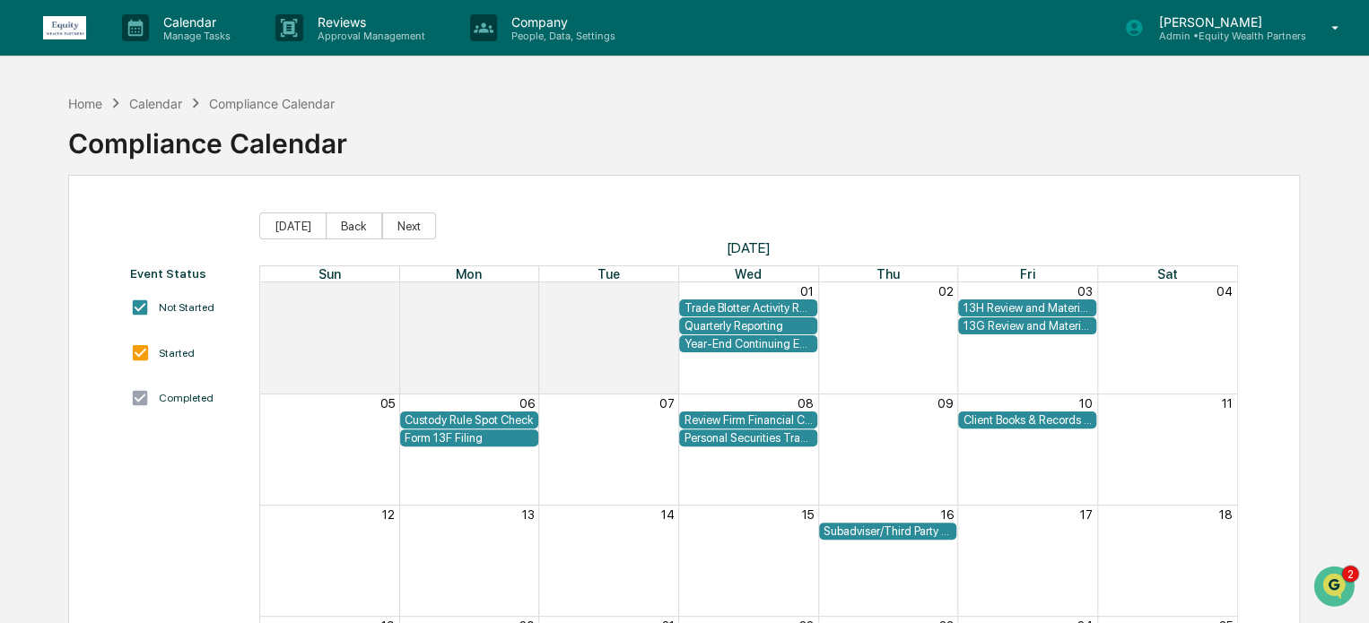
click at [730, 322] on div "Quarterly Reporting" at bounding box center [748, 325] width 129 height 13
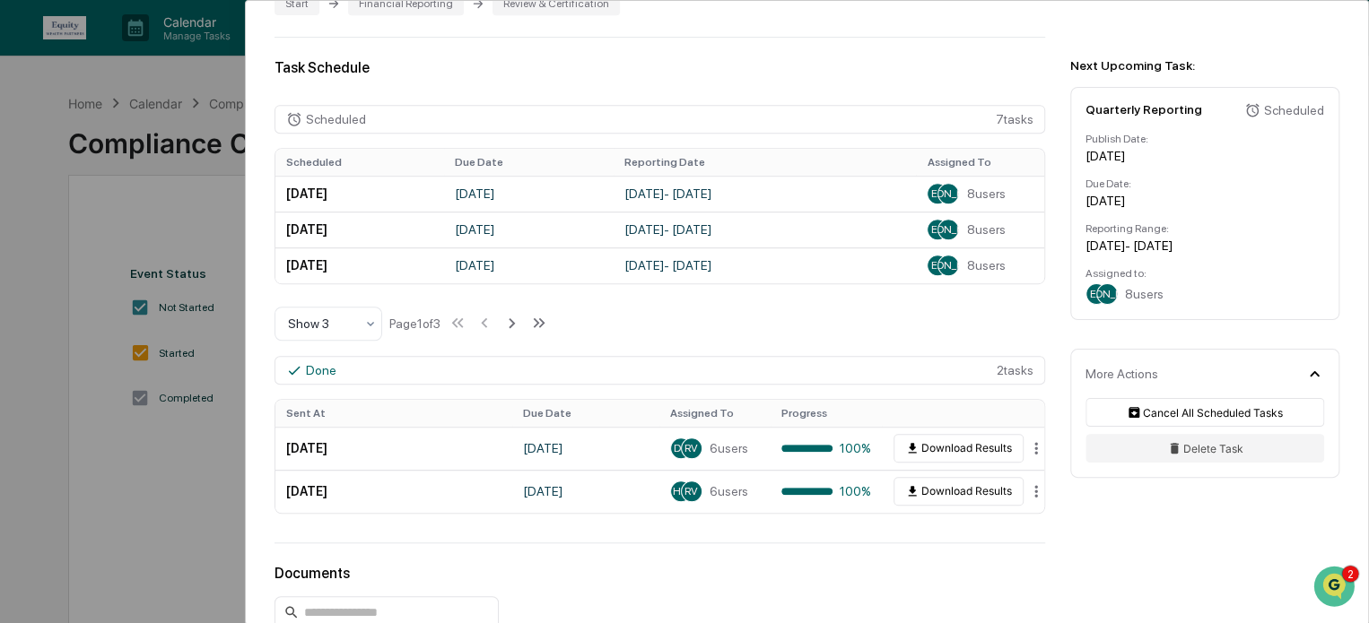
scroll to position [440, 0]
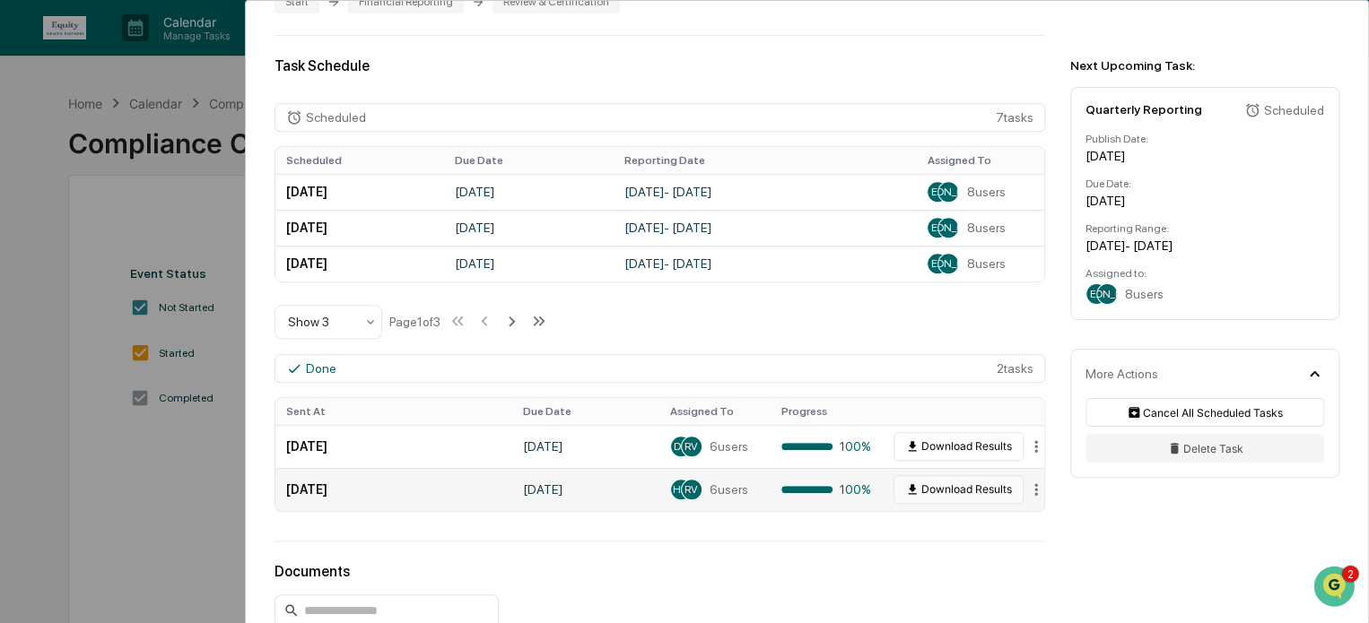
click at [936, 492] on button "Download Results" at bounding box center [959, 489] width 130 height 29
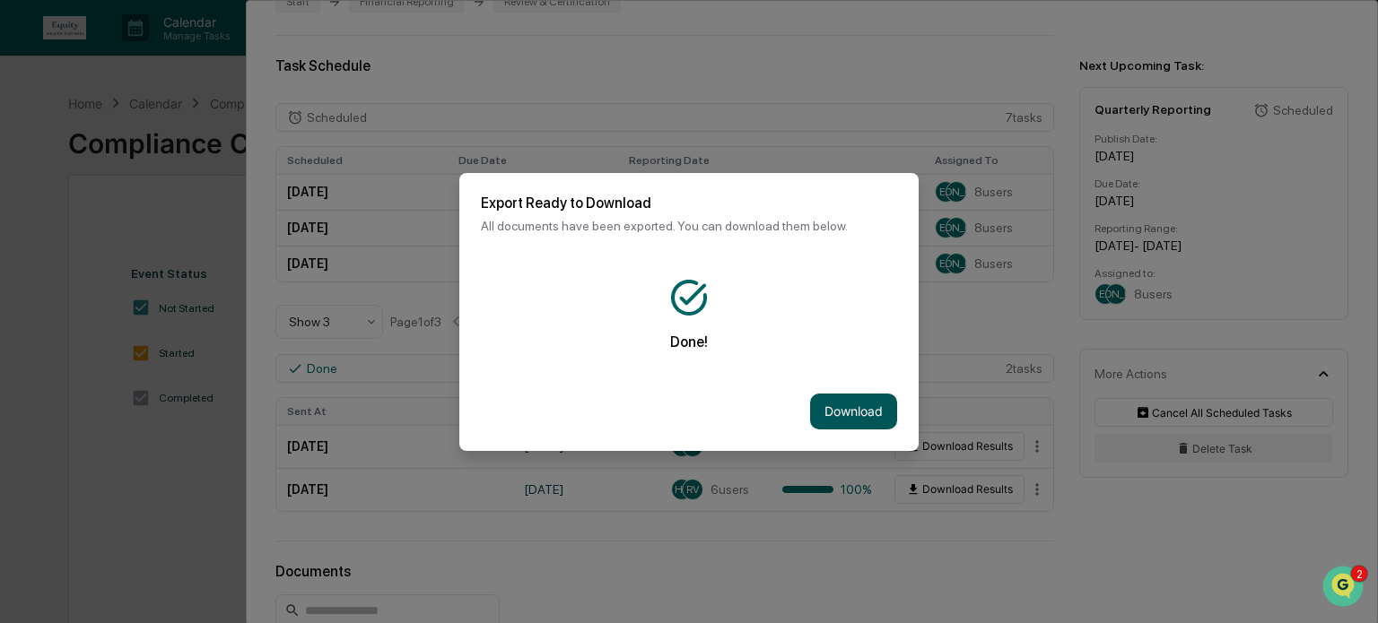
click at [868, 404] on button "Download" at bounding box center [853, 412] width 87 height 36
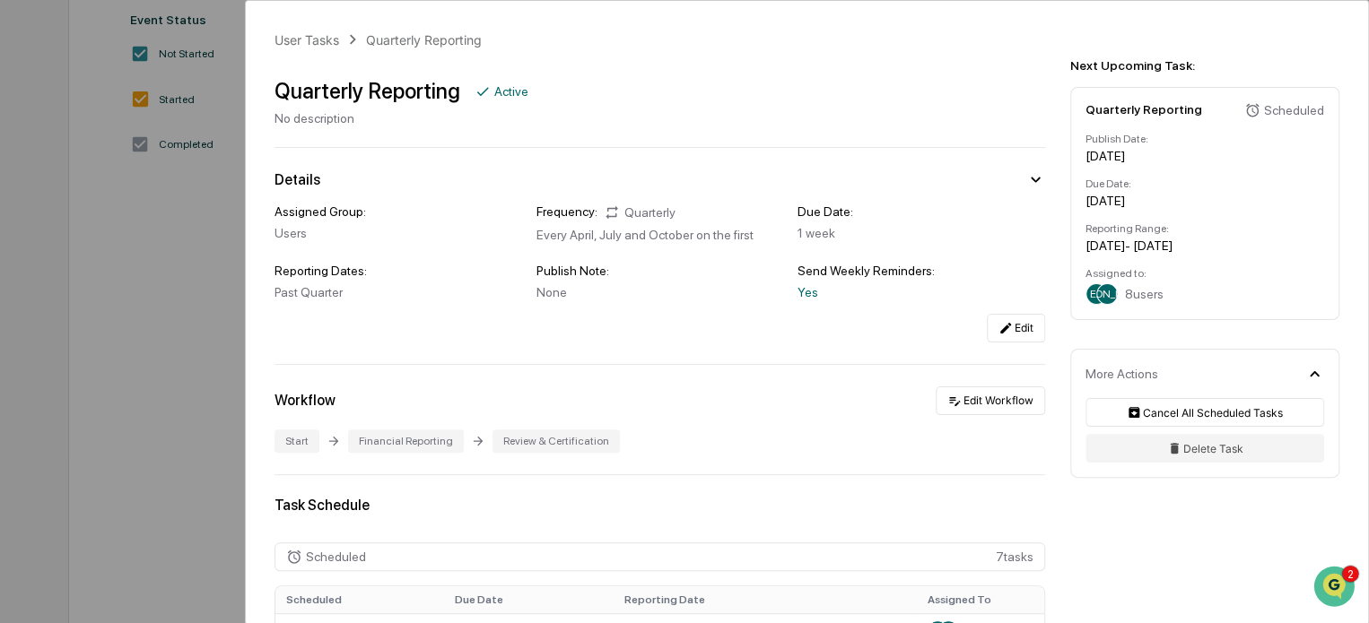
scroll to position [110, 0]
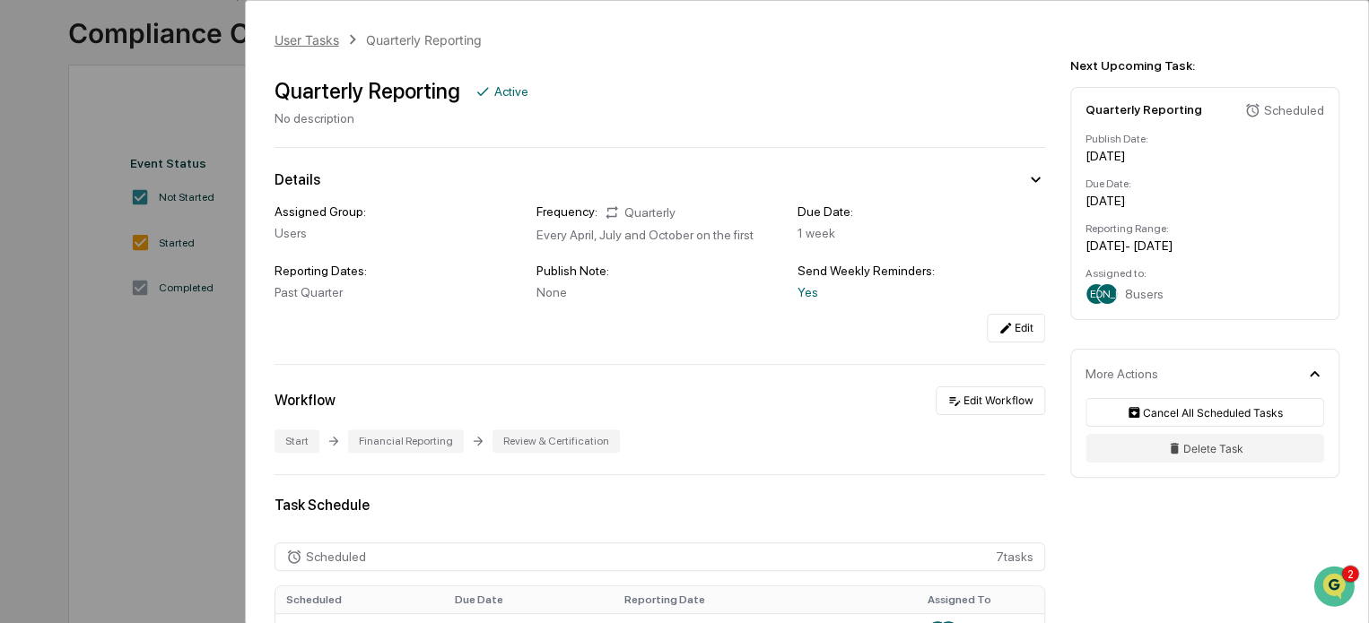
click at [301, 36] on div "User Tasks" at bounding box center [307, 39] width 65 height 15
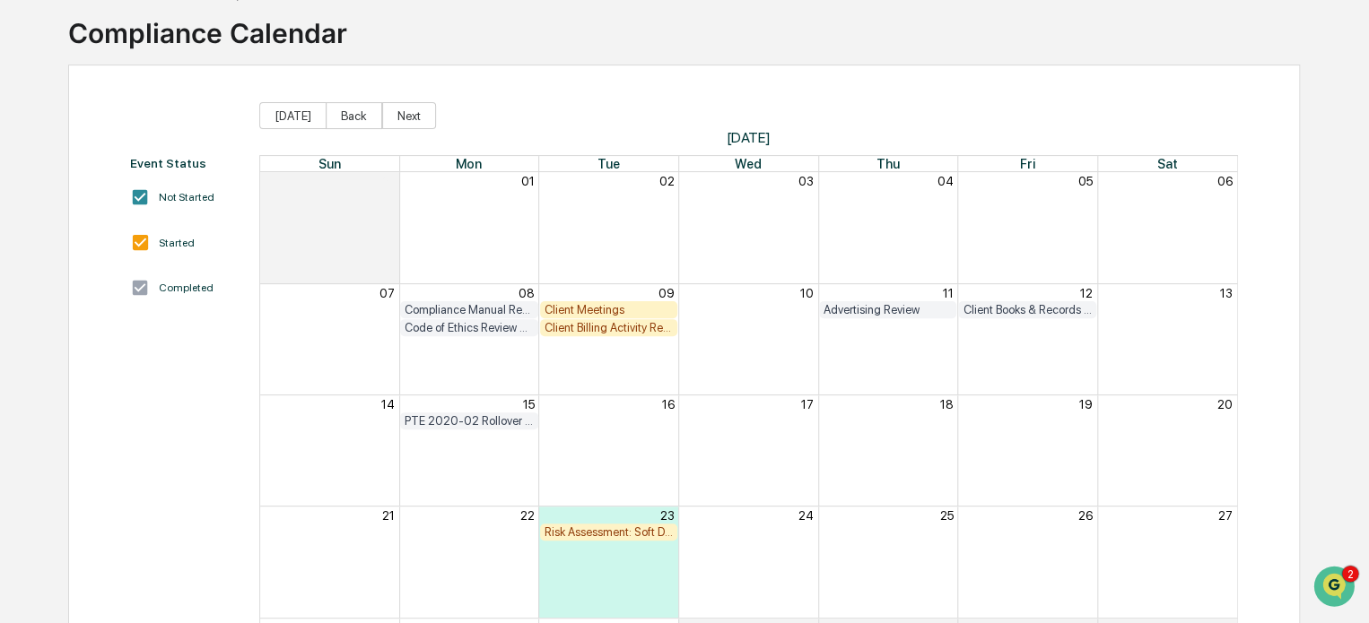
scroll to position [25, 0]
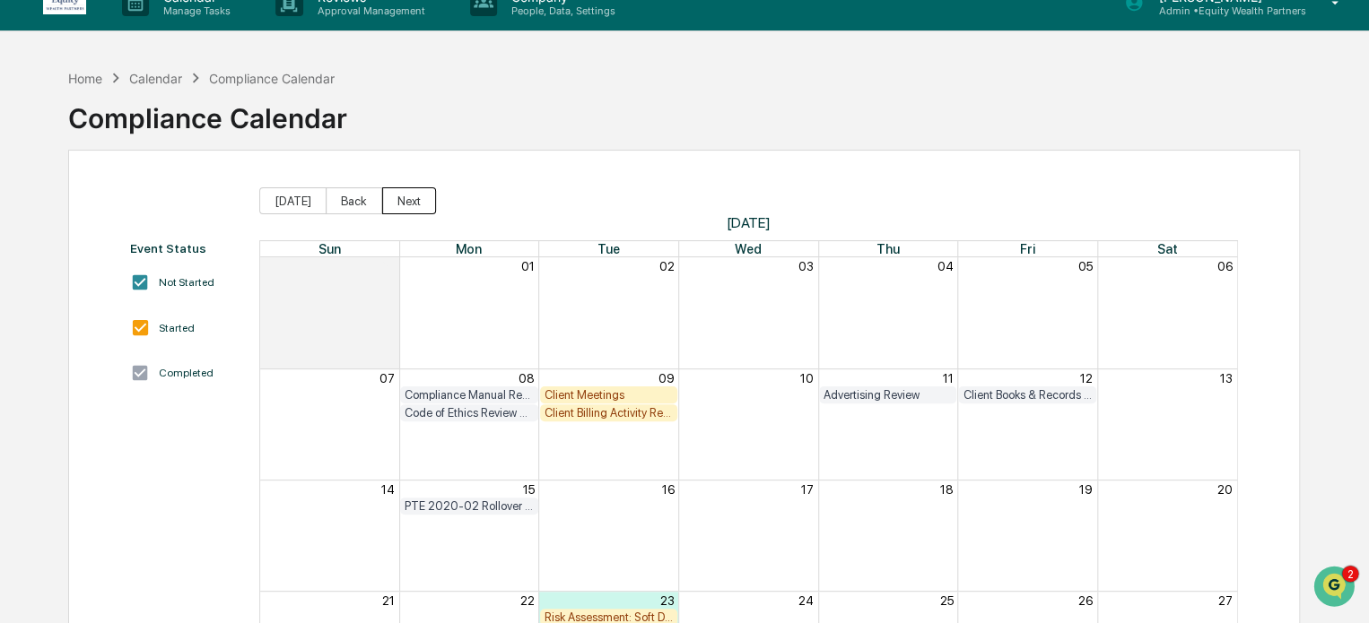
click at [405, 207] on button "Next" at bounding box center [409, 200] width 54 height 27
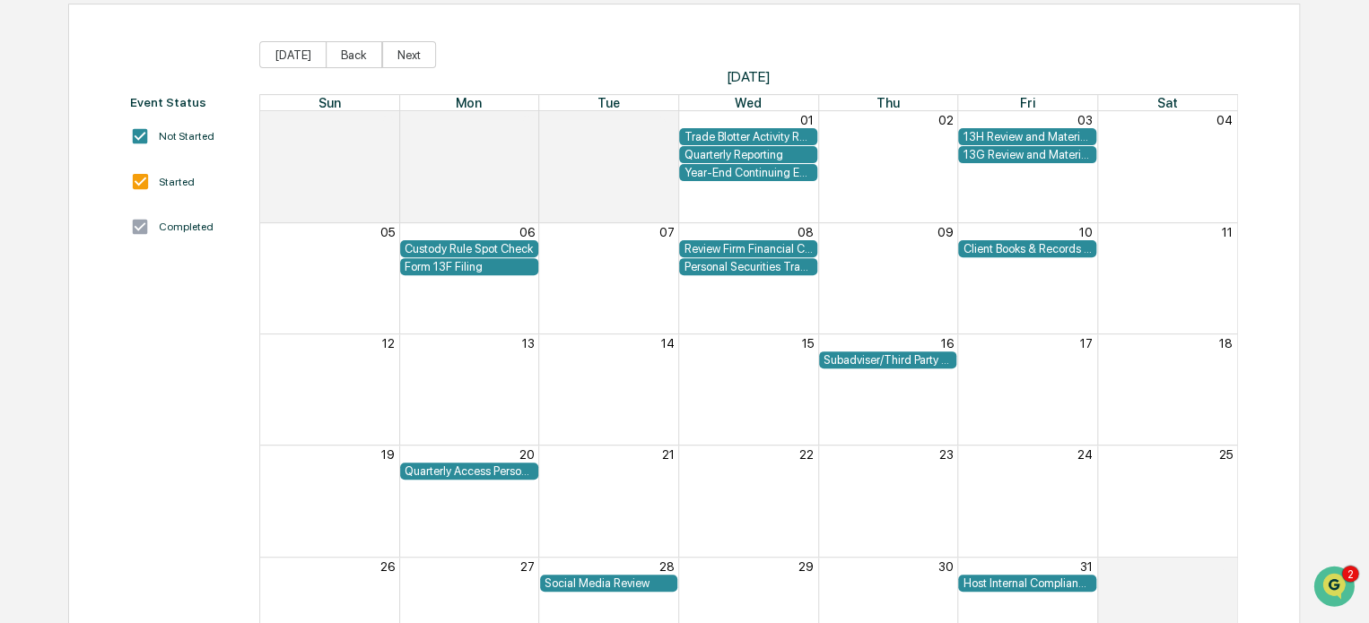
scroll to position [172, 0]
